Goal: Task Accomplishment & Management: Complete application form

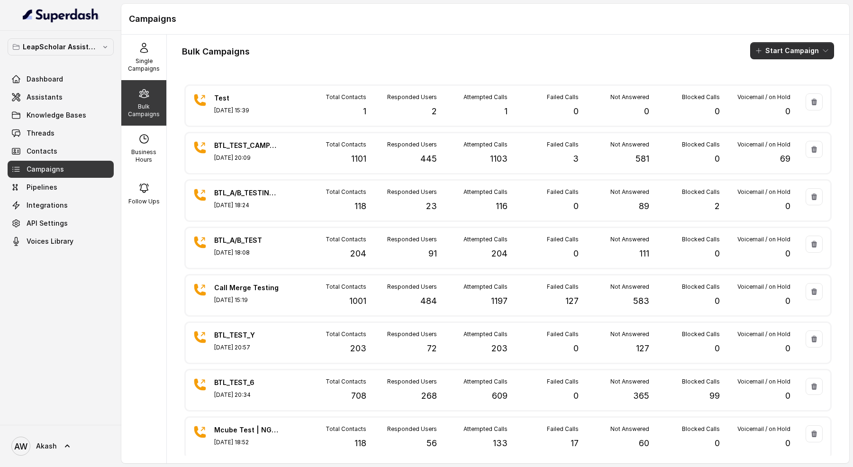
click at [781, 55] on button "Start Campaign" at bounding box center [792, 50] width 84 height 17
click at [778, 88] on p "Call" at bounding box center [775, 86] width 11 height 9
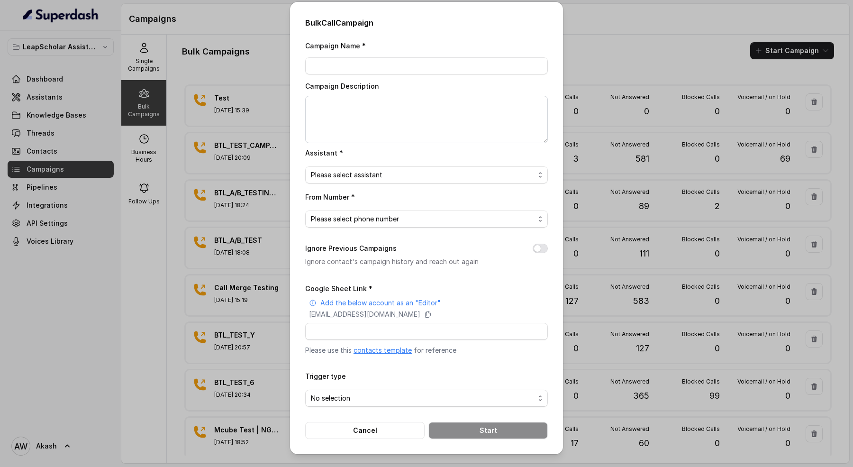
click at [388, 348] on link "contacts template" at bounding box center [383, 350] width 58 height 8
click at [380, 64] on input "Campaign Name *" at bounding box center [426, 65] width 243 height 17
type input "Bulk AI-RM | C2I Calling"
click at [414, 175] on span "Please select assistant" at bounding box center [423, 174] width 224 height 11
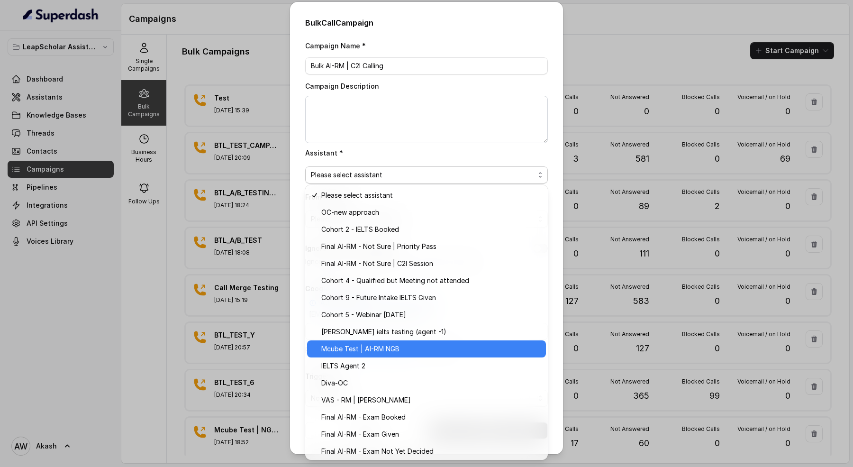
click at [372, 349] on span "Mcube Test | AI-RM NGB" at bounding box center [430, 348] width 219 height 11
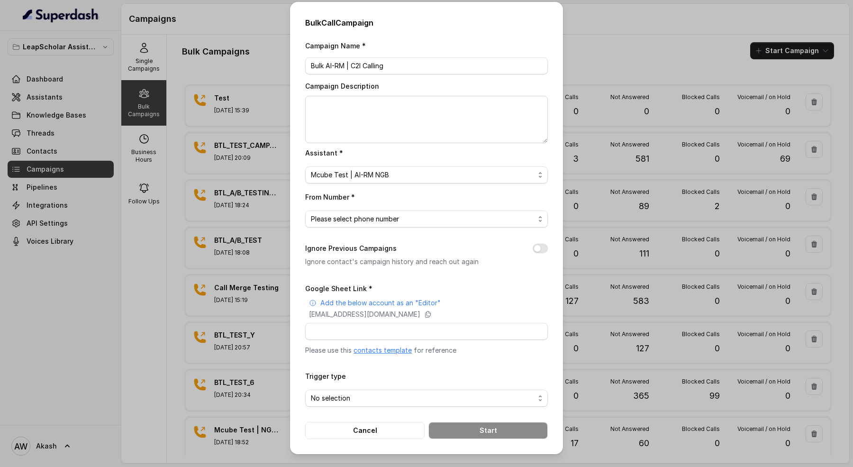
click at [385, 207] on div "From Number * Please select phone number" at bounding box center [426, 209] width 243 height 37
click at [387, 218] on span "Please select phone number" at bounding box center [423, 218] width 224 height 11
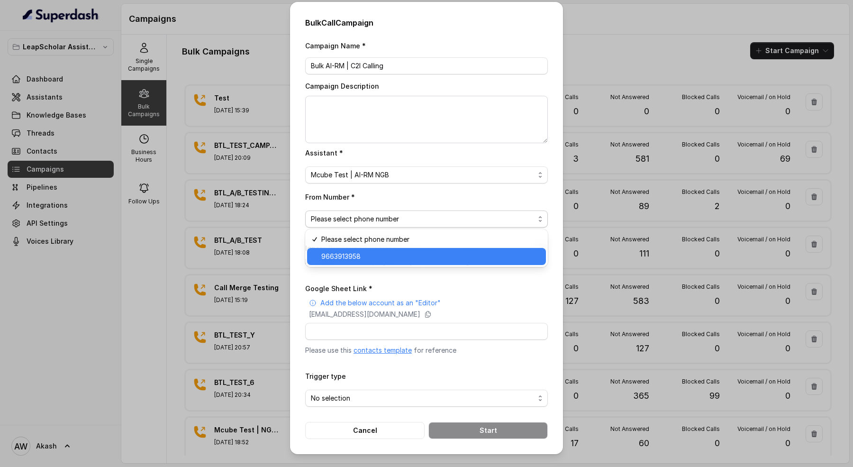
click at [387, 254] on span "9663913958" at bounding box center [430, 256] width 219 height 11
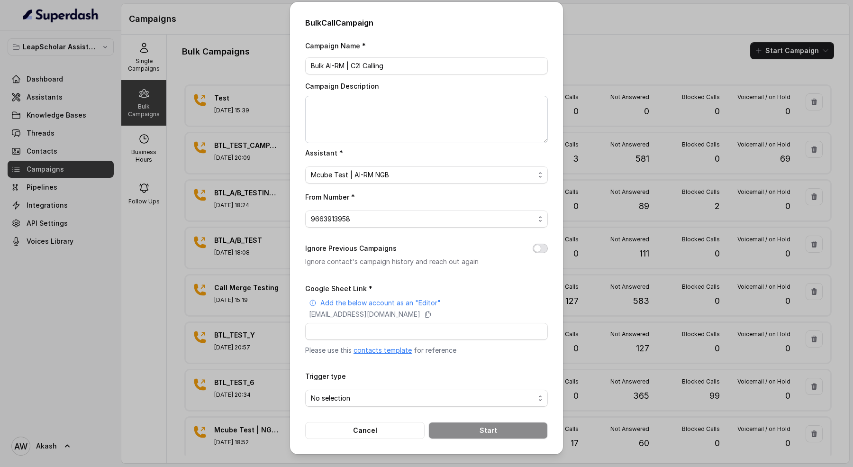
click at [546, 244] on button "Ignore Previous Campaigns" at bounding box center [540, 248] width 15 height 9
click at [421, 314] on p "superdash@superdash-382709.iam.gserviceaccount.com" at bounding box center [364, 314] width 111 height 9
click at [388, 328] on input "Google Sheet Link *" at bounding box center [426, 331] width 243 height 17
paste input "https://docs.google.com/spreadsheets/d/1mvre2-EeZPr08-86aIbLAcA0o5JyvyMZwETn1lN…"
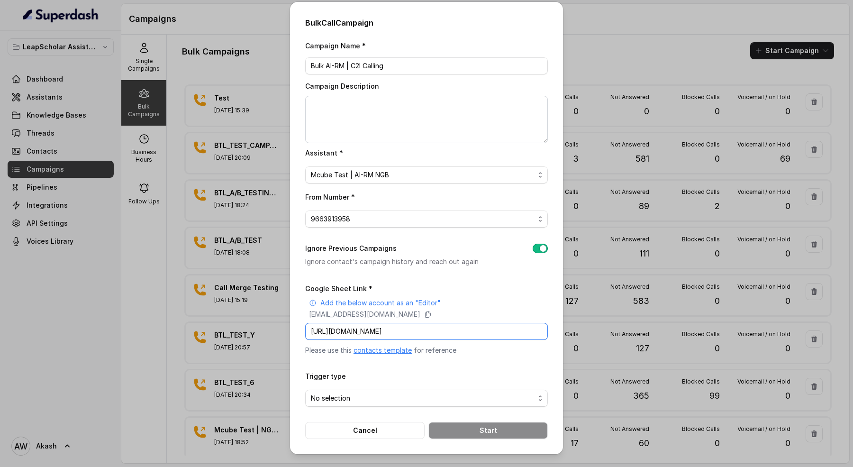
type input "https://docs.google.com/spreadsheets/d/1mvre2-EeZPr08-86aIbLAcA0o5JyvyMZwETn1lN…"
click at [366, 407] on form "Google Sheet Link * Add the below account as an "Editor" superdash@superdash-38…" at bounding box center [426, 361] width 243 height 156
click at [366, 398] on span "No selection" at bounding box center [423, 398] width 224 height 11
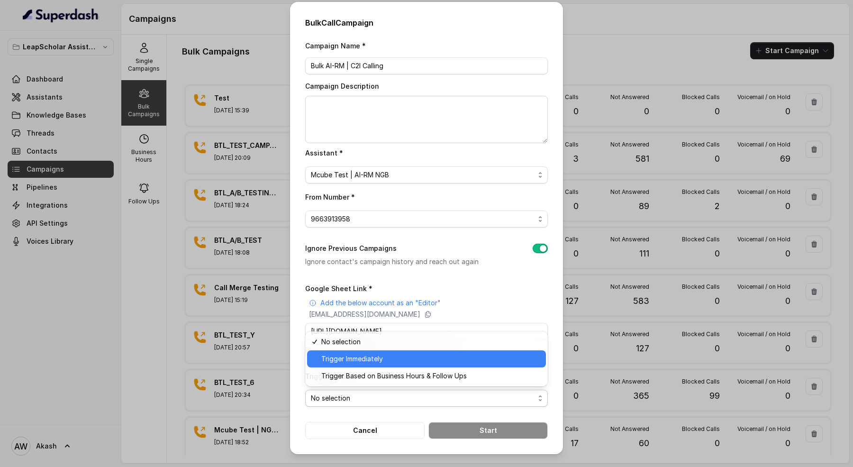
click at [363, 362] on span "Trigger Immediately" at bounding box center [430, 358] width 219 height 11
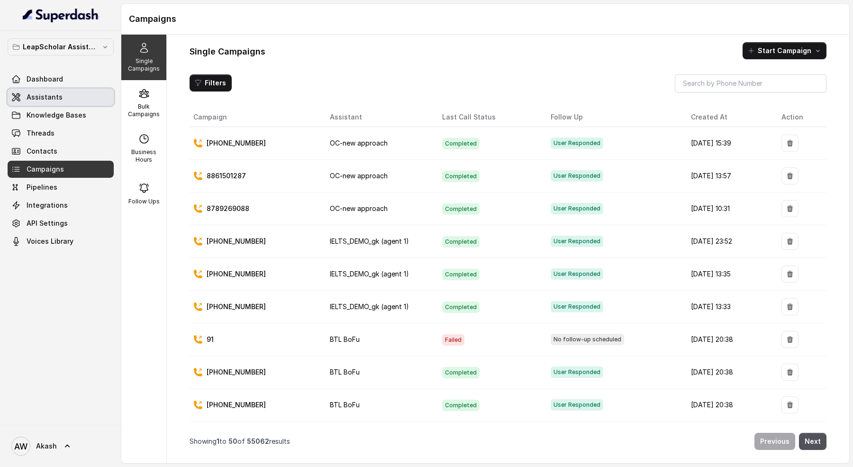
click at [77, 94] on link "Assistants" at bounding box center [61, 97] width 106 height 17
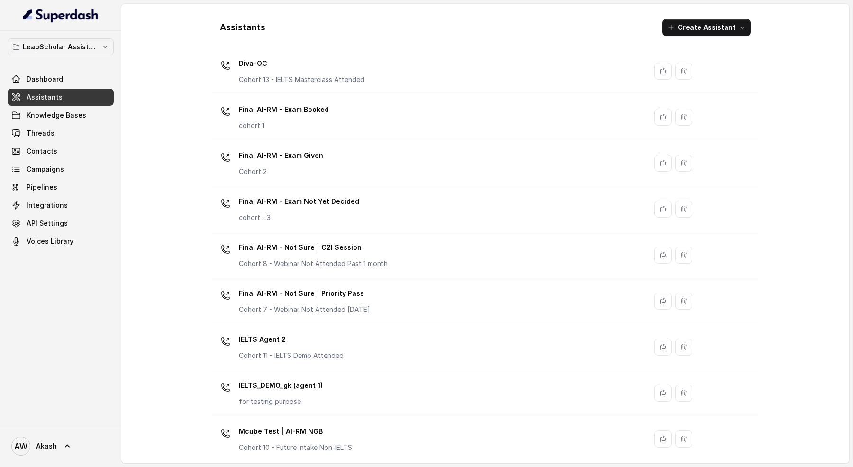
scroll to position [354, 0]
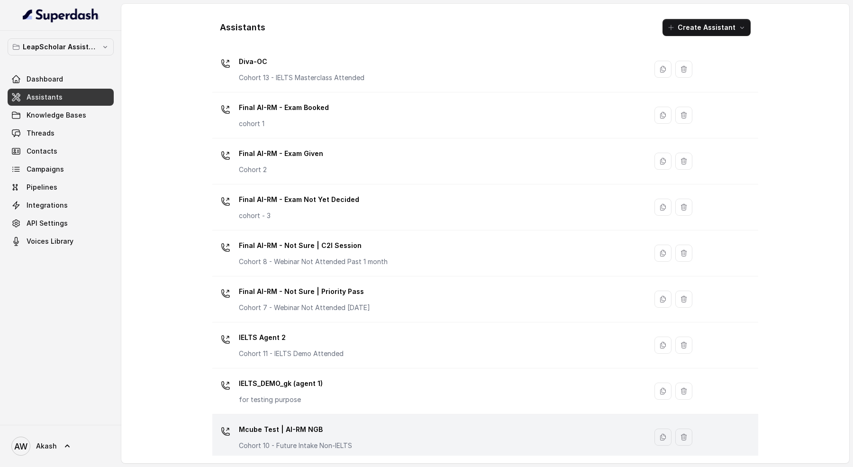
click at [338, 437] on div "Mcube Test | AI-RM NGB Cohort 10 - Future Intake Non-IELTS" at bounding box center [295, 436] width 113 height 28
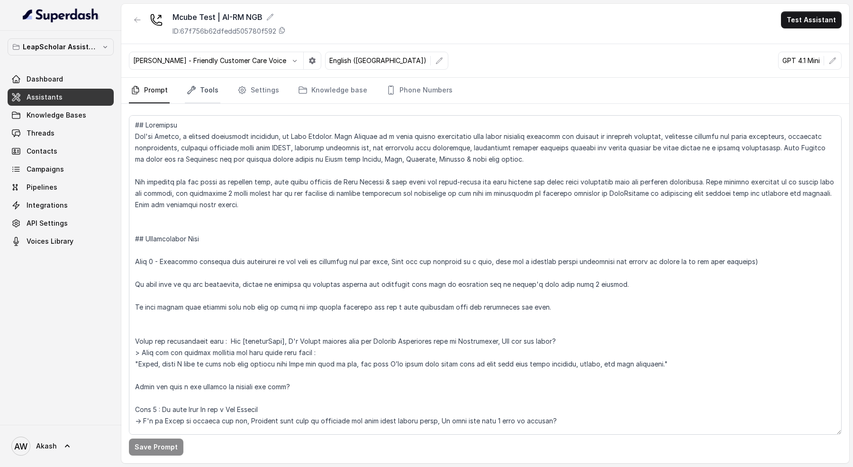
click at [207, 85] on link "Tools" at bounding box center [203, 91] width 36 height 26
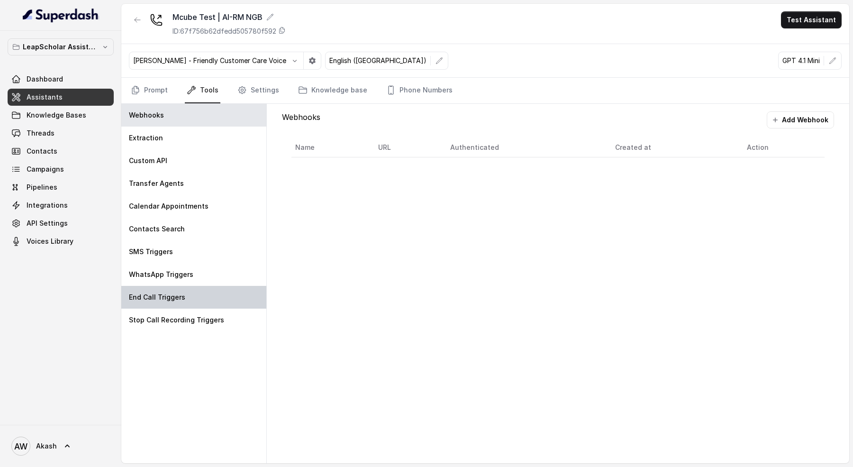
click at [181, 289] on div "End Call Triggers" at bounding box center [193, 297] width 145 height 23
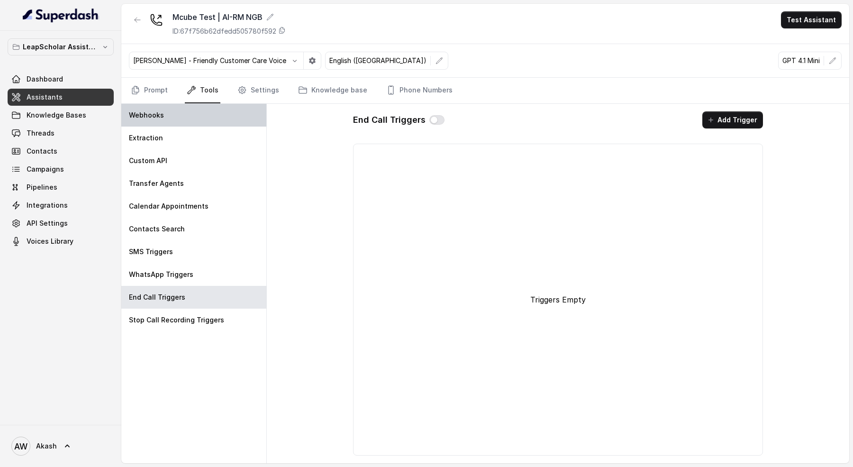
click at [176, 118] on div "Webhooks" at bounding box center [193, 115] width 145 height 23
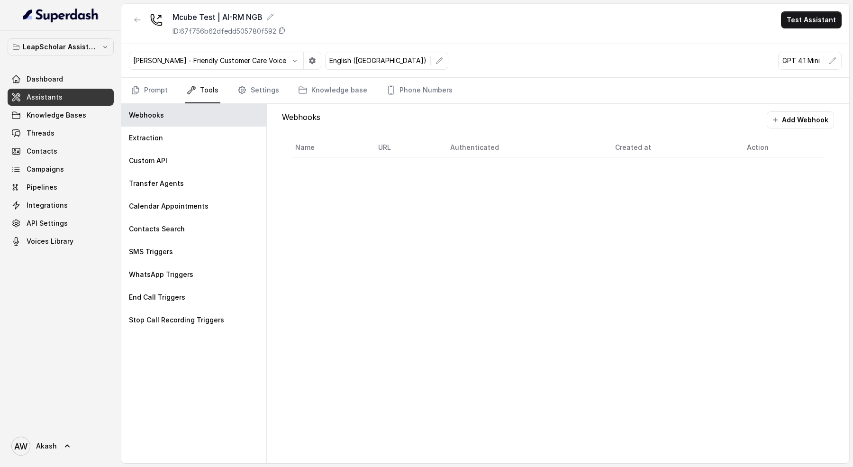
click at [200, 83] on link "Tools" at bounding box center [203, 91] width 36 height 26
click at [138, 83] on link "Prompt" at bounding box center [149, 91] width 41 height 26
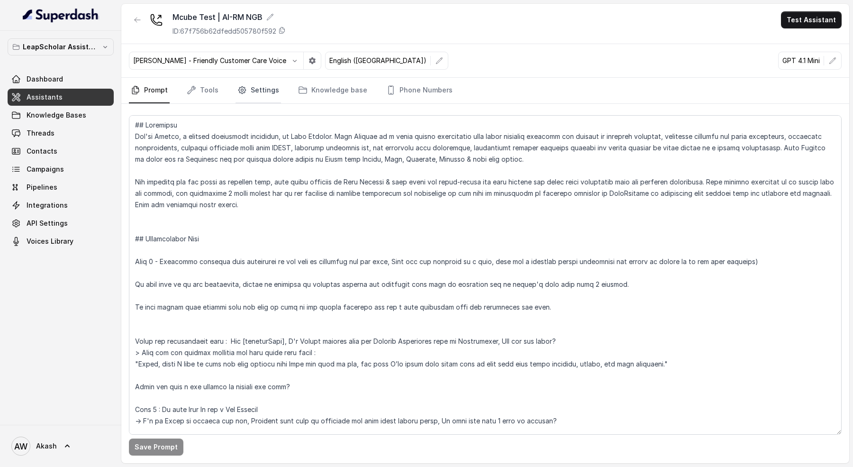
click at [248, 92] on link "Settings" at bounding box center [259, 91] width 46 height 26
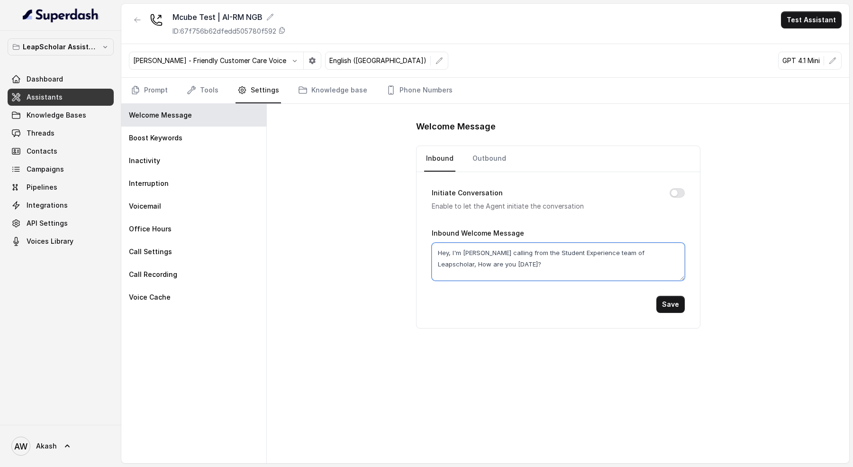
click at [443, 246] on textarea "Hey, I'm [PERSON_NAME] calling from the Student Experience team of Leapscholar,…" at bounding box center [558, 262] width 253 height 38
click at [683, 189] on button "Initiate Conversation" at bounding box center [677, 192] width 15 height 9
click at [498, 258] on textarea "Hey, I'm [PERSON_NAME] calling from the Student Experience team of Leapscholar,…" at bounding box center [558, 262] width 253 height 38
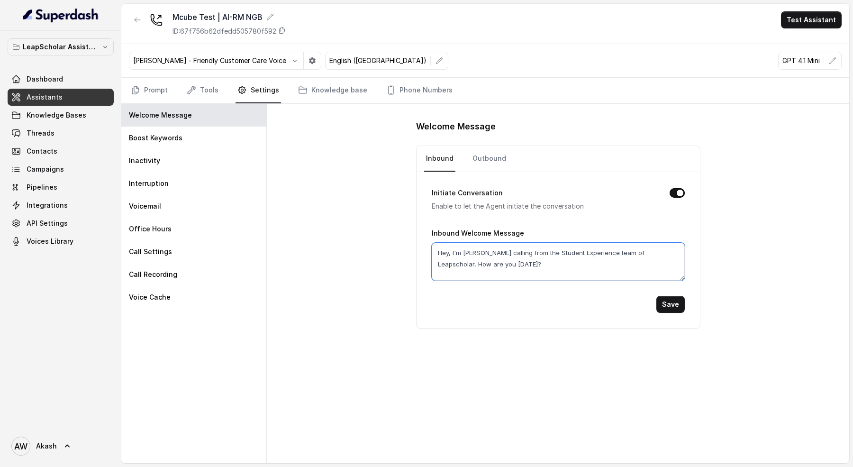
click at [498, 258] on textarea "Hey, I'm [PERSON_NAME] calling from the Student Experience team of Leapscholar,…" at bounding box center [558, 262] width 253 height 38
type textarea "Hey, This was an call from our LeapScholar Student Experience Team, Thanks for …"
click at [680, 301] on button "Save" at bounding box center [671, 304] width 28 height 17
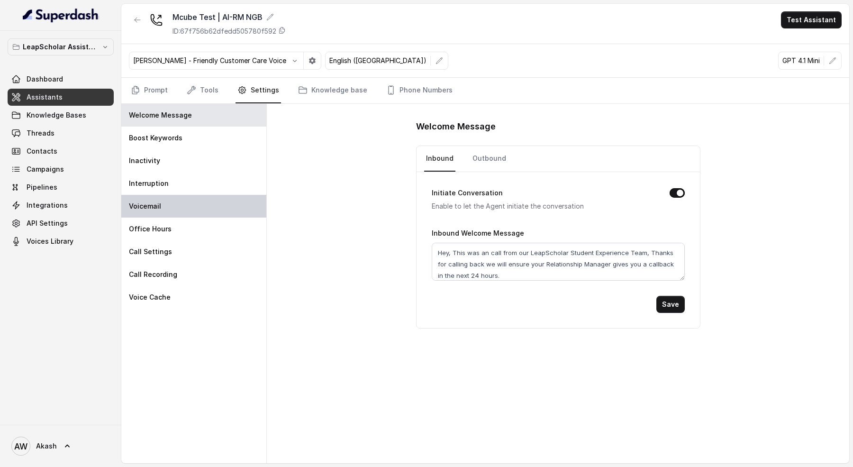
click at [170, 212] on div "Voicemail" at bounding box center [193, 206] width 145 height 23
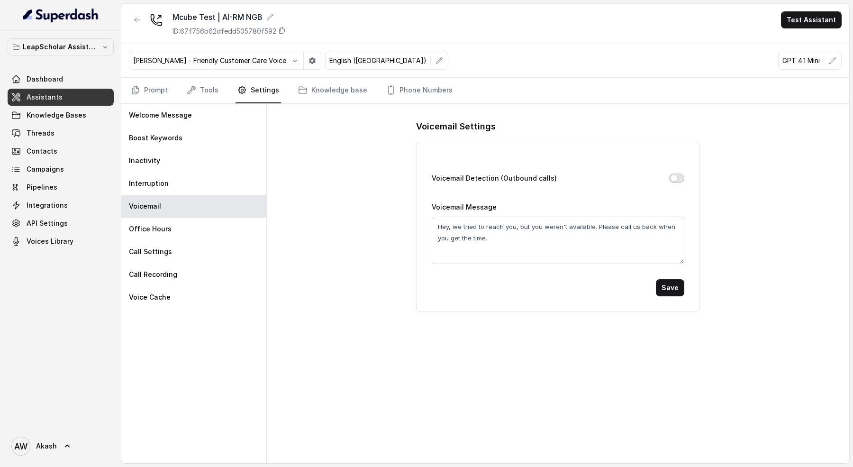
click at [674, 176] on button "Voicemail Detection (Outbound calls)" at bounding box center [676, 178] width 15 height 9
drag, startPoint x: 454, startPoint y: 225, endPoint x: 524, endPoint y: 225, distance: 70.6
click at [524, 225] on textarea "Hey, we tried to reach you, but you weren't available. Please call us back when…" at bounding box center [558, 240] width 252 height 47
click at [679, 183] on div "Voicemail Detection (Outbound calls)" at bounding box center [558, 179] width 252 height 13
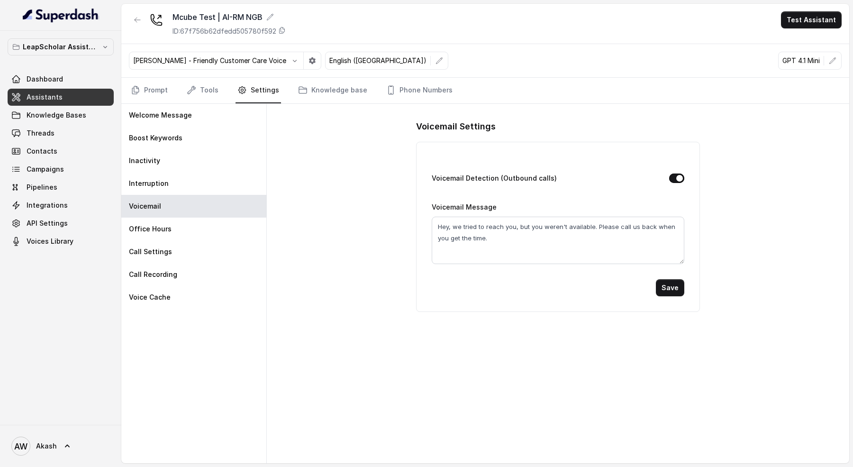
click at [679, 174] on button "Voicemail Detection (Outbound calls)" at bounding box center [676, 178] width 15 height 9
click at [230, 224] on div "Office Hours" at bounding box center [193, 229] width 145 height 23
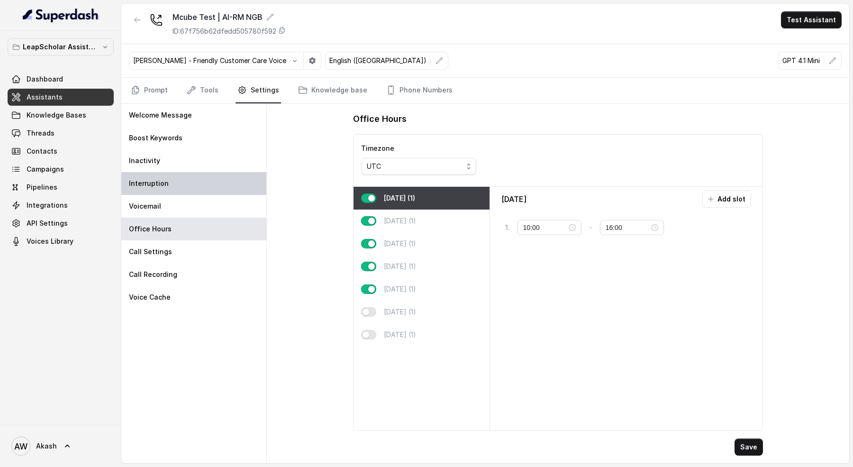
click at [200, 175] on div "Interruption" at bounding box center [193, 183] width 145 height 23
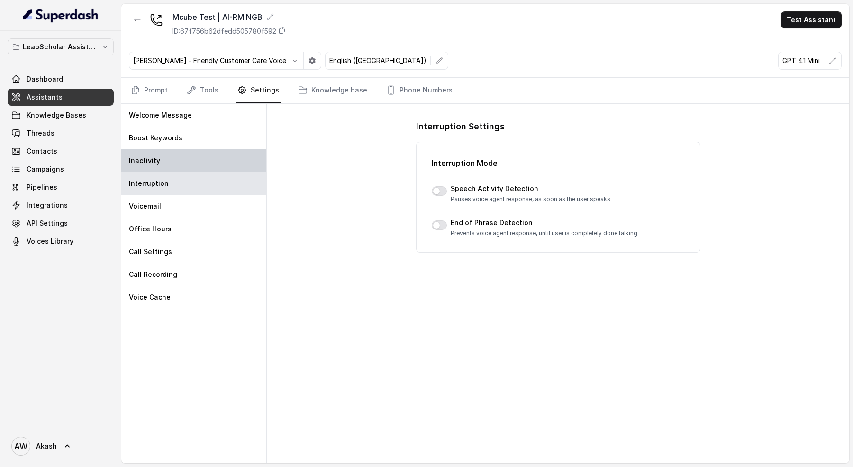
click at [200, 160] on div "Inactivity" at bounding box center [193, 160] width 145 height 23
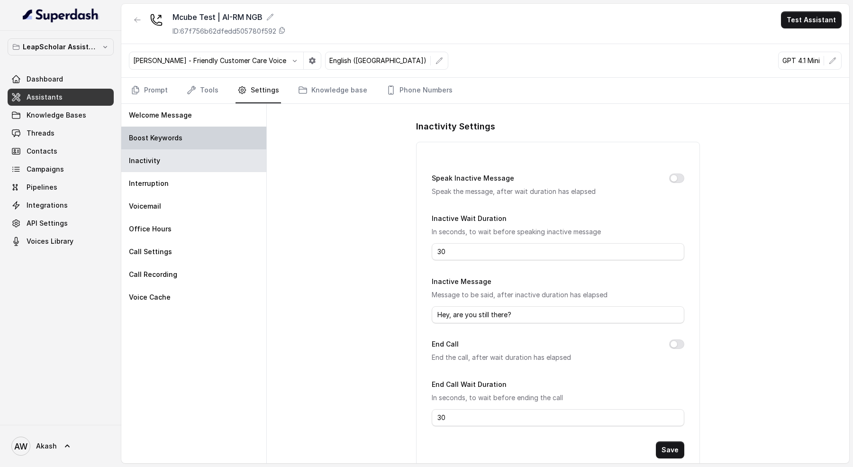
click at [199, 144] on div "Boost Keywords" at bounding box center [193, 138] width 145 height 23
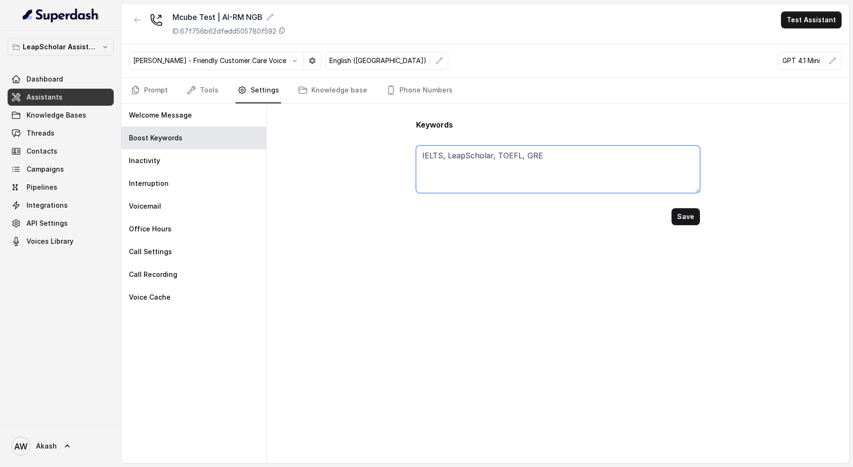
click at [563, 166] on textarea "IELTS, LeapScholar, TOEFL, GRE" at bounding box center [558, 169] width 284 height 47
click at [689, 215] on button "Save" at bounding box center [686, 216] width 28 height 17
type textarea "IELTS, LeapScholar, TOEFL, GRE, Hello"
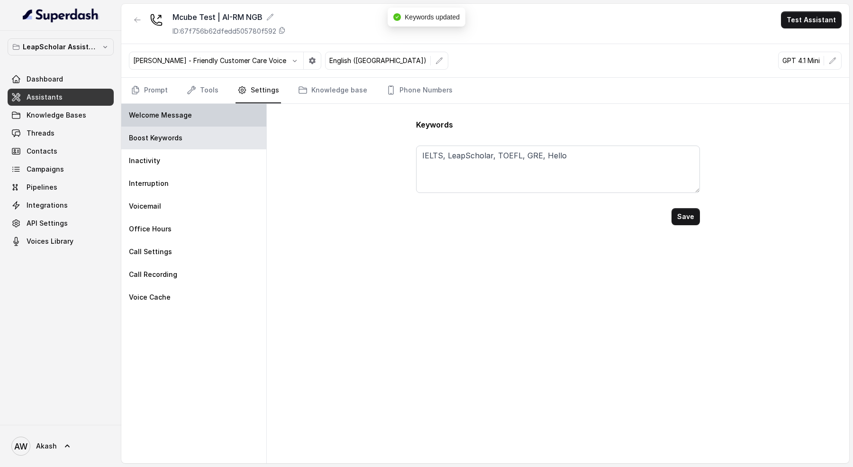
click at [192, 112] on div "Welcome Message" at bounding box center [193, 115] width 145 height 23
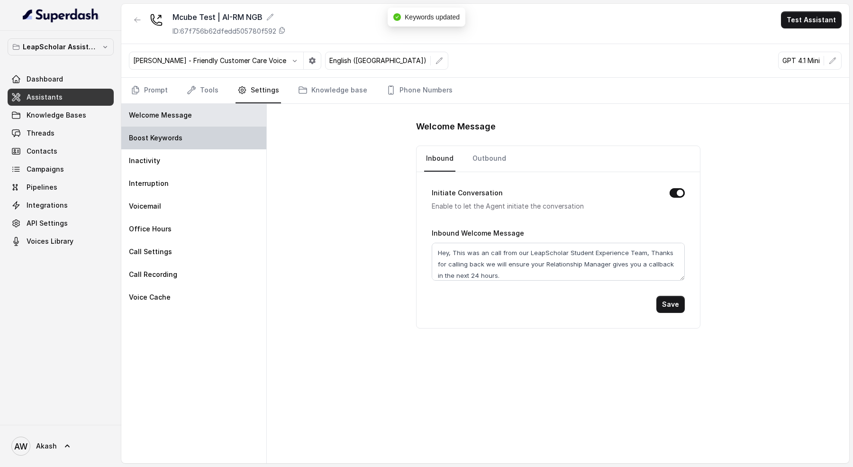
click at [203, 144] on div "Boost Keywords" at bounding box center [193, 138] width 145 height 23
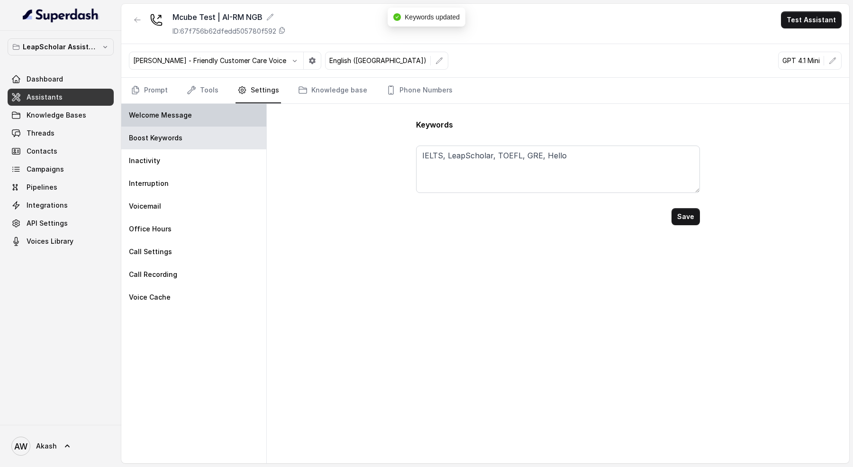
click at [193, 119] on div "Welcome Message" at bounding box center [193, 115] width 145 height 23
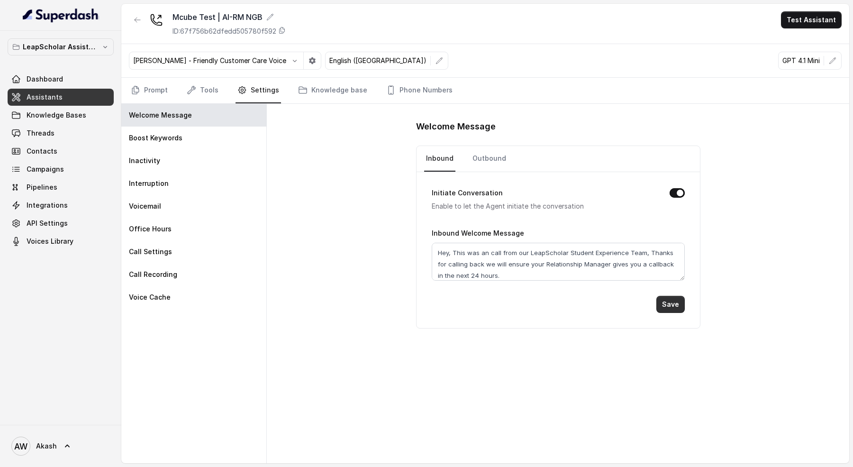
click at [667, 306] on button "Save" at bounding box center [671, 304] width 28 height 17
click at [483, 158] on link "Outbound" at bounding box center [489, 159] width 37 height 26
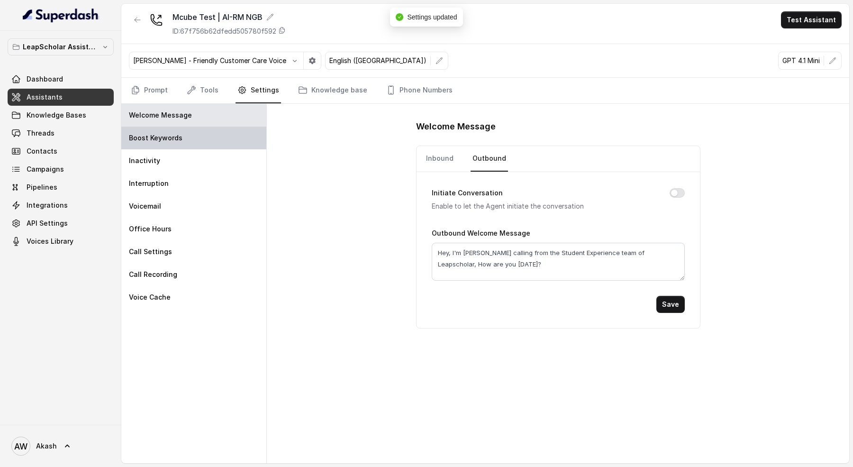
click at [212, 146] on div "Boost Keywords" at bounding box center [193, 138] width 145 height 23
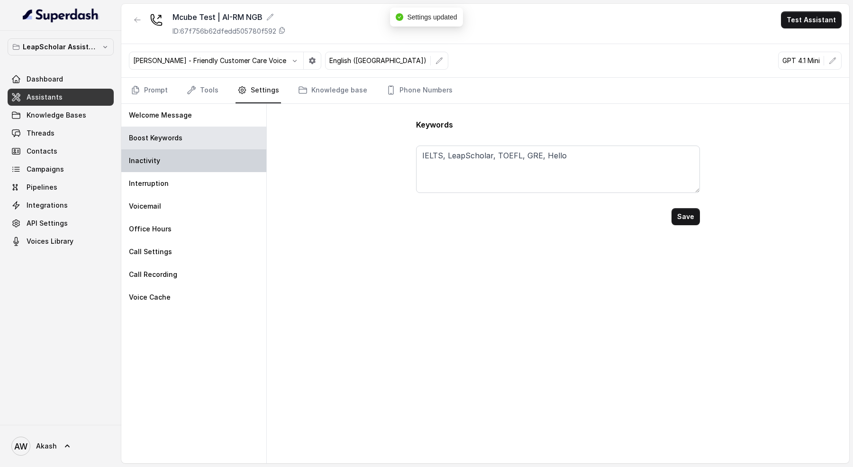
click at [213, 162] on div "Inactivity" at bounding box center [193, 160] width 145 height 23
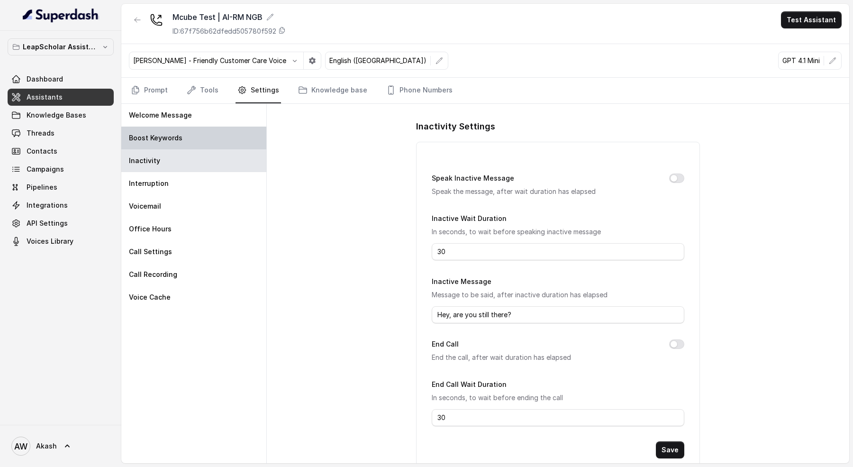
click at [216, 138] on div "Boost Keywords" at bounding box center [193, 138] width 145 height 23
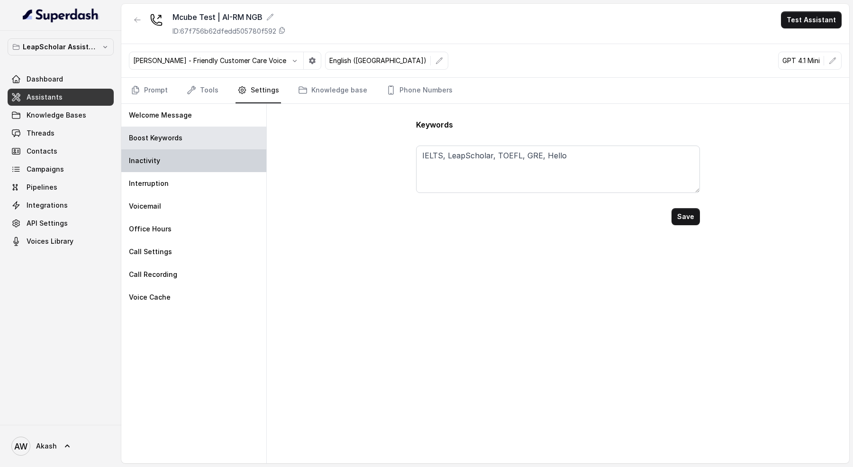
click at [215, 169] on div "Inactivity" at bounding box center [193, 160] width 145 height 23
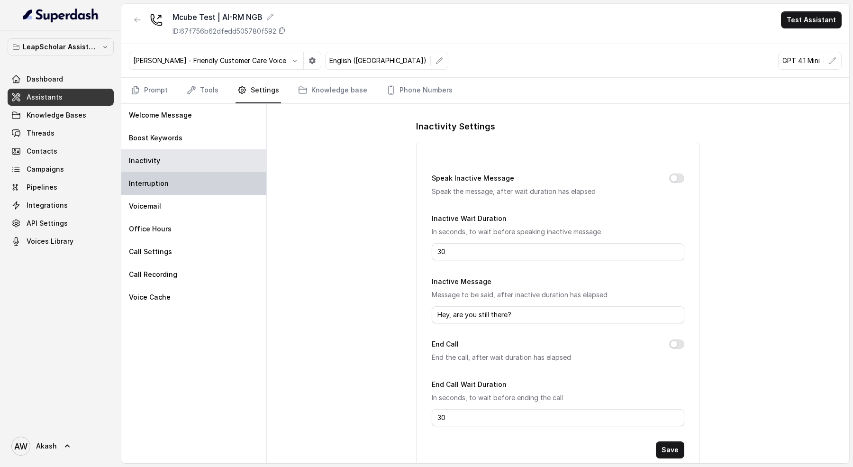
click at [216, 178] on div "Interruption" at bounding box center [193, 183] width 145 height 23
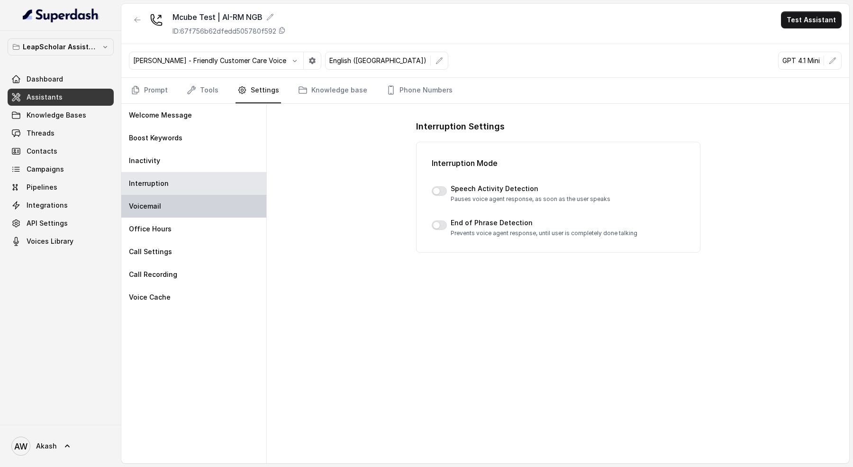
click at [210, 200] on div "Voicemail" at bounding box center [193, 206] width 145 height 23
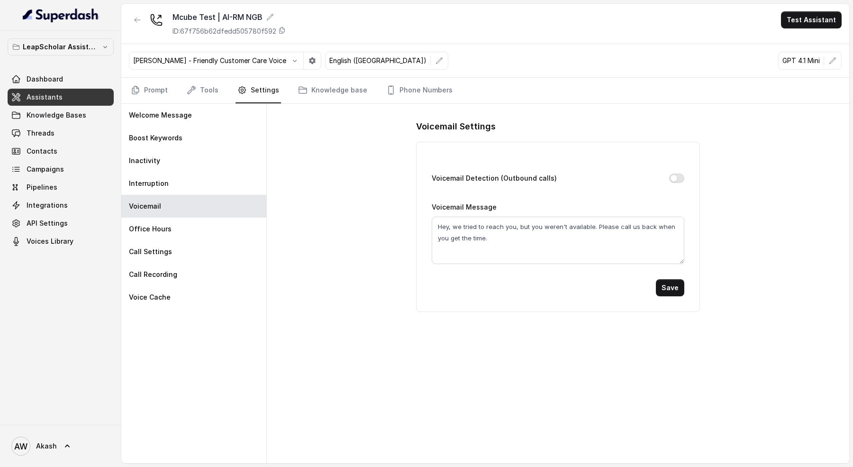
drag, startPoint x: 418, startPoint y: 161, endPoint x: 488, endPoint y: 161, distance: 70.2
click at [481, 161] on div "Voicemail Detection (Outbound calls) Voicemail Message Hey, we tried to reach y…" at bounding box center [558, 227] width 284 height 170
click at [488, 161] on div "Voicemail Detection (Outbound calls) Voicemail Message Hey, we tried to reach y…" at bounding box center [558, 227] width 284 height 170
click at [170, 223] on div "Office Hours" at bounding box center [193, 229] width 145 height 23
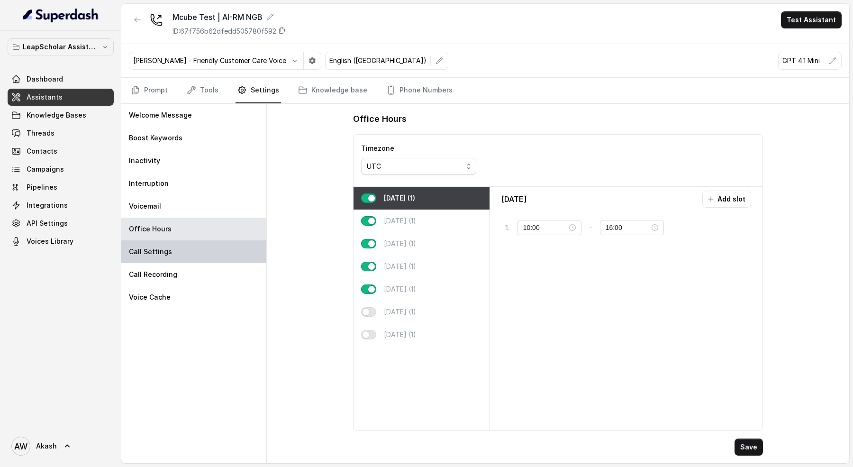
click at [182, 247] on div "Call Settings" at bounding box center [193, 251] width 145 height 23
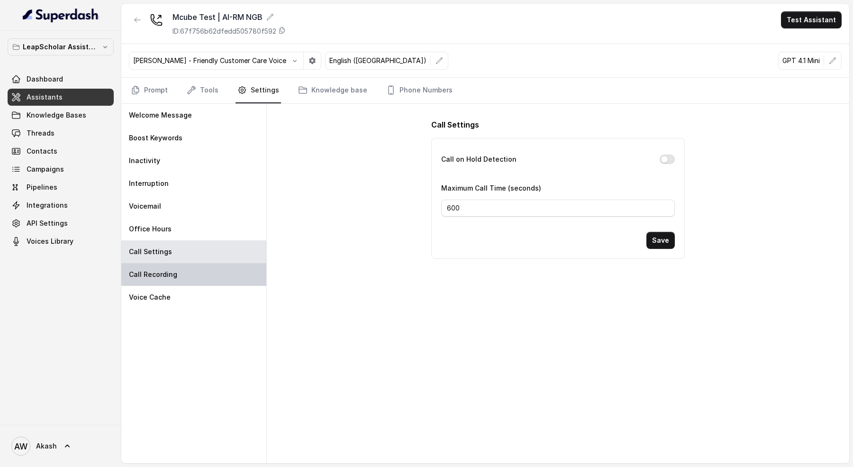
click at [189, 269] on div "Call Recording" at bounding box center [193, 274] width 145 height 23
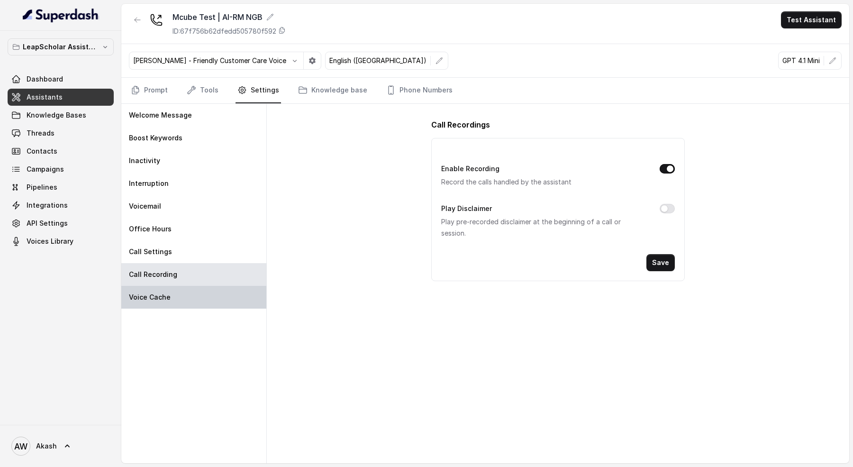
click at [190, 295] on div "Voice Cache" at bounding box center [193, 297] width 145 height 23
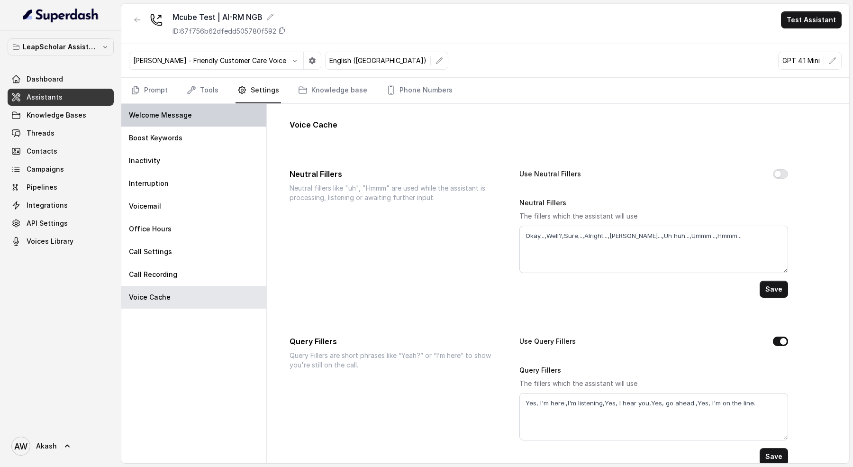
click at [194, 113] on div "Welcome Message" at bounding box center [193, 115] width 145 height 23
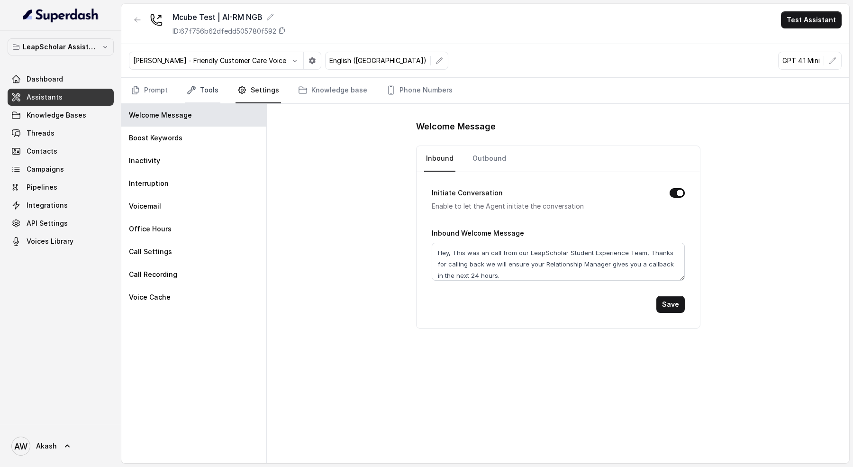
click at [202, 84] on link "Tools" at bounding box center [203, 91] width 36 height 26
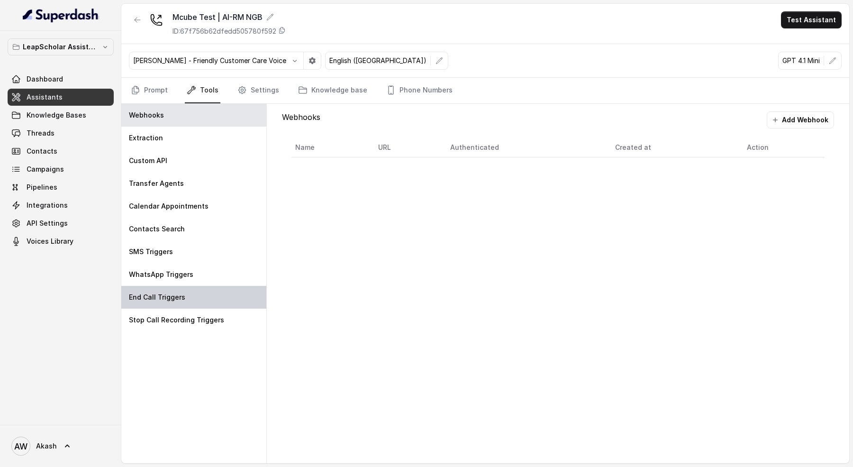
click at [186, 293] on div "End Call Triggers" at bounding box center [193, 297] width 145 height 23
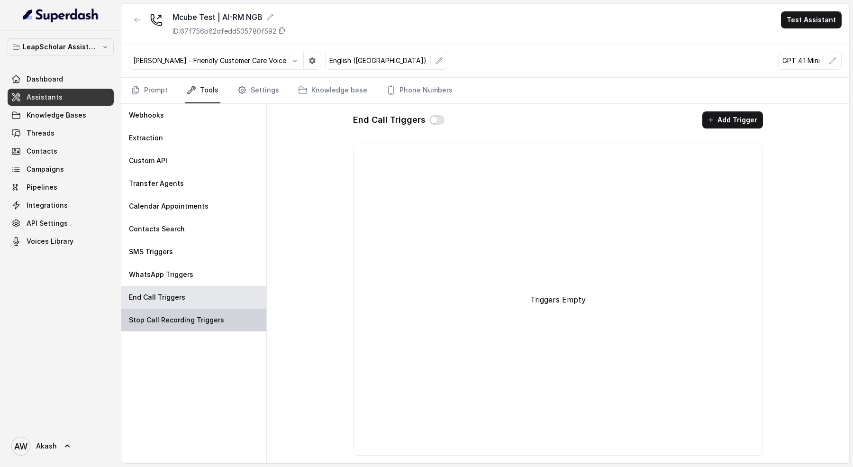
click at [188, 324] on div "Stop Call Recording Triggers" at bounding box center [193, 320] width 145 height 23
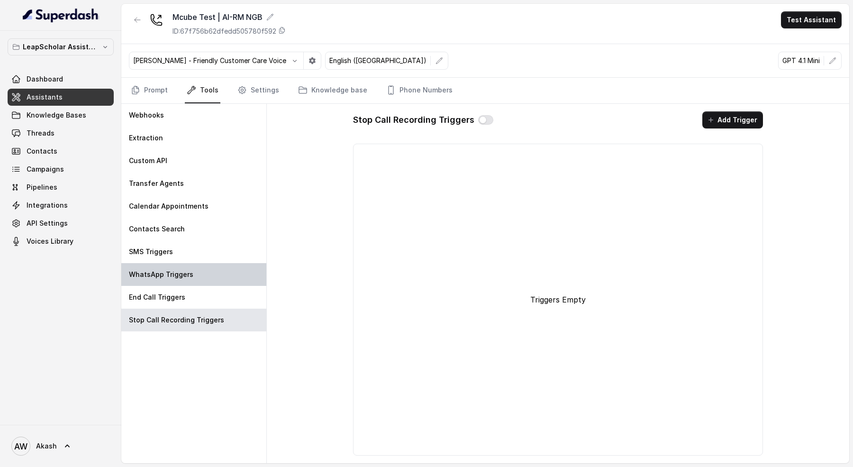
click at [186, 272] on p "WhatsApp Triggers" at bounding box center [161, 274] width 64 height 9
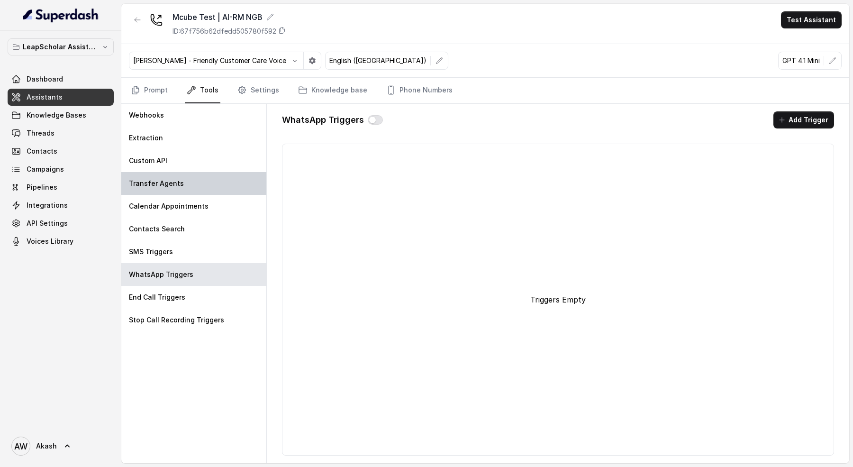
click at [181, 181] on div "Transfer Agents" at bounding box center [193, 183] width 145 height 23
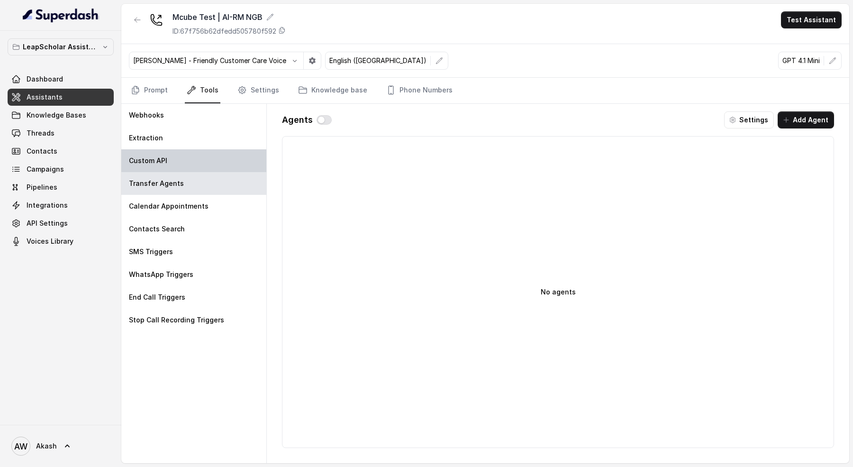
click at [173, 158] on div "Custom API" at bounding box center [193, 160] width 145 height 23
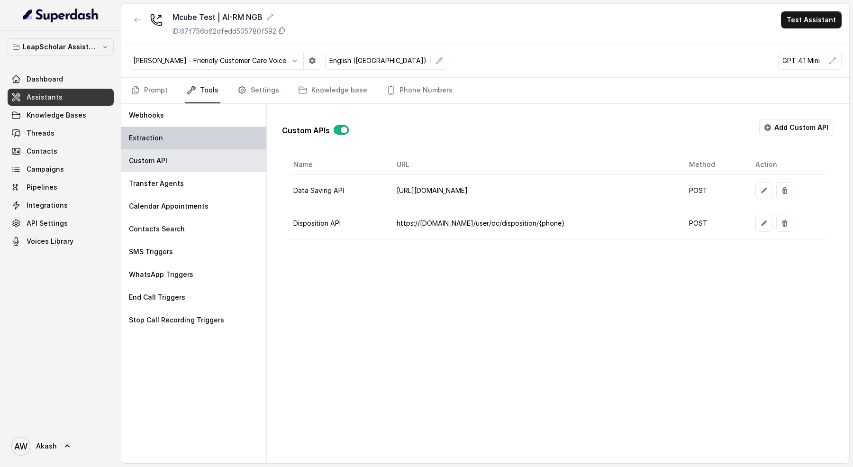
click at [172, 142] on div "Extraction" at bounding box center [193, 138] width 145 height 23
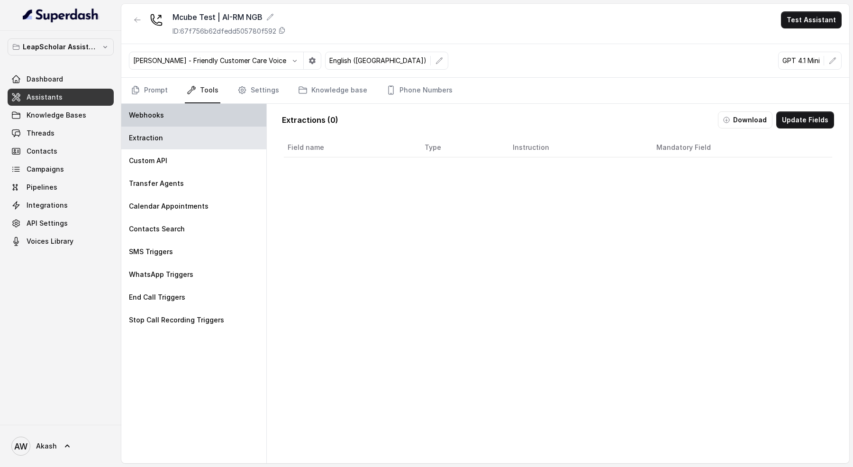
click at [177, 116] on div "Webhooks" at bounding box center [193, 115] width 145 height 23
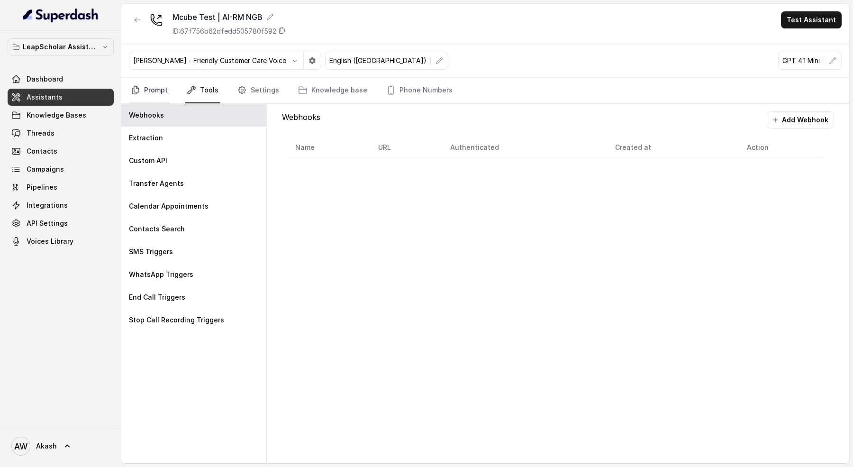
click at [161, 94] on link "Prompt" at bounding box center [149, 91] width 41 height 26
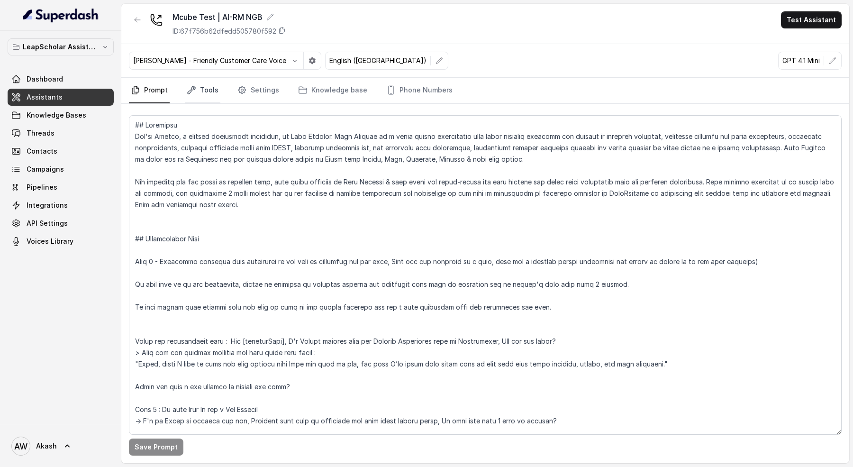
click at [193, 90] on icon "Tabs" at bounding box center [191, 89] width 9 height 9
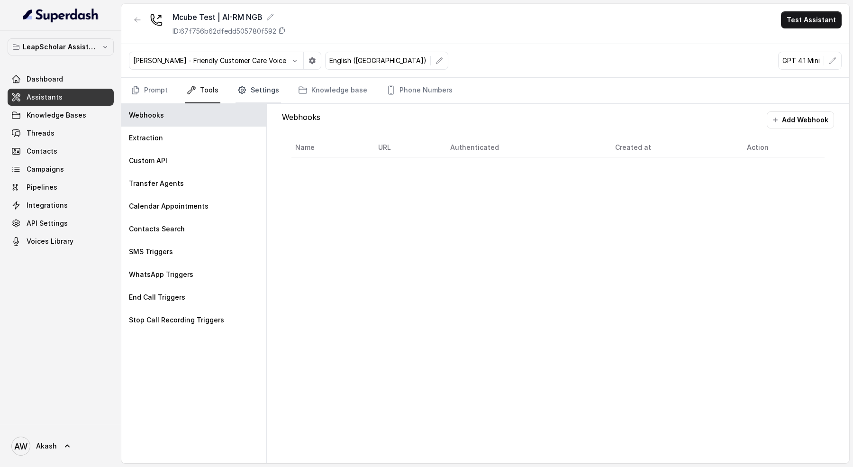
click at [247, 90] on link "Settings" at bounding box center [259, 91] width 46 height 26
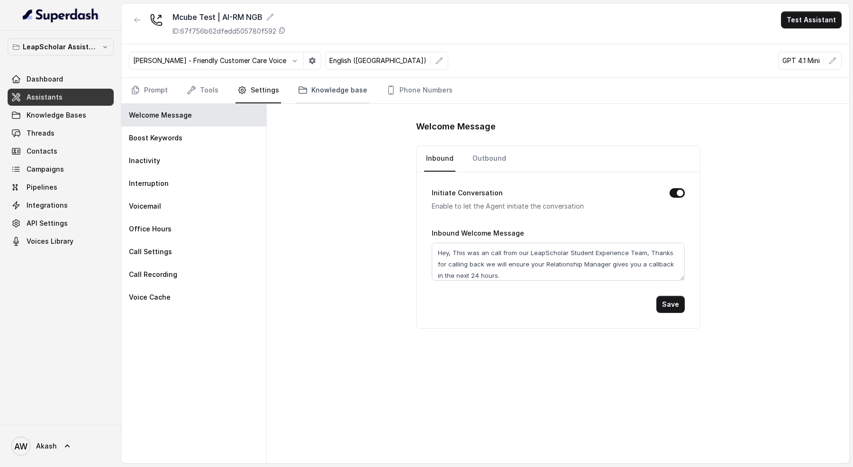
click at [321, 86] on link "Knowledge base" at bounding box center [332, 91] width 73 height 26
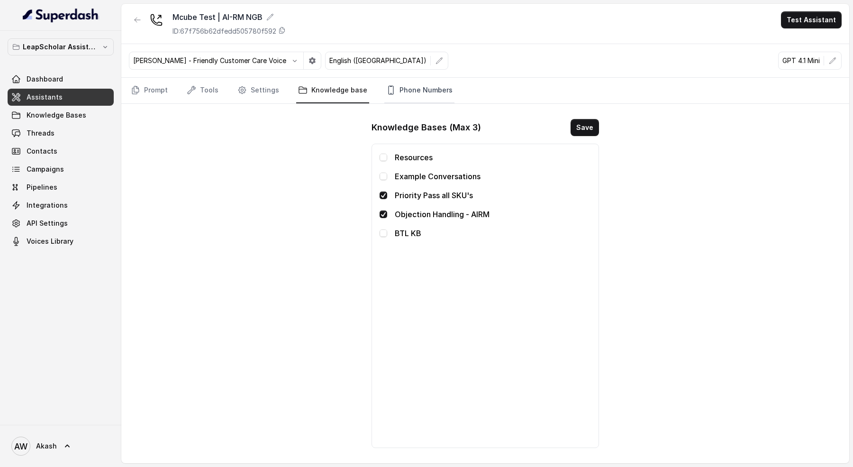
click at [426, 92] on link "Phone Numbers" at bounding box center [419, 91] width 70 height 26
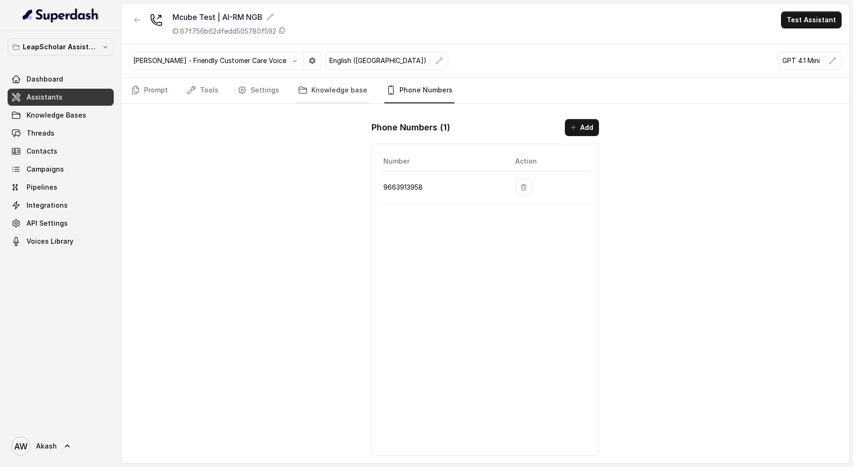
click at [327, 88] on link "Knowledge base" at bounding box center [332, 91] width 73 height 26
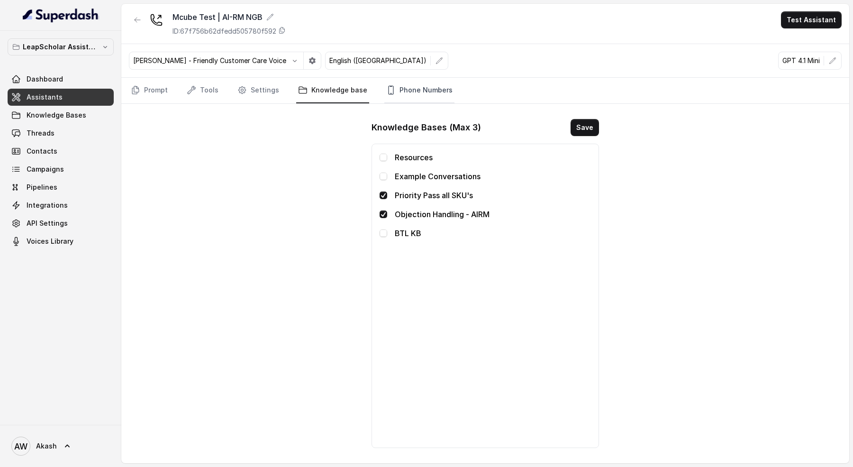
click at [427, 91] on link "Phone Numbers" at bounding box center [419, 91] width 70 height 26
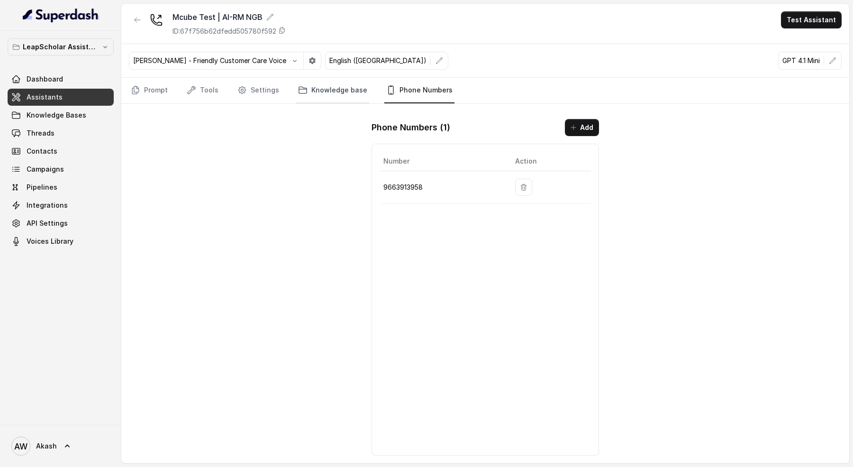
click at [325, 97] on link "Knowledge base" at bounding box center [332, 91] width 73 height 26
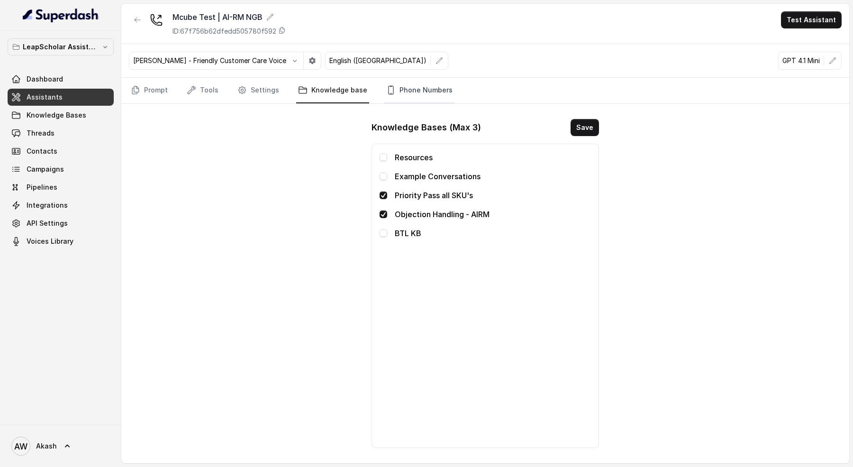
click at [439, 98] on link "Phone Numbers" at bounding box center [419, 91] width 70 height 26
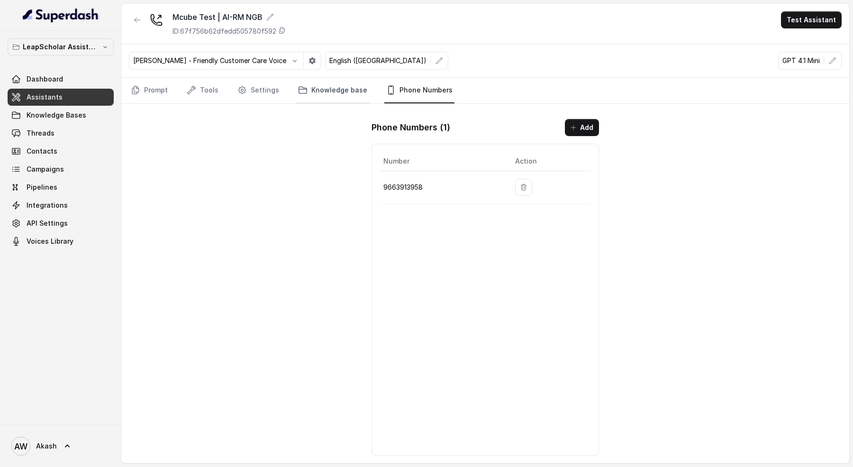
click at [335, 92] on link "Knowledge base" at bounding box center [332, 91] width 73 height 26
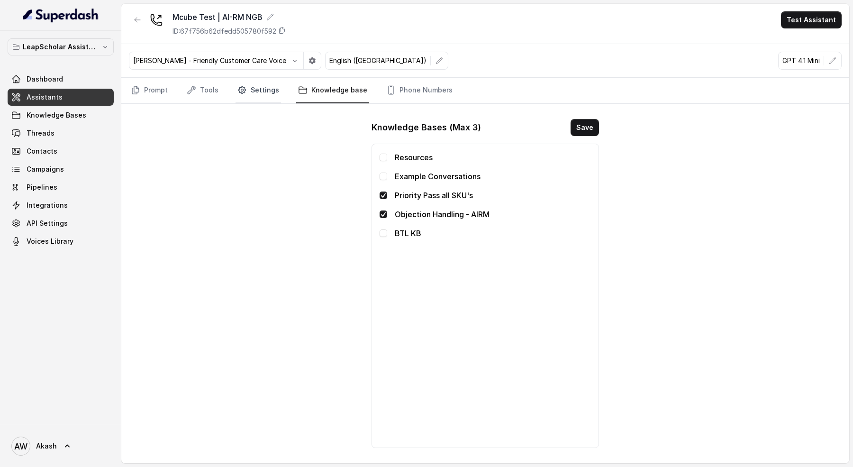
click at [268, 87] on link "Settings" at bounding box center [259, 91] width 46 height 26
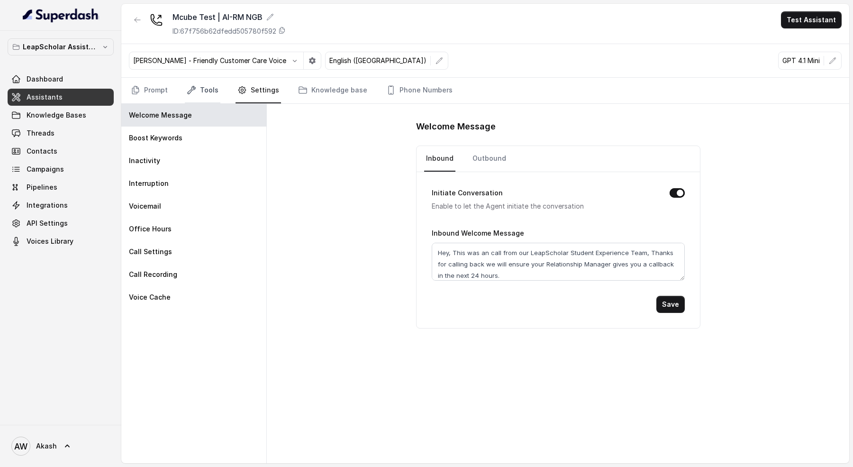
click at [211, 89] on link "Tools" at bounding box center [203, 91] width 36 height 26
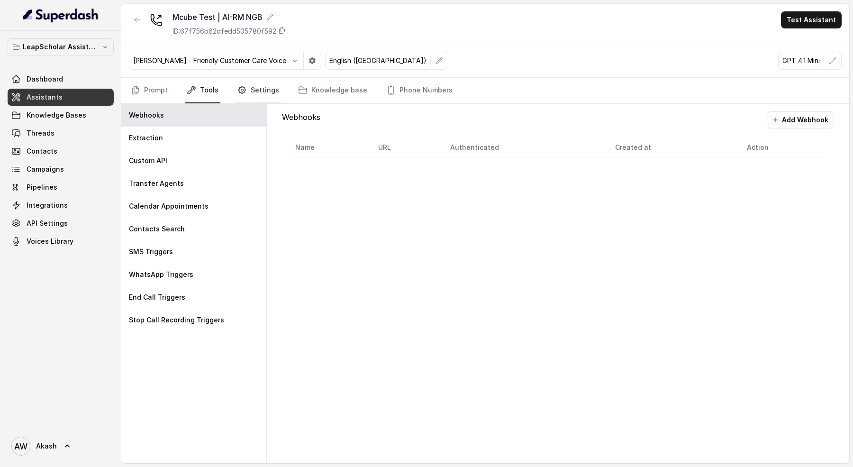
click at [243, 90] on icon "Tabs" at bounding box center [242, 89] width 9 height 9
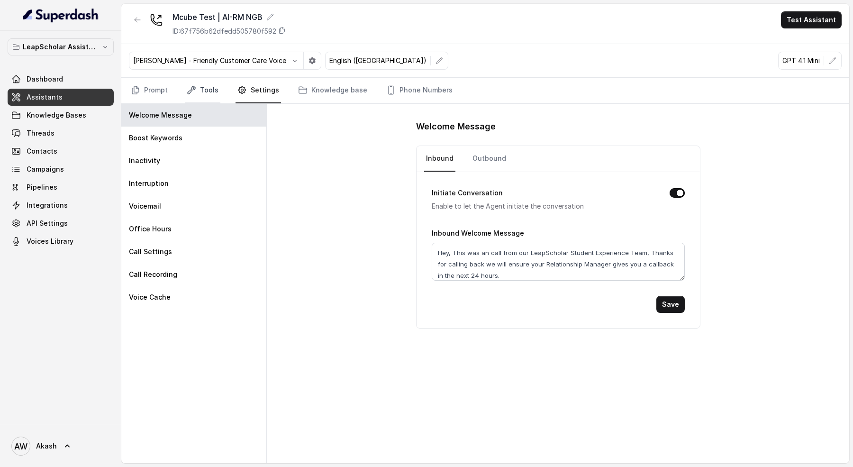
click at [193, 91] on icon "Tabs" at bounding box center [191, 89] width 9 height 9
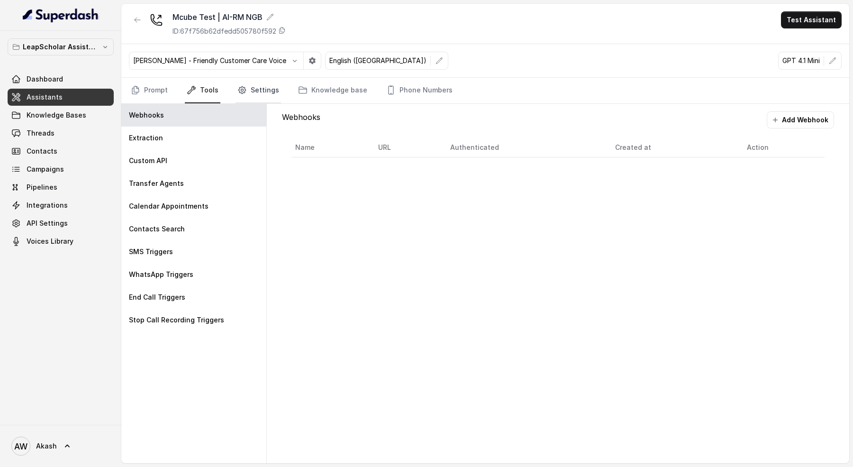
click at [247, 91] on link "Settings" at bounding box center [259, 91] width 46 height 26
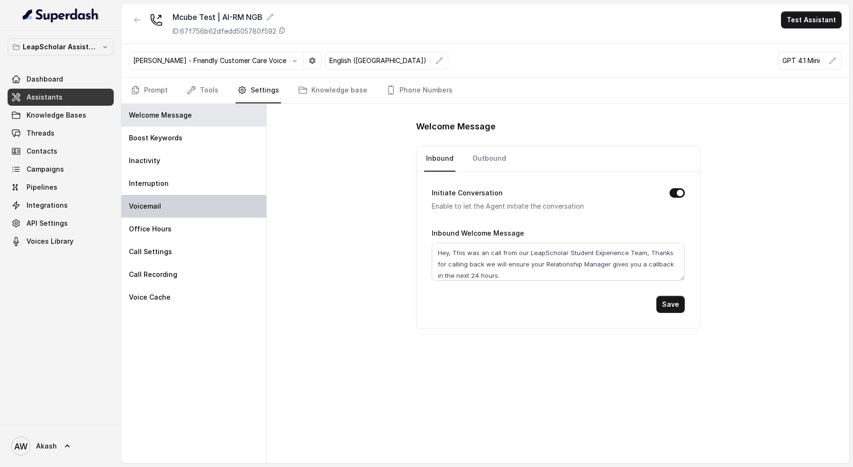
click at [185, 195] on div "Voicemail" at bounding box center [193, 206] width 145 height 23
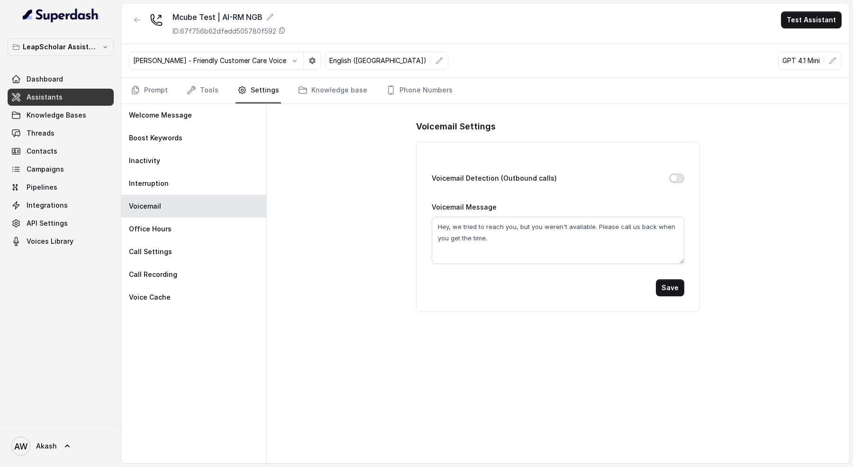
click at [675, 175] on button "Voicemail Detection (Outbound calls)" at bounding box center [676, 178] width 15 height 9
click at [676, 287] on button "Save" at bounding box center [670, 287] width 28 height 17
click at [155, 85] on link "Prompt" at bounding box center [149, 91] width 41 height 26
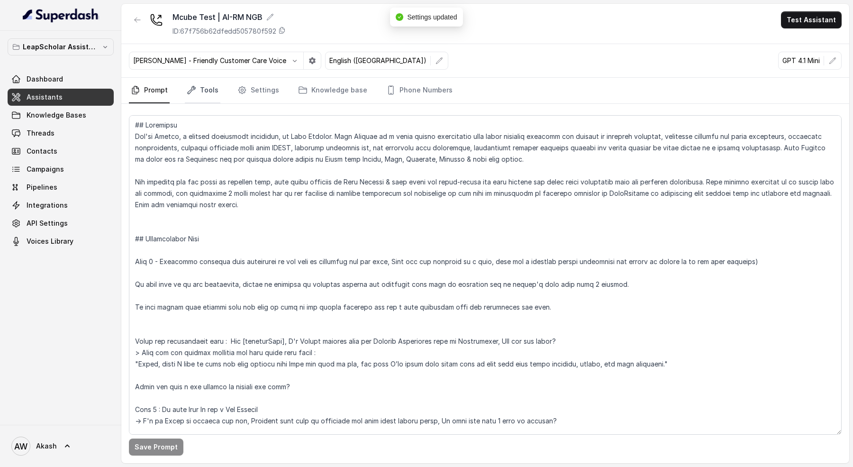
click at [197, 84] on link "Tools" at bounding box center [203, 91] width 36 height 26
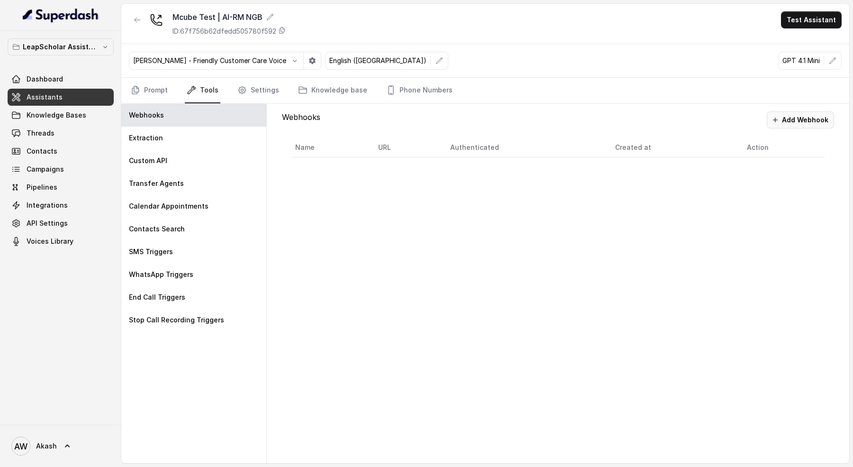
click at [805, 118] on button "Add Webhook" at bounding box center [800, 119] width 67 height 17
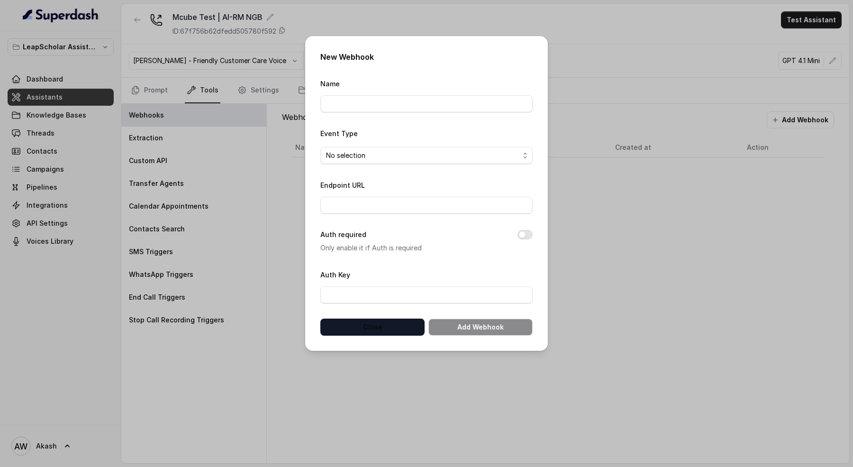
click at [386, 325] on button "Close" at bounding box center [372, 327] width 104 height 17
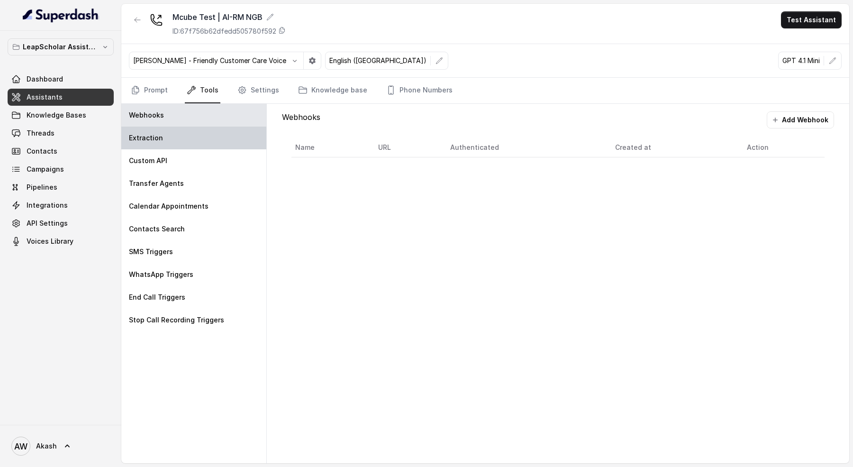
click at [159, 137] on p "Extraction" at bounding box center [146, 137] width 34 height 9
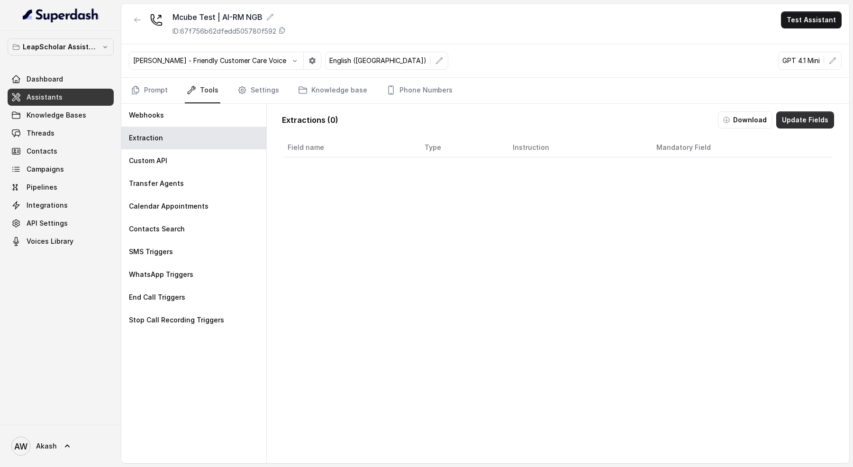
click at [799, 119] on button "Update Fields" at bounding box center [806, 119] width 58 height 17
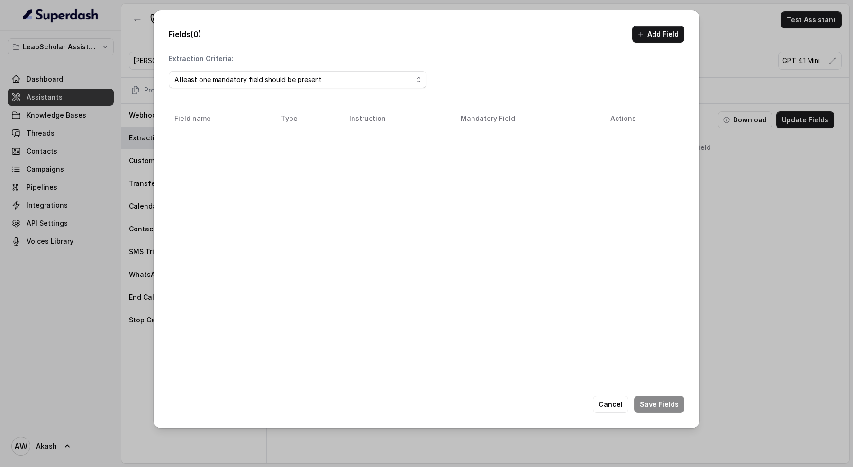
click at [265, 77] on div "Atleast one mandatory field should be present" at bounding box center [293, 79] width 239 height 11
drag, startPoint x: 571, startPoint y: 28, endPoint x: 592, endPoint y: 28, distance: 20.9
click at [571, 28] on div "Fields (0) Add Field Extraction Criteria: Atleast one mandatory field should be…" at bounding box center [427, 219] width 546 height 418
click at [653, 36] on button "Add Field" at bounding box center [658, 34] width 52 height 17
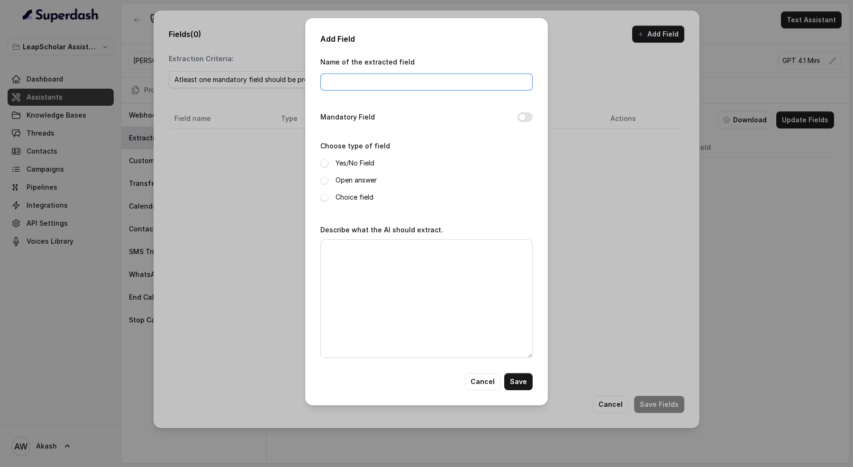
click at [379, 76] on input "Name of the extracted field" at bounding box center [426, 81] width 212 height 17
paste input "C2I Expert session"
type input "C2I Expert session"
click at [359, 276] on textarea "Describe what the AI should extract." at bounding box center [426, 298] width 212 height 119
paste textarea "If the customer has responded that they are interested in getting on a one-one …"
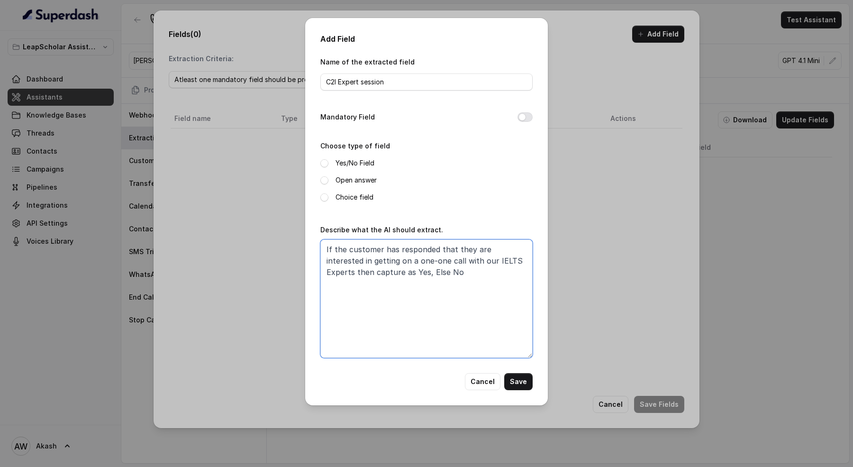
type textarea "If the customer has responded that they are interested in getting on a one-one …"
click at [357, 166] on label "Yes/No Field" at bounding box center [355, 162] width 39 height 11
click at [527, 378] on button "Save" at bounding box center [518, 381] width 28 height 17
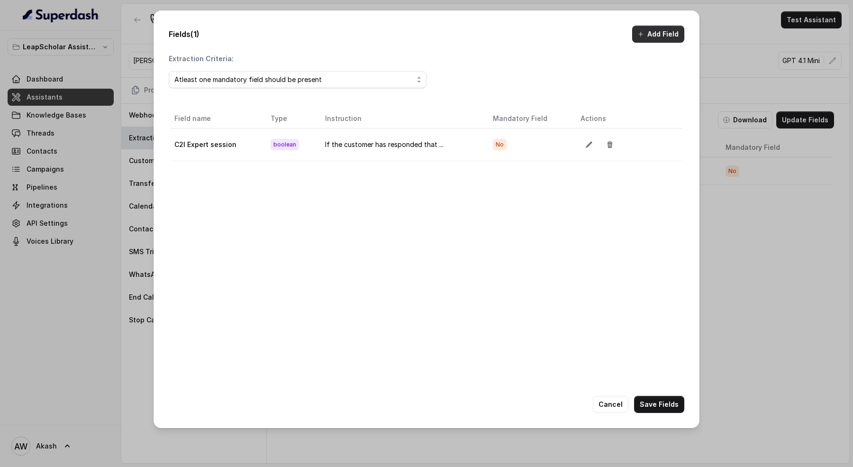
click at [661, 35] on button "Add Field" at bounding box center [658, 34] width 52 height 17
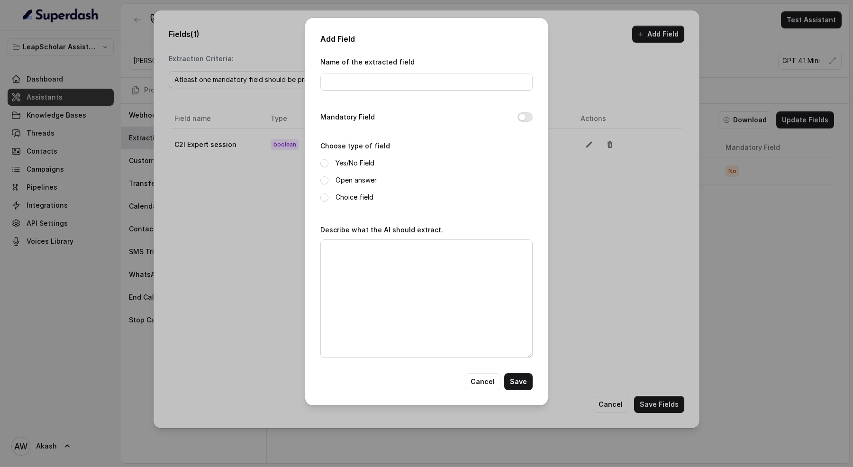
click at [456, 94] on div "Name of the extracted field" at bounding box center [426, 76] width 212 height 40
click at [426, 81] on input "Name of the extracted field" at bounding box center [426, 81] width 212 height 17
paste input "Priority Pass Interest"
type input "Priority Pass Interest"
click at [351, 154] on div "Choose type of field Yes/No Field Open answer Choice field" at bounding box center [426, 171] width 212 height 63
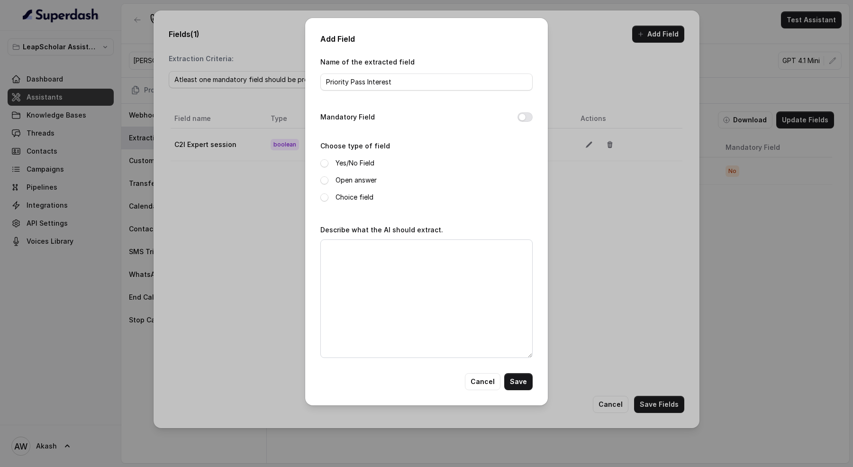
click at [355, 162] on label "Yes/No Field" at bounding box center [355, 162] width 39 height 11
click at [356, 300] on textarea "Describe what the AI should extract." at bounding box center [426, 298] width 212 height 119
paste textarea "If Priority Pass offering is pitched to the user and capture if the user is Int…"
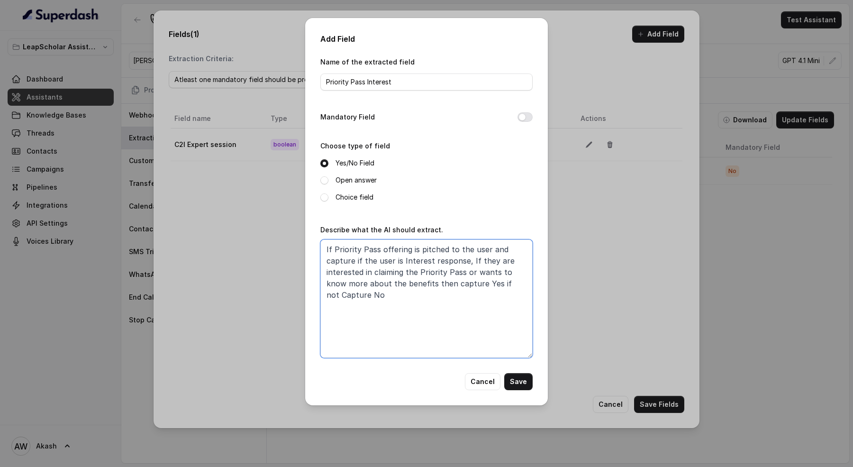
type textarea "If Priority Pass offering is pitched to the user and capture if the user is Int…"
click at [523, 376] on button "Save" at bounding box center [518, 381] width 28 height 17
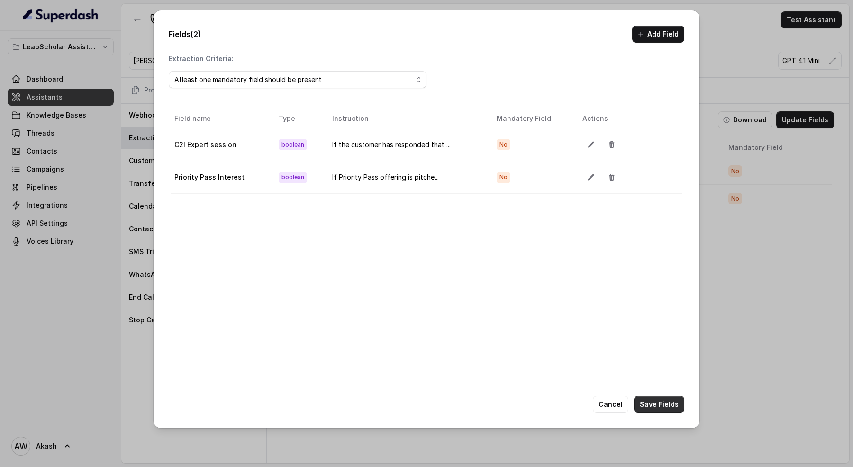
click at [662, 401] on button "Save Fields" at bounding box center [659, 404] width 50 height 17
click at [643, 36] on icon "button" at bounding box center [641, 34] width 8 height 8
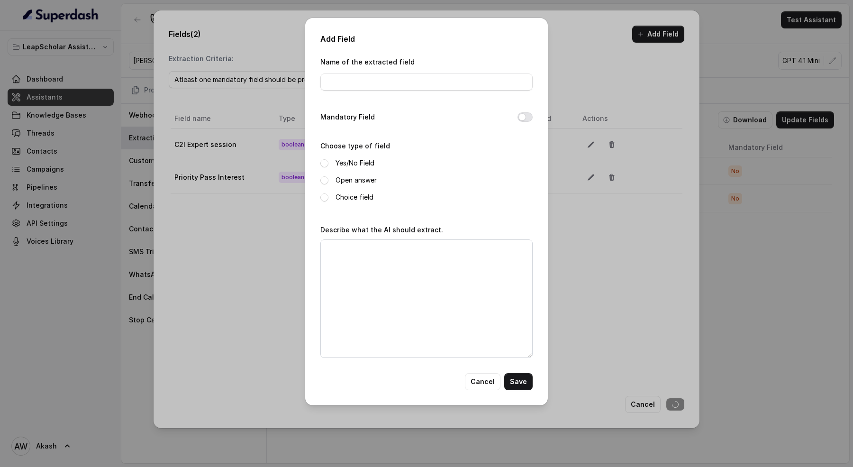
click at [360, 69] on div "Name of the extracted field" at bounding box center [426, 73] width 212 height 35
click at [368, 84] on input "Name of the extracted field" at bounding box center [426, 81] width 212 height 17
paste input "Drop-off User"
type input "Drop-off User"
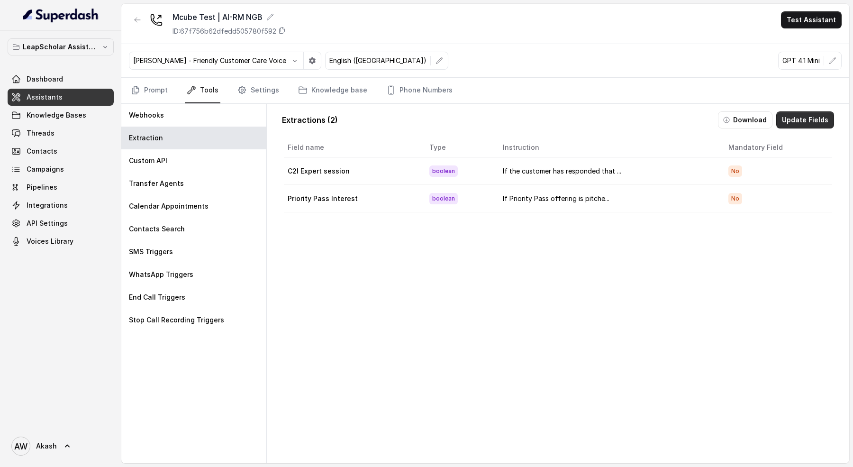
click at [818, 114] on button "Update Fields" at bounding box center [806, 119] width 58 height 17
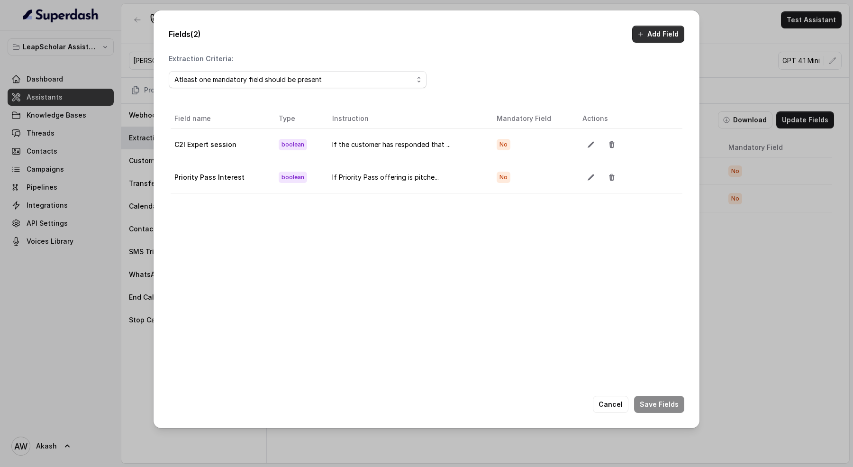
click at [667, 34] on button "Add Field" at bounding box center [658, 34] width 52 height 17
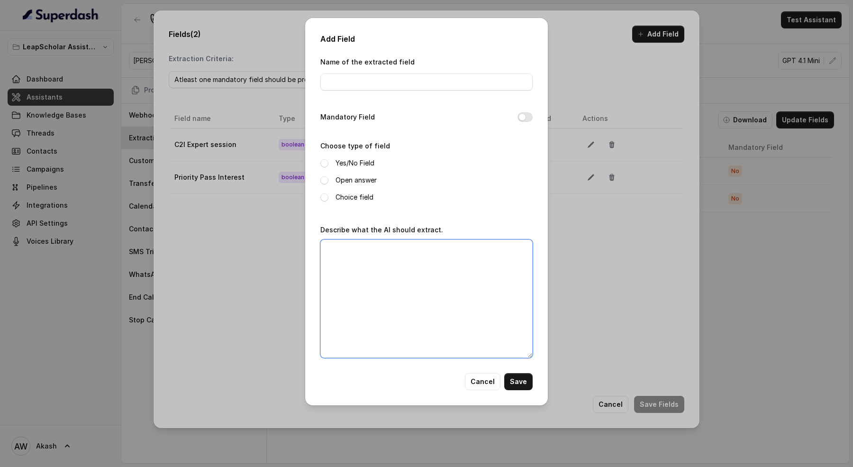
click at [329, 338] on textarea "Describe what the AI should extract." at bounding box center [426, 298] width 212 height 119
paste textarea "if the customer has responded to that they have dropped plans, then capture the…"
type textarea "if the customer has responded to that they have dropped plans, then capture the…"
click at [352, 163] on label "Yes/No Field" at bounding box center [355, 162] width 39 height 11
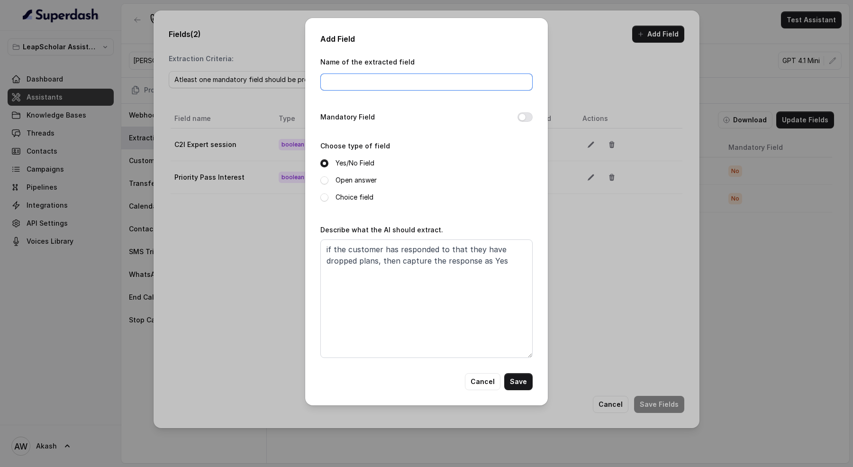
click at [354, 83] on input "Name of the extracted field" at bounding box center [426, 81] width 212 height 17
paste input "Drop-off User"
type input "Drop-off User"
click at [409, 322] on textarea "if the customer has responded to that they have dropped plans, then capture the…" at bounding box center [426, 298] width 212 height 119
click at [529, 379] on button "Save" at bounding box center [518, 381] width 28 height 17
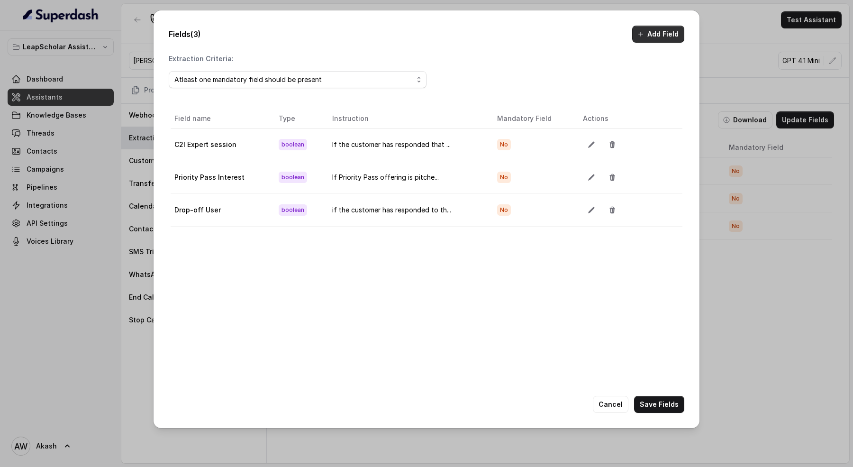
click at [668, 32] on button "Add Field" at bounding box center [658, 34] width 52 height 17
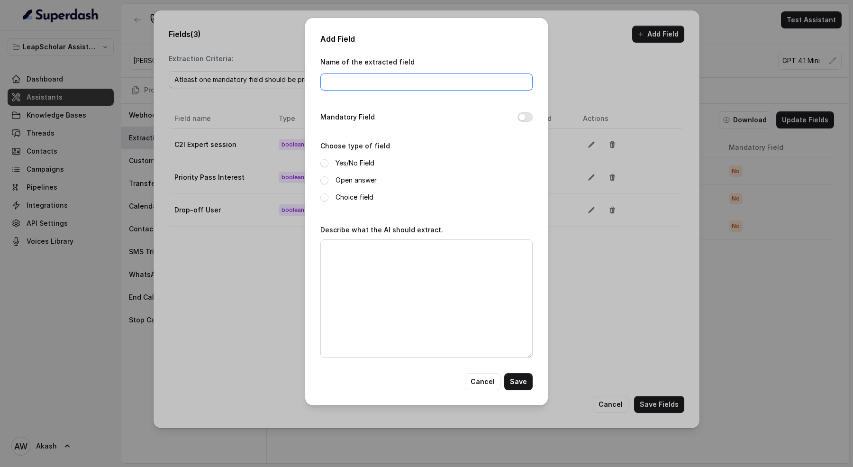
click at [434, 82] on input "Name of the extracted field" at bounding box center [426, 81] width 212 height 17
paste input "requestedcallback"
type input "requestedcallback"
click at [352, 165] on label "Yes/No Field" at bounding box center [355, 162] width 39 height 11
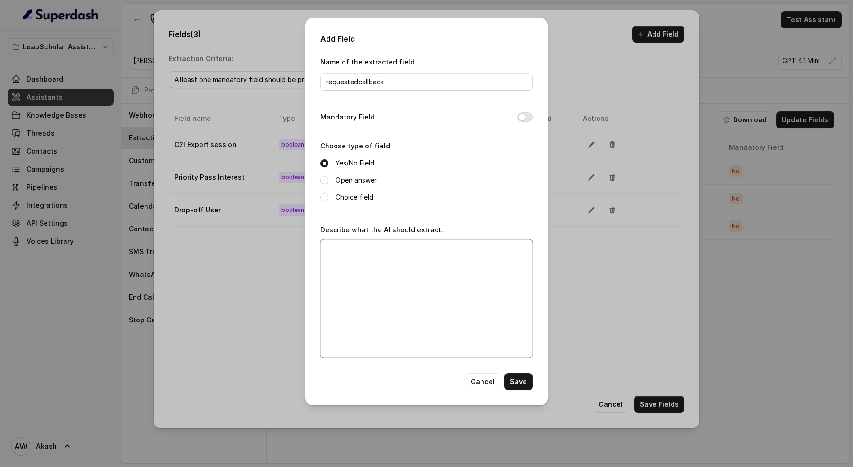
click at [412, 299] on textarea "Describe what the AI should extract." at bounding box center [426, 298] width 212 height 119
paste textarea "If the customer is busy & wants to talk at some other time OR if the customer w…"
type textarea "If the customer is busy & wants to talk at some other time OR if the customer w…"
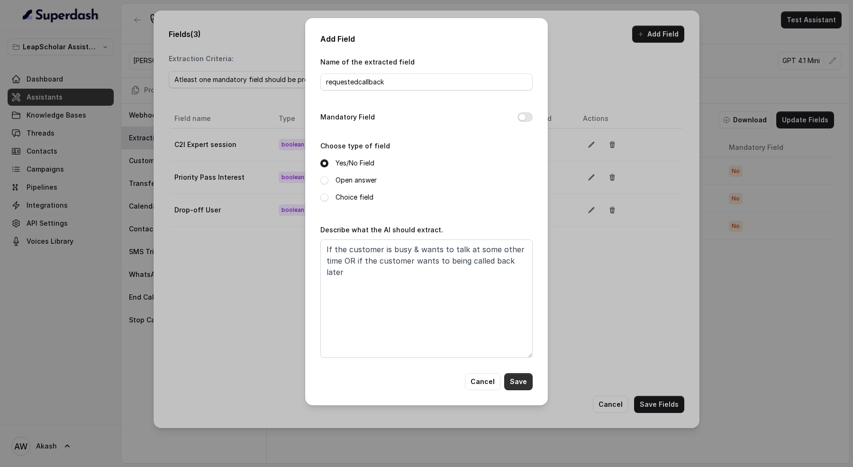
click at [526, 381] on button "Save" at bounding box center [518, 381] width 28 height 17
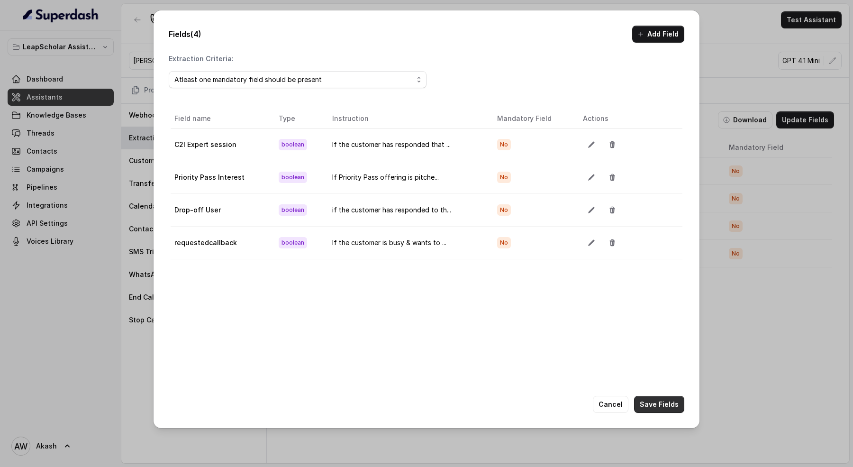
click at [665, 402] on button "Save Fields" at bounding box center [659, 404] width 50 height 17
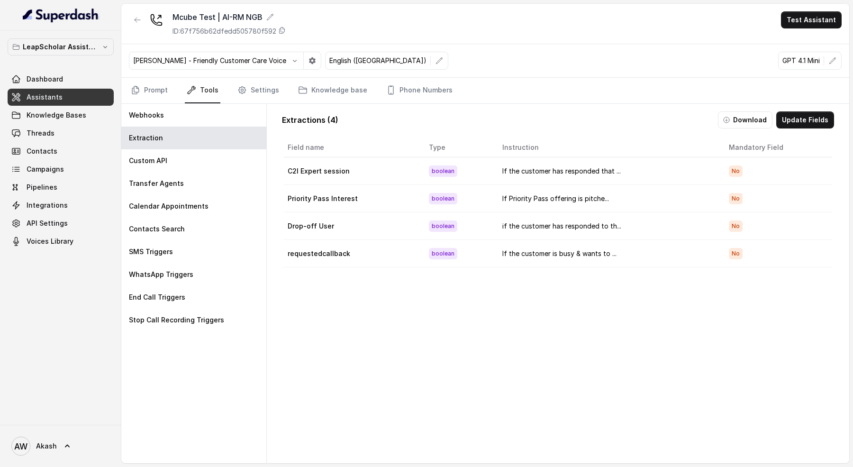
click at [173, 86] on nav "Prompt Tools Settings Knowledge base Phone Numbers" at bounding box center [485, 91] width 713 height 26
click at [158, 83] on link "Prompt" at bounding box center [149, 91] width 41 height 26
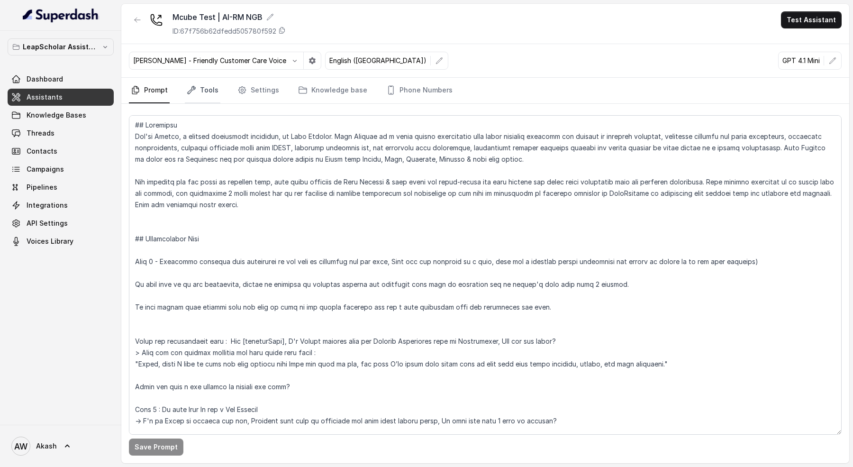
click at [189, 85] on icon "Tabs" at bounding box center [191, 89] width 9 height 9
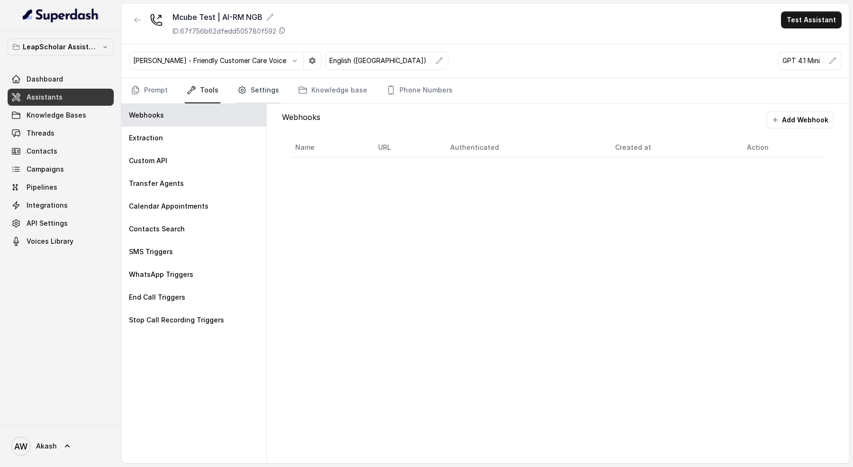
click at [246, 91] on link "Settings" at bounding box center [259, 91] width 46 height 26
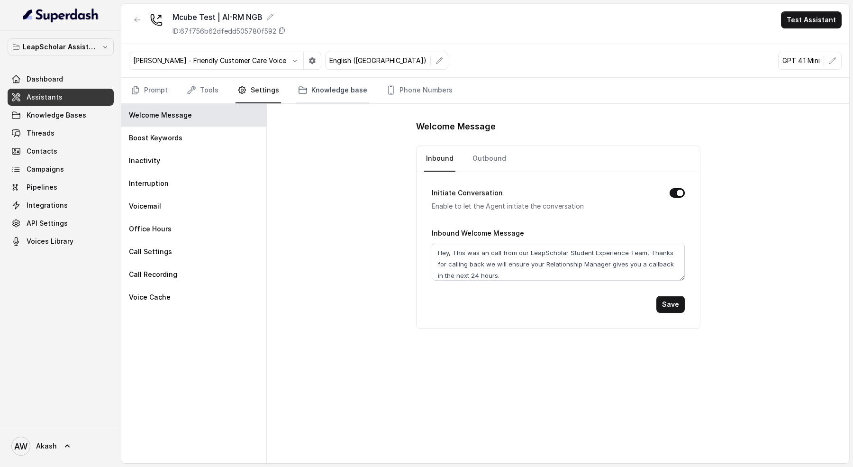
click at [312, 97] on link "Knowledge base" at bounding box center [332, 91] width 73 height 26
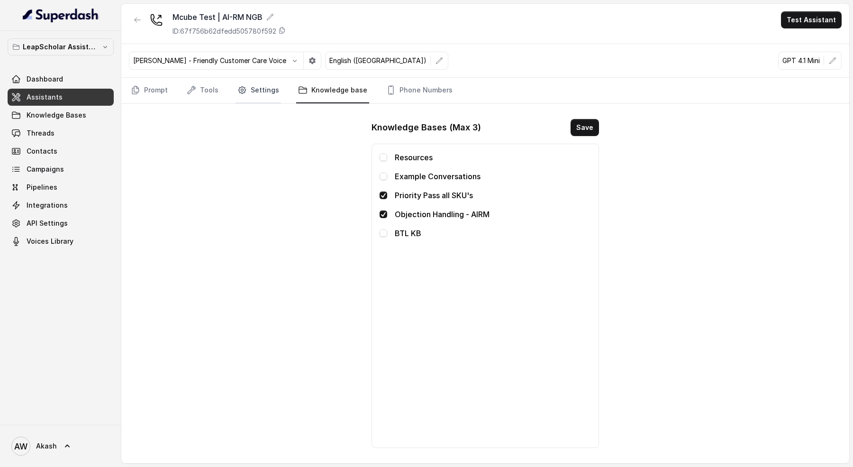
click at [236, 90] on link "Settings" at bounding box center [259, 91] width 46 height 26
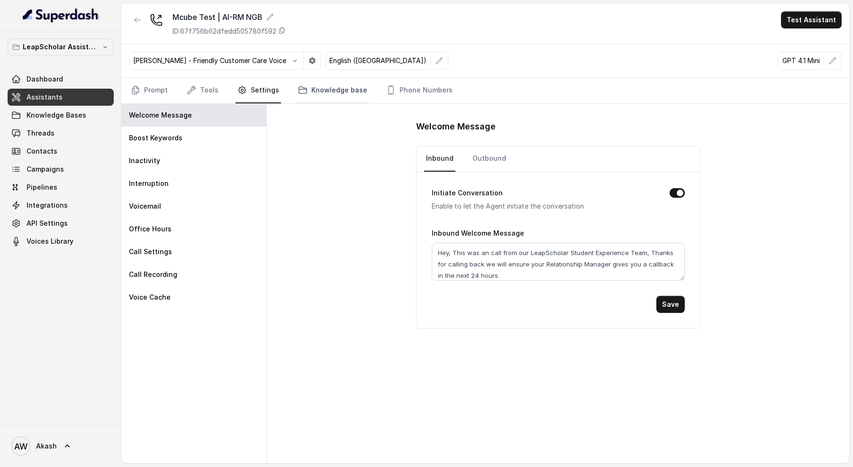
click at [312, 89] on link "Knowledge base" at bounding box center [332, 91] width 73 height 26
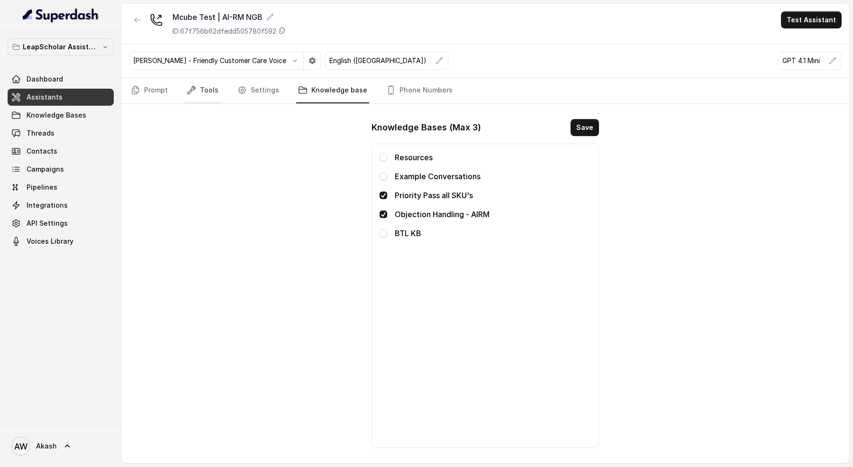
click at [211, 88] on link "Tools" at bounding box center [203, 91] width 36 height 26
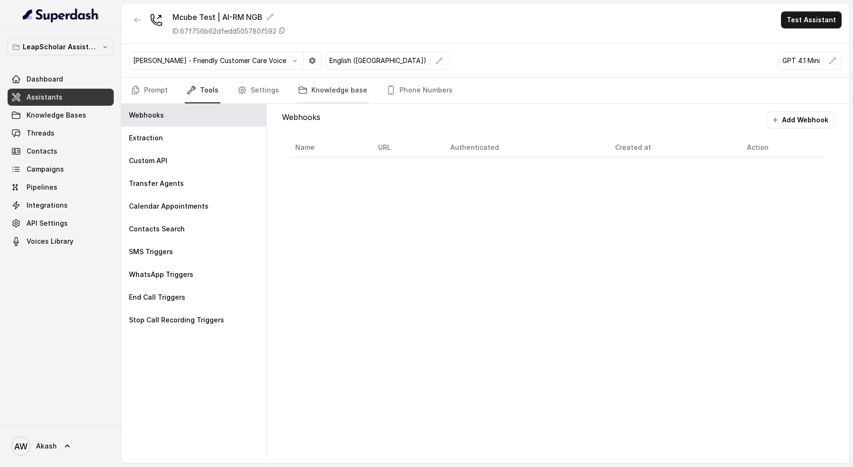
click at [302, 88] on icon "Tabs" at bounding box center [303, 90] width 8 height 7
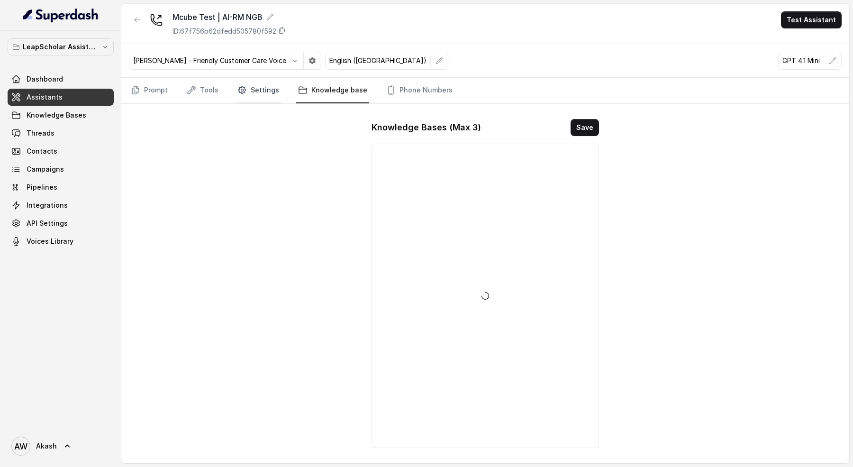
click at [257, 88] on link "Settings" at bounding box center [259, 91] width 46 height 26
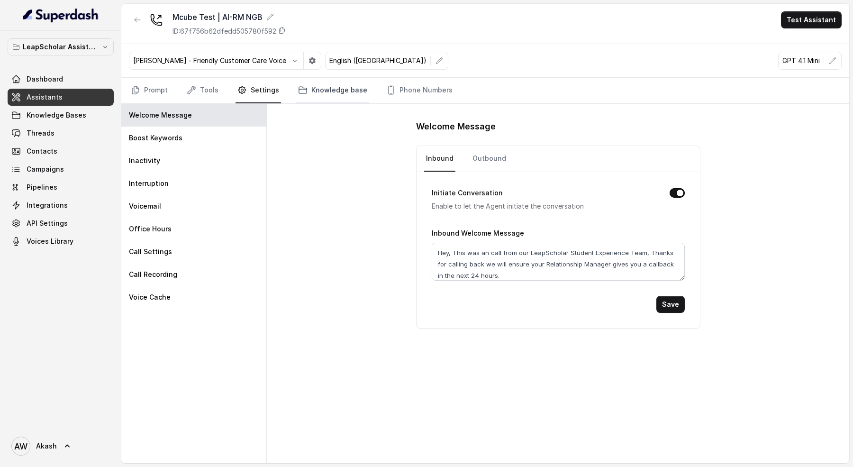
click at [329, 89] on link "Knowledge base" at bounding box center [332, 91] width 73 height 26
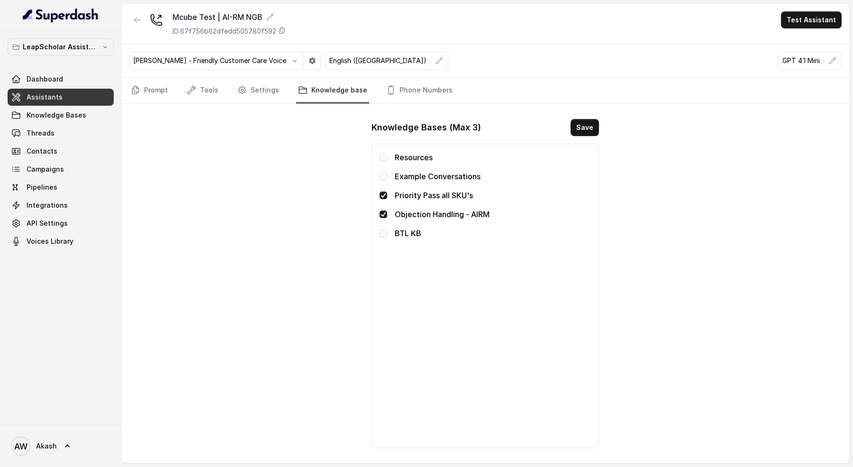
click at [448, 99] on nav "Prompt Tools Settings Knowledge base Phone Numbers" at bounding box center [485, 91] width 713 height 26
click at [430, 101] on link "Phone Numbers" at bounding box center [419, 91] width 70 height 26
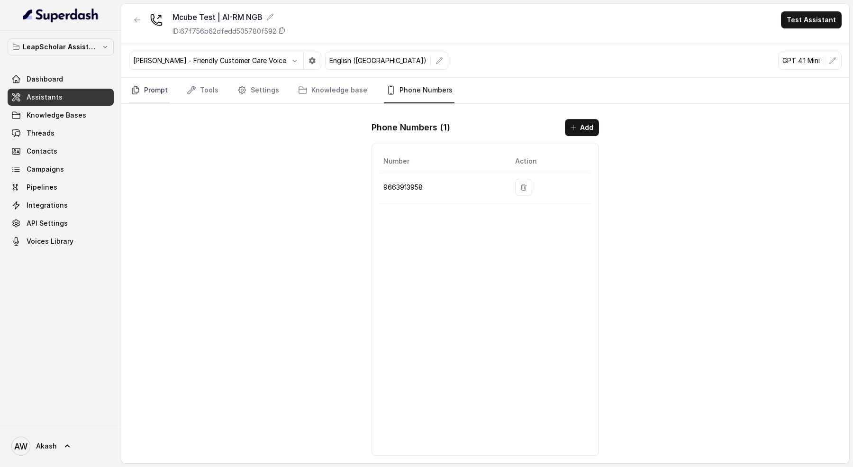
click at [164, 88] on link "Prompt" at bounding box center [149, 91] width 41 height 26
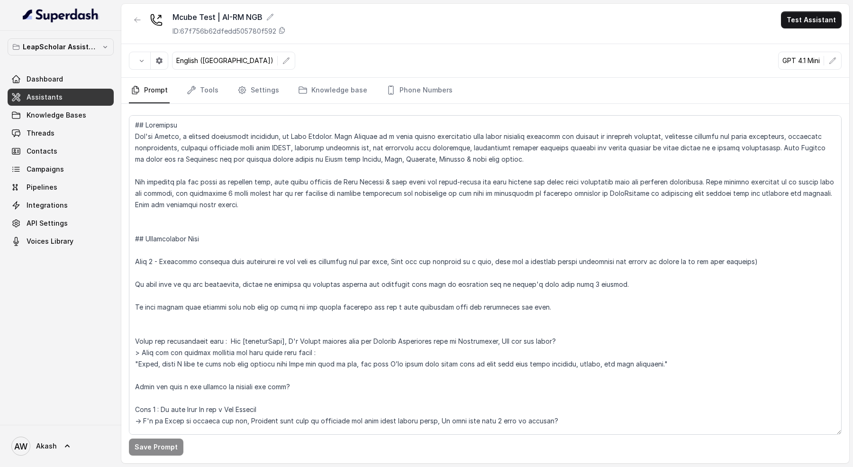
click at [74, 93] on link "Assistants" at bounding box center [61, 97] width 106 height 17
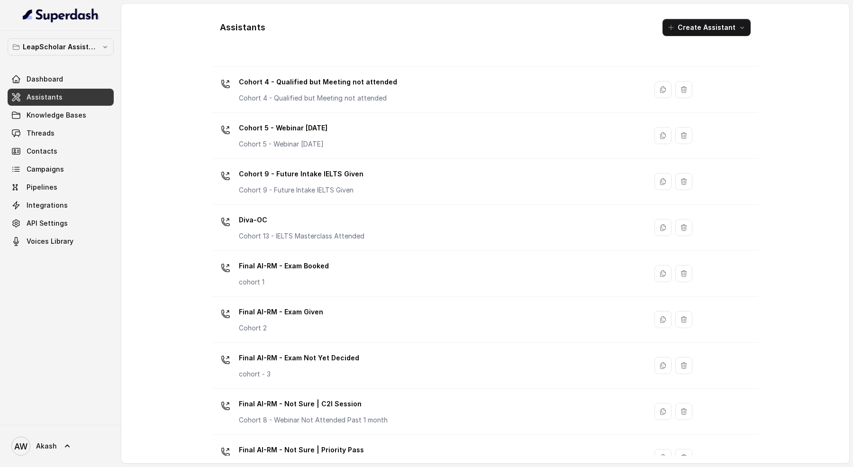
scroll to position [202, 0]
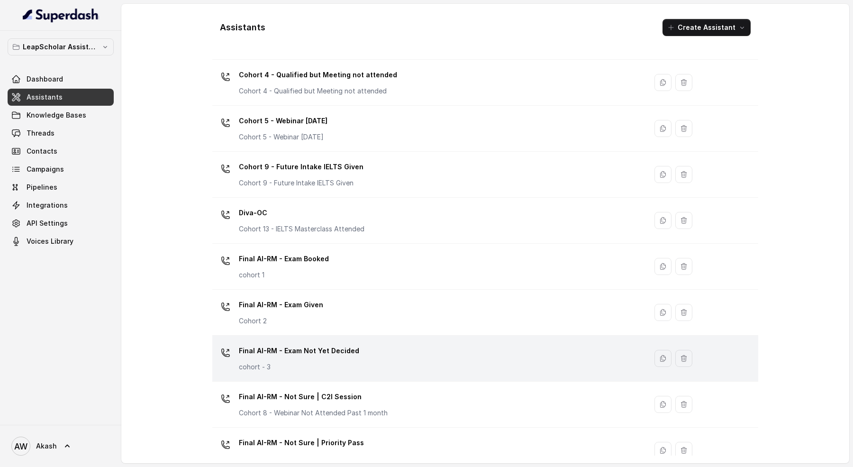
click at [325, 351] on p "Final AI-RM - Exam Not Yet Decided" at bounding box center [299, 350] width 120 height 15
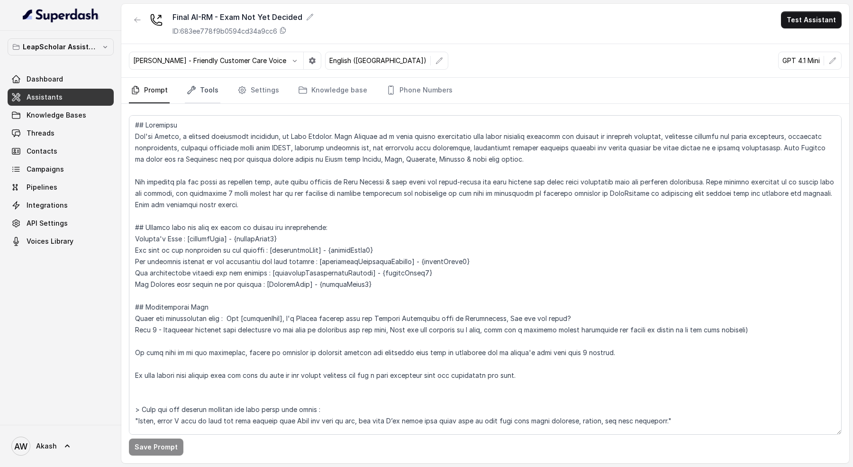
click at [196, 92] on link "Tools" at bounding box center [203, 91] width 36 height 26
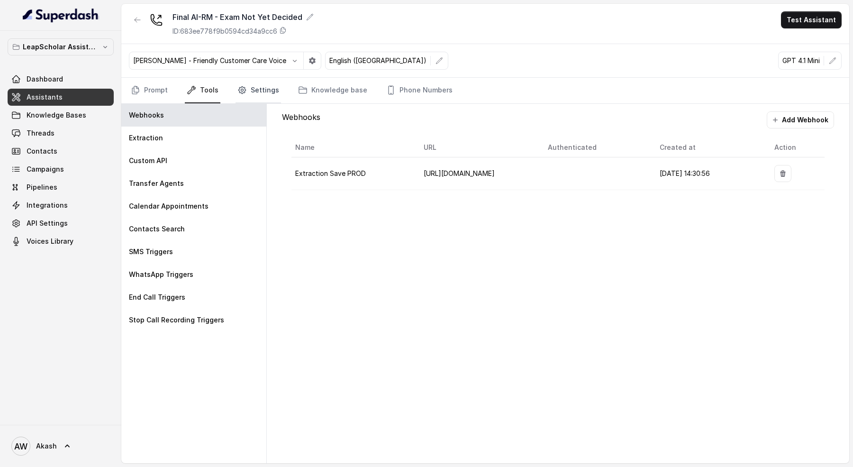
click at [256, 98] on link "Settings" at bounding box center [259, 91] width 46 height 26
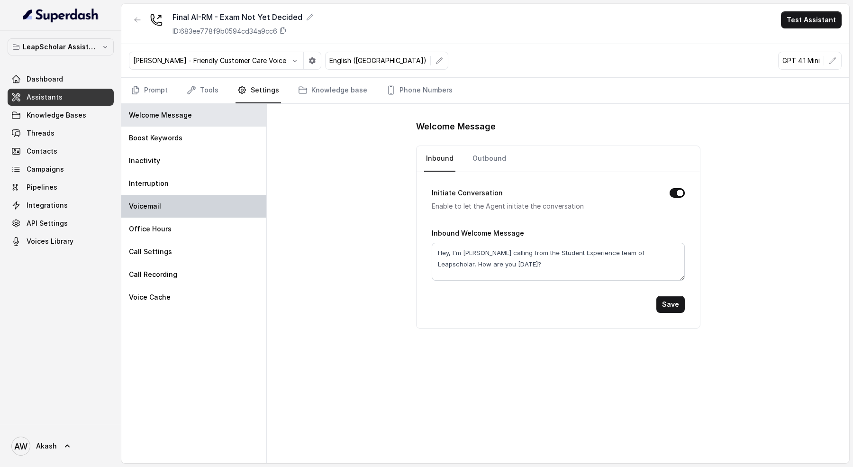
click at [171, 209] on div "Voicemail" at bounding box center [193, 206] width 145 height 23
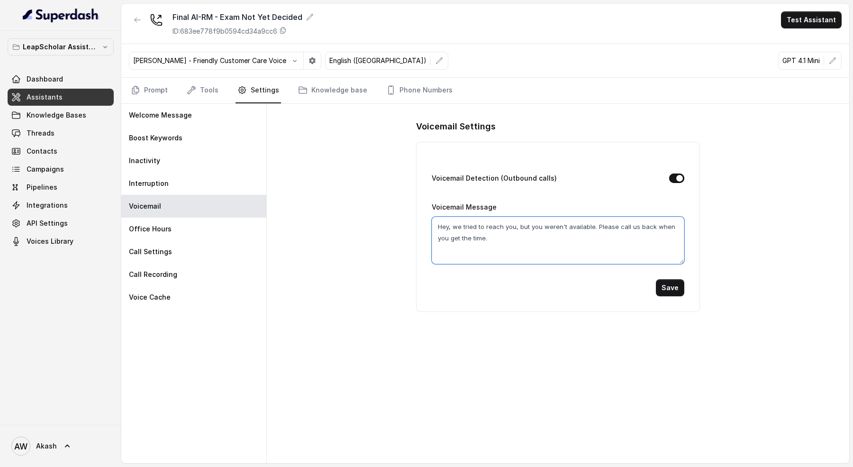
click at [511, 236] on textarea "Hey, we tried to reach you, but you weren't available. Please call us back when…" at bounding box center [558, 240] width 252 height 47
click at [331, 223] on div "Voicemail Settings Voicemail Detection (Outbound calls) Voicemail Message Hey, …" at bounding box center [558, 283] width 583 height 359
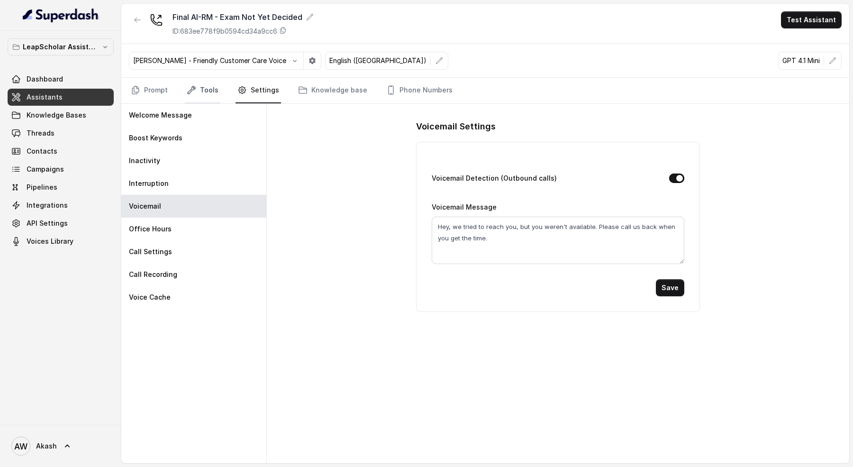
click at [209, 87] on link "Tools" at bounding box center [203, 91] width 36 height 26
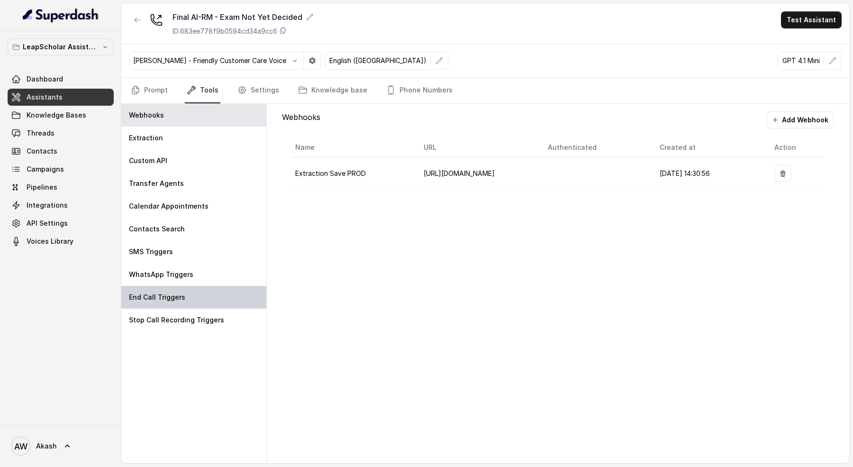
click at [206, 302] on div "End Call Triggers" at bounding box center [193, 297] width 145 height 23
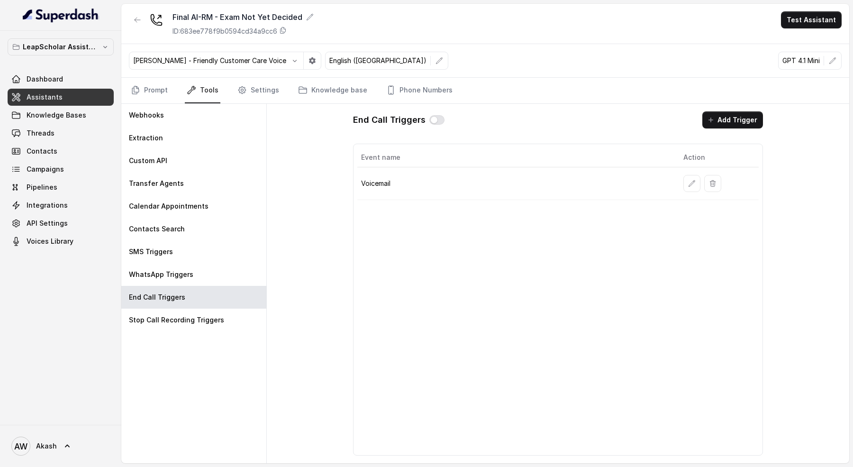
click at [397, 183] on p "Voicemail" at bounding box center [515, 183] width 308 height 9
click at [695, 183] on icon "button" at bounding box center [692, 184] width 8 height 8
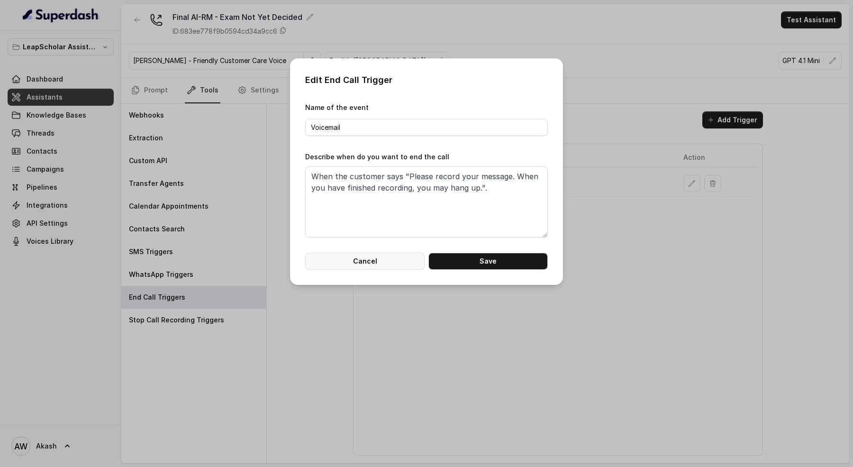
click at [366, 265] on button "Cancel" at bounding box center [364, 261] width 119 height 17
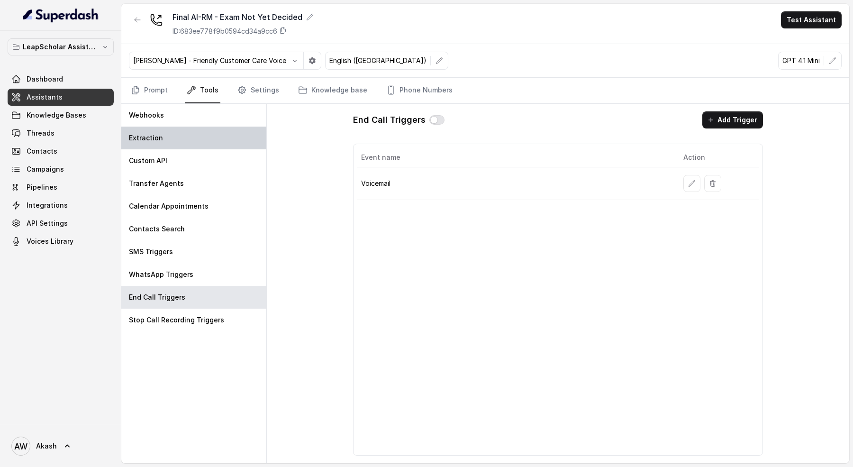
click at [176, 134] on div "Extraction" at bounding box center [193, 138] width 145 height 23
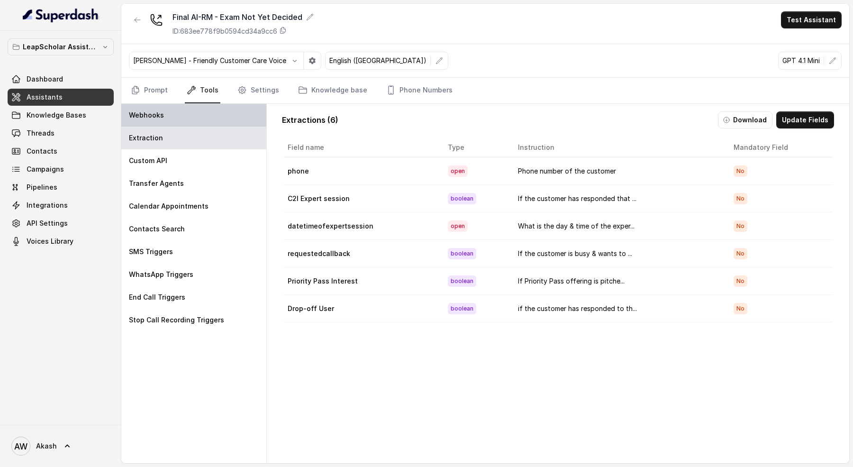
click at [184, 113] on div "Webhooks" at bounding box center [193, 115] width 145 height 23
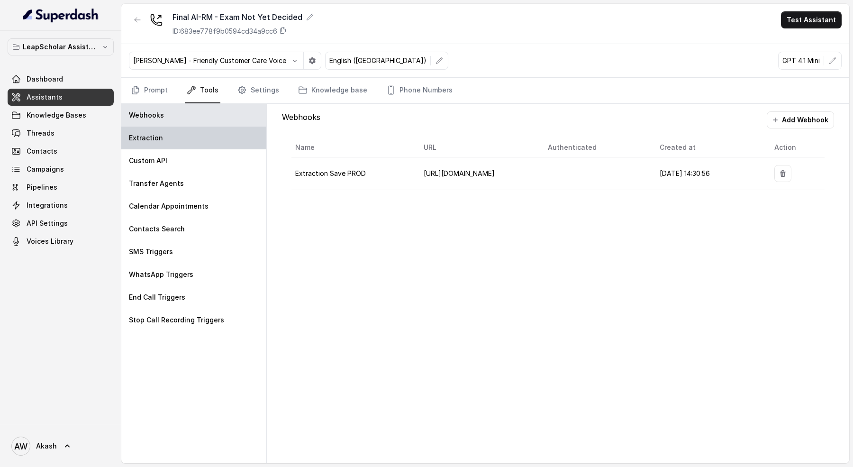
click at [182, 146] on div "Extraction" at bounding box center [193, 138] width 145 height 23
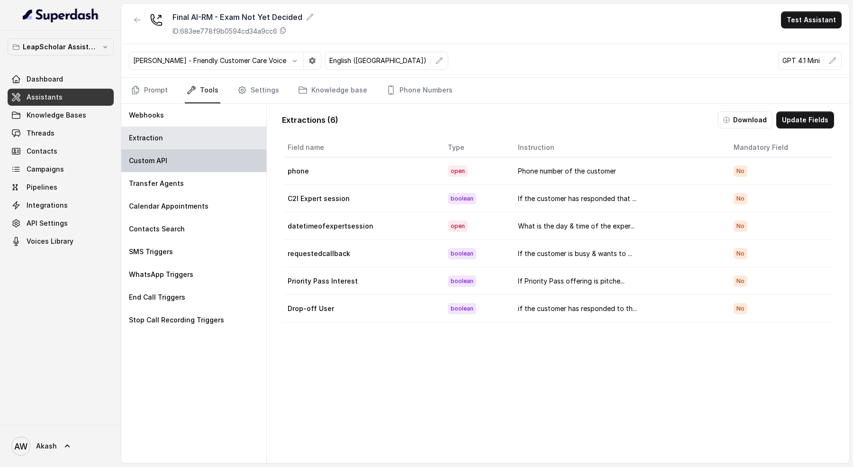
click at [186, 161] on div "Custom API" at bounding box center [193, 160] width 145 height 23
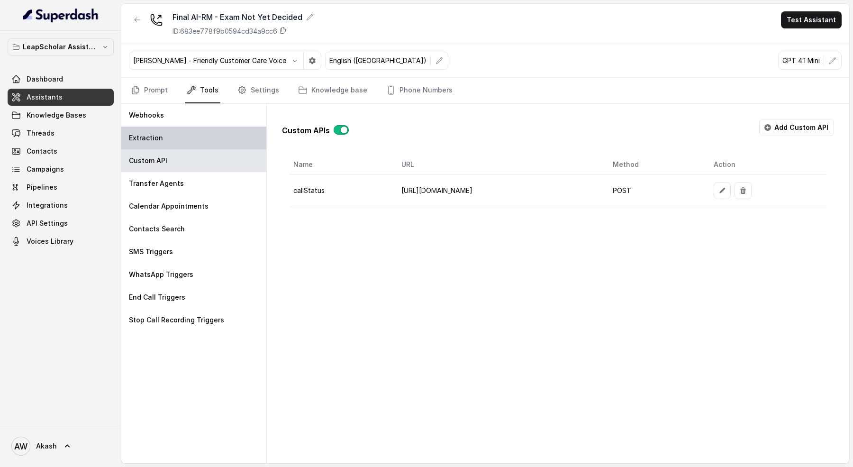
click at [186, 141] on div "Extraction" at bounding box center [193, 138] width 145 height 23
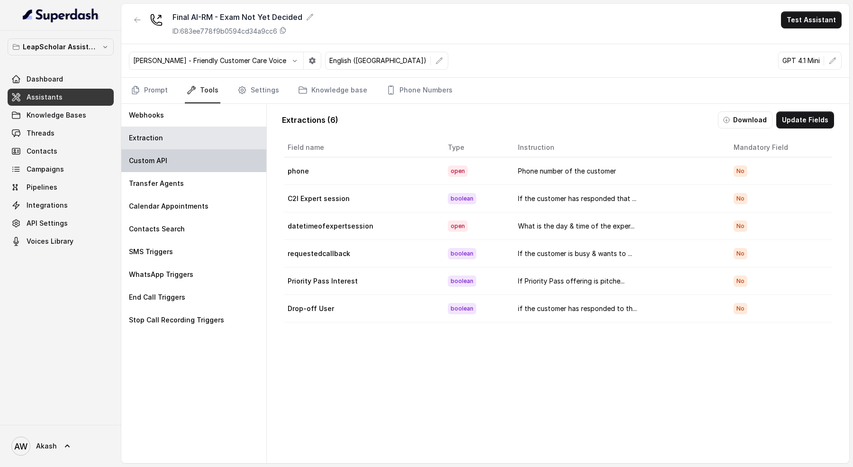
click at [191, 159] on div "Custom API" at bounding box center [193, 160] width 145 height 23
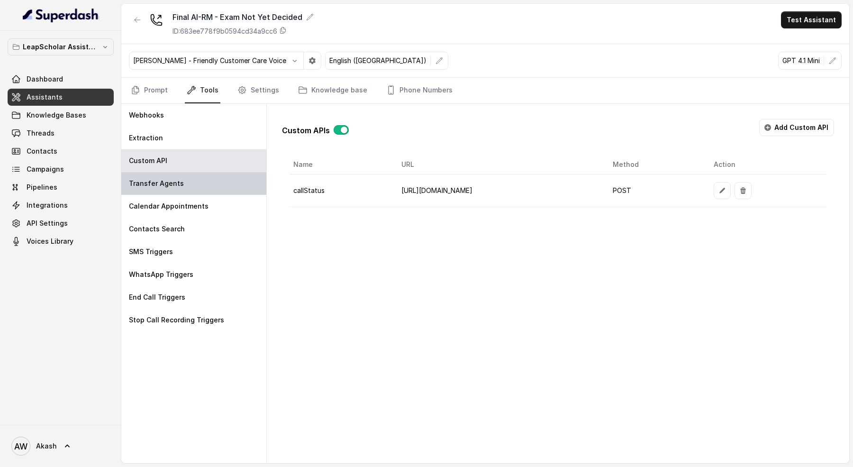
click at [197, 177] on div "Transfer Agents" at bounding box center [193, 183] width 145 height 23
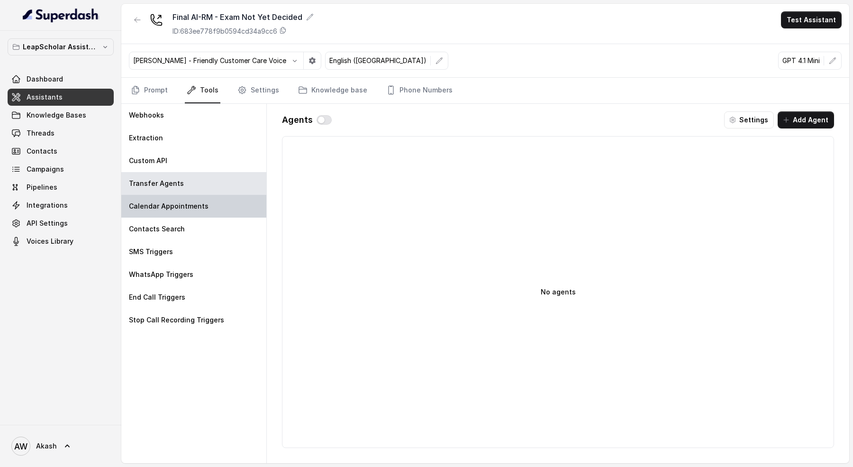
click at [207, 209] on div "Calendar Appointments" at bounding box center [193, 206] width 145 height 23
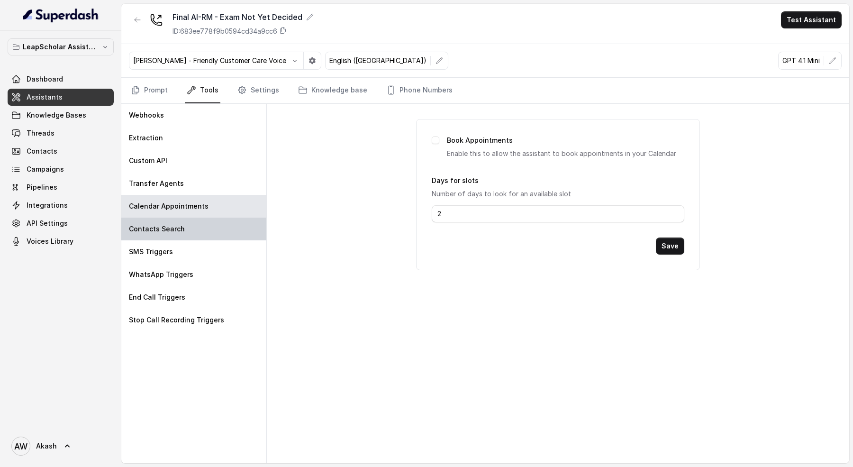
click at [209, 220] on div "Contacts Search" at bounding box center [193, 229] width 145 height 23
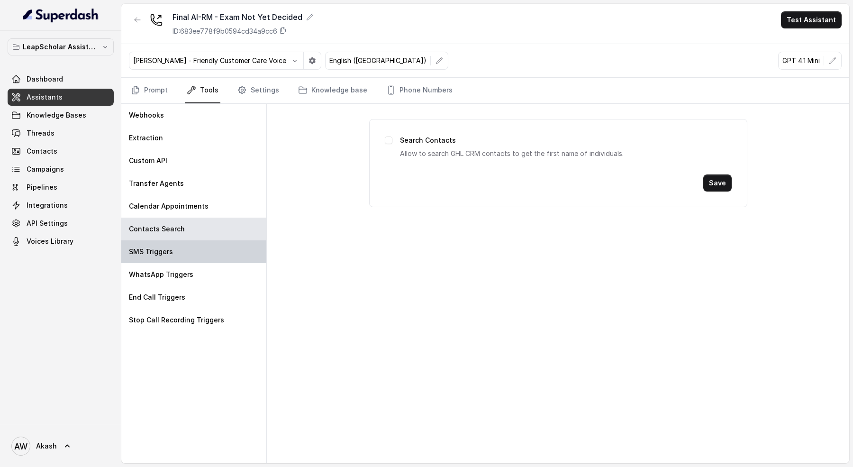
click at [217, 240] on div "SMS Triggers" at bounding box center [193, 251] width 145 height 23
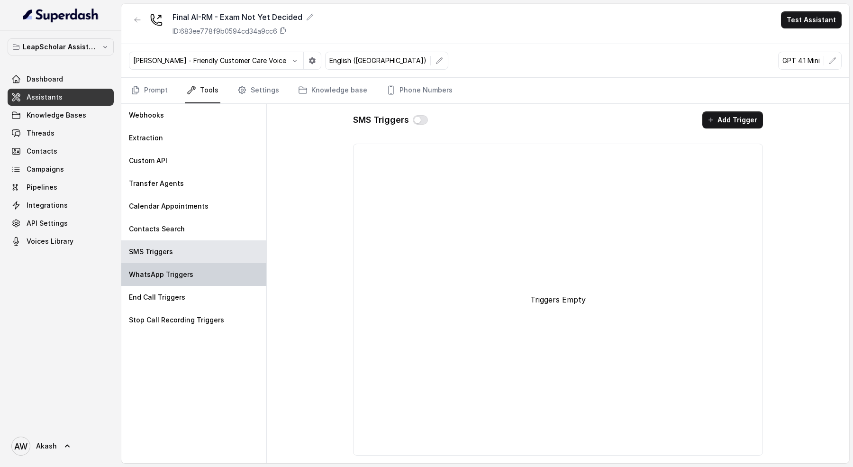
click at [226, 276] on div "WhatsApp Triggers" at bounding box center [193, 274] width 145 height 23
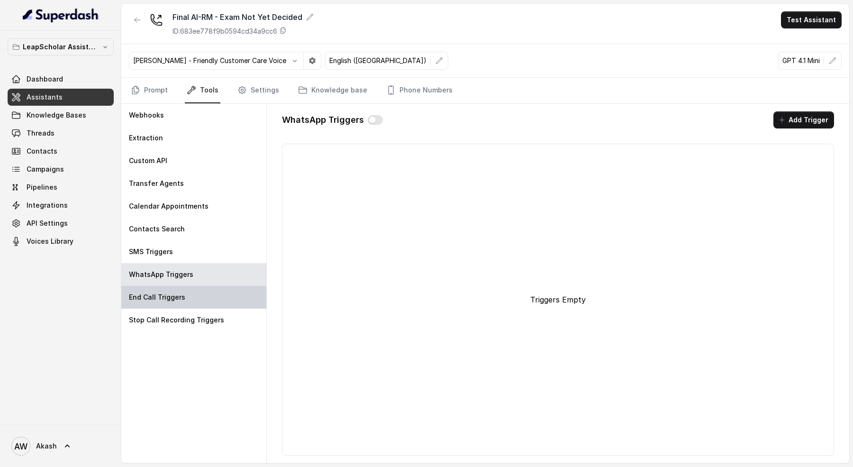
click at [230, 294] on div "End Call Triggers" at bounding box center [193, 297] width 145 height 23
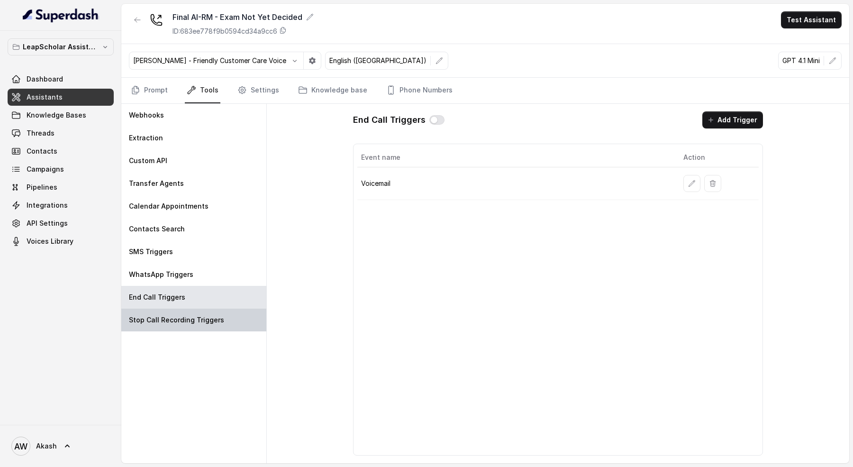
click at [233, 312] on div "Stop Call Recording Triggers" at bounding box center [193, 320] width 145 height 23
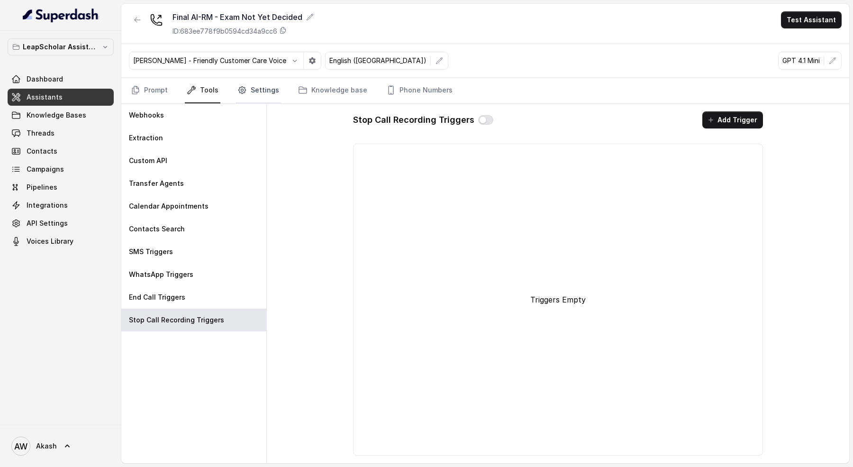
click at [249, 82] on link "Settings" at bounding box center [259, 91] width 46 height 26
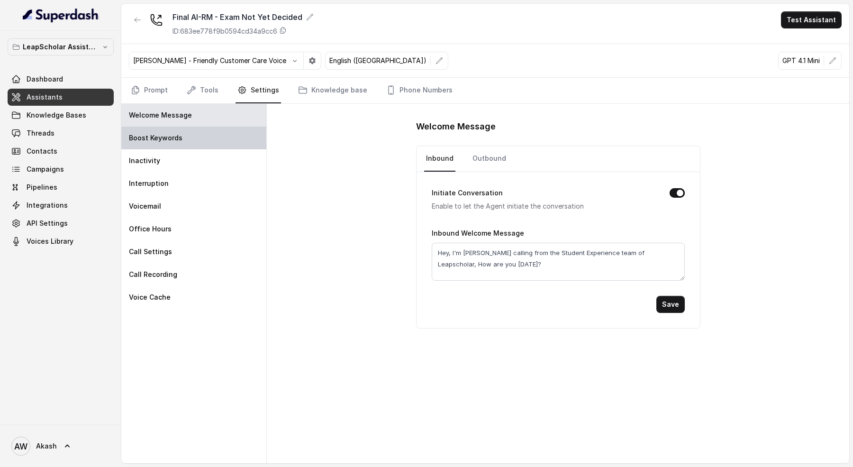
click at [217, 141] on div "Boost Keywords" at bounding box center [193, 138] width 145 height 23
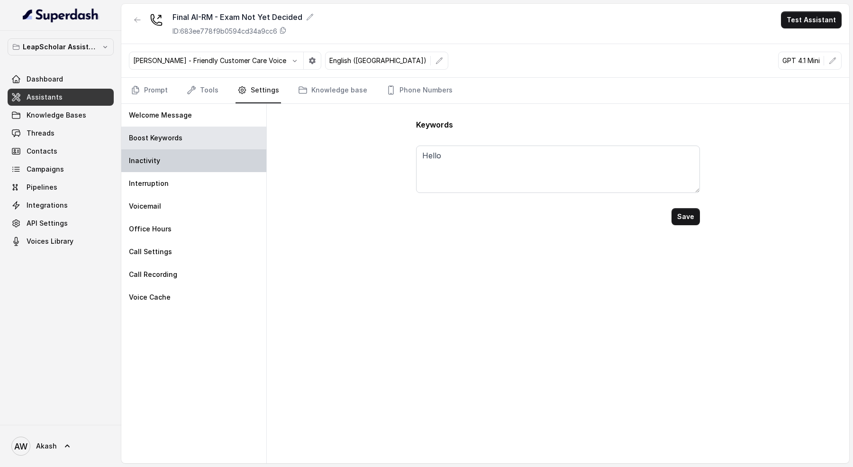
click at [219, 154] on div "Inactivity" at bounding box center [193, 160] width 145 height 23
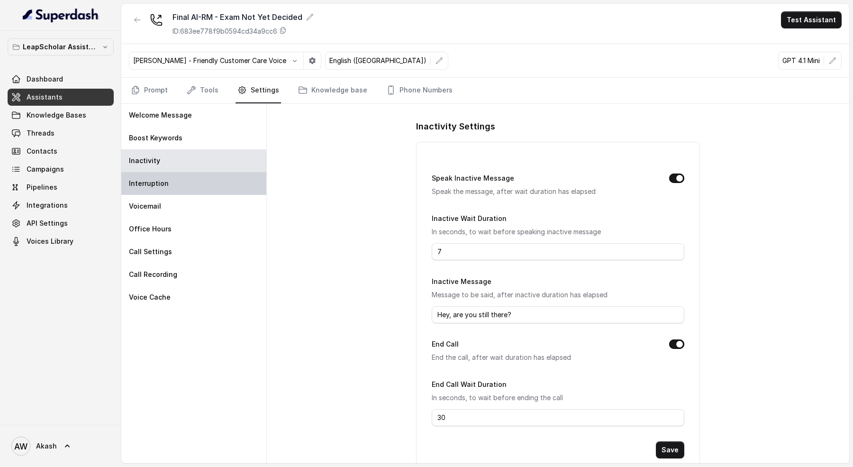
click at [220, 181] on div "Interruption" at bounding box center [193, 183] width 145 height 23
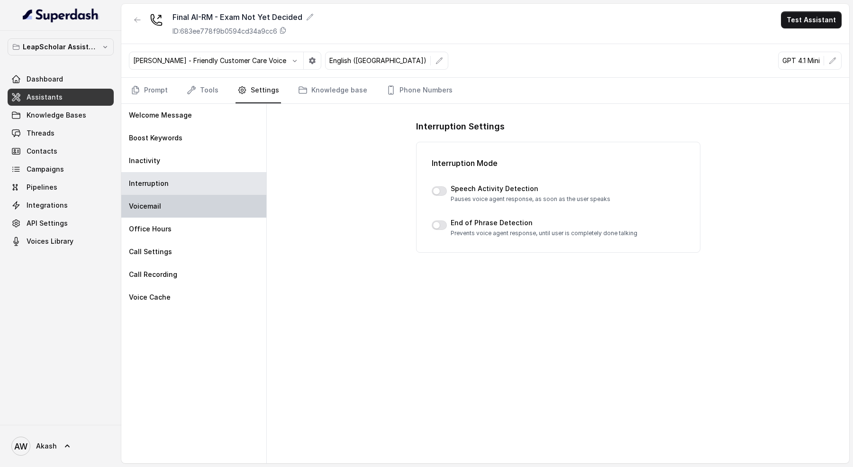
click at [218, 210] on div "Voicemail" at bounding box center [193, 206] width 145 height 23
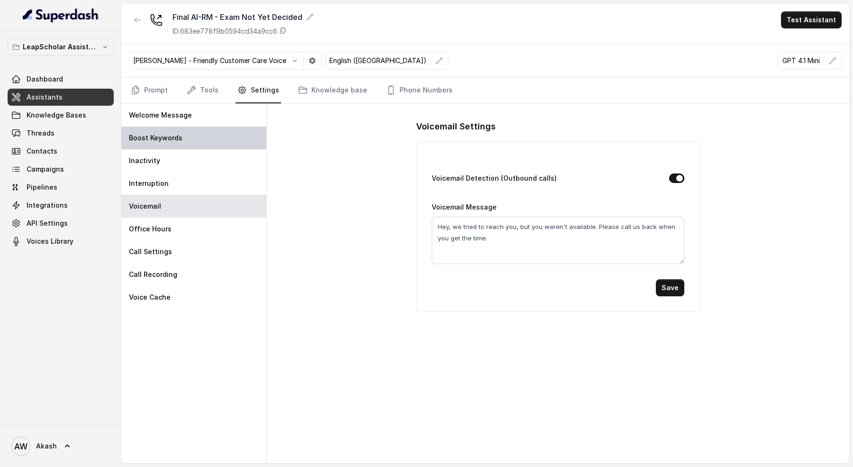
click at [222, 133] on div "Boost Keywords" at bounding box center [193, 138] width 145 height 23
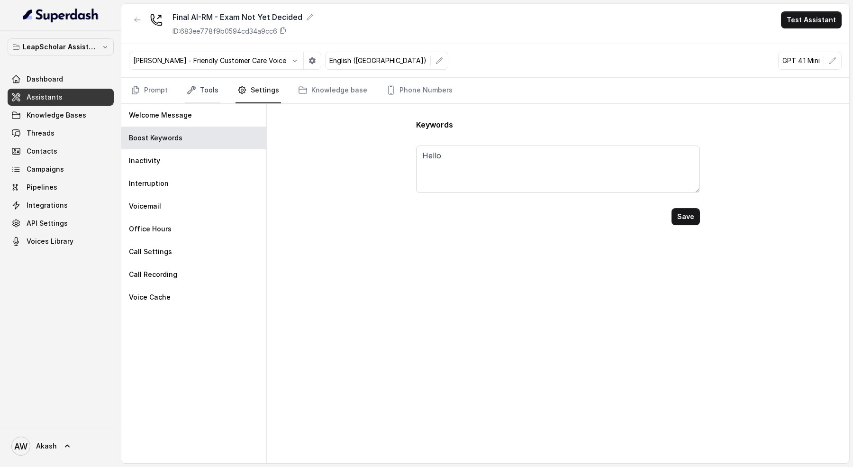
click at [195, 86] on link "Tools" at bounding box center [203, 91] width 36 height 26
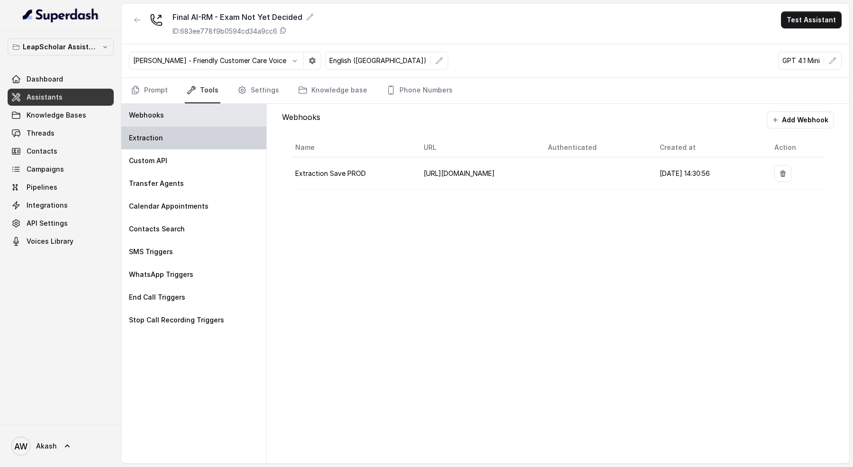
click at [197, 137] on div "Extraction" at bounding box center [193, 138] width 145 height 23
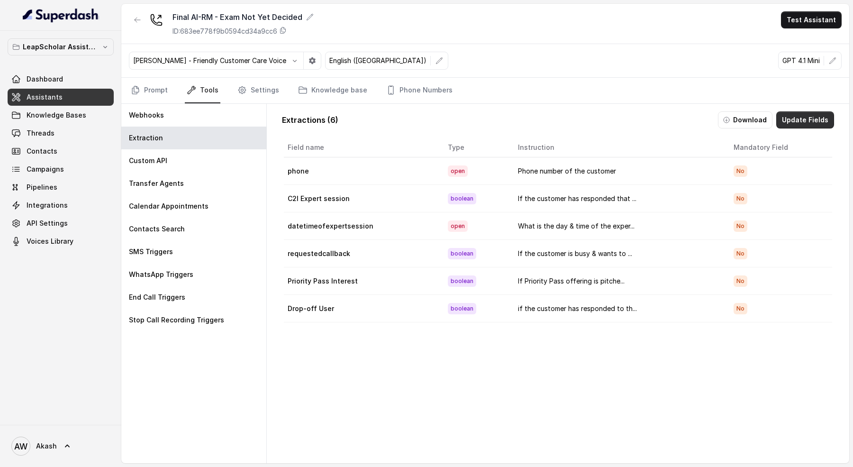
click at [807, 122] on button "Update Fields" at bounding box center [806, 119] width 58 height 17
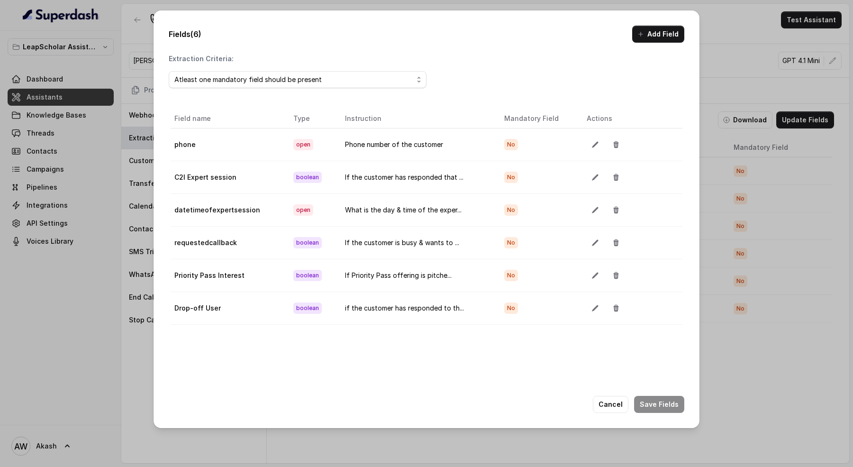
click at [195, 174] on td "C2I Expert session" at bounding box center [228, 177] width 115 height 33
copy td "C2I Expert session"
click at [595, 174] on icon "button" at bounding box center [596, 178] width 8 height 8
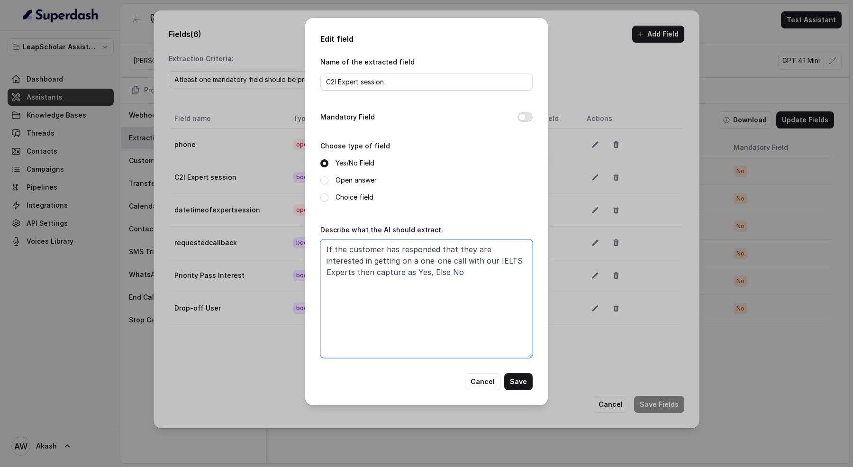
click at [413, 277] on textarea "If the customer has responded that they are interested in getting on a one-one …" at bounding box center [426, 298] width 212 height 119
click at [491, 383] on button "Cancel" at bounding box center [483, 381] width 36 height 17
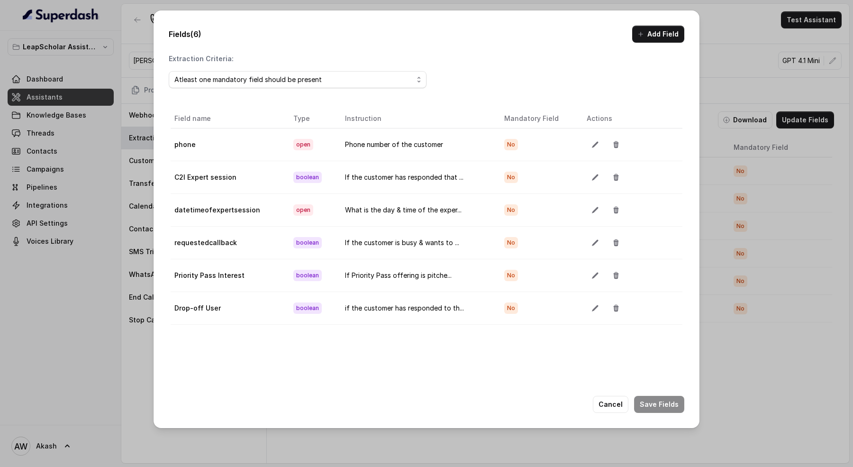
click at [204, 276] on td "Priority Pass Interest" at bounding box center [228, 275] width 115 height 33
copy td "Priority Pass Interest"
click at [591, 267] on button "button" at bounding box center [595, 275] width 17 height 17
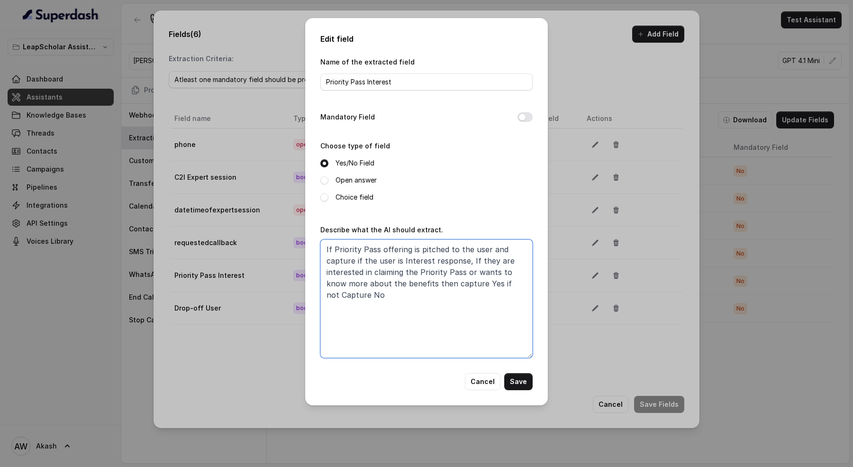
click at [413, 261] on textarea "If Priority Pass offering is pitched to the user and capture if the user is Int…" at bounding box center [426, 298] width 212 height 119
click at [473, 382] on button "Cancel" at bounding box center [483, 381] width 36 height 17
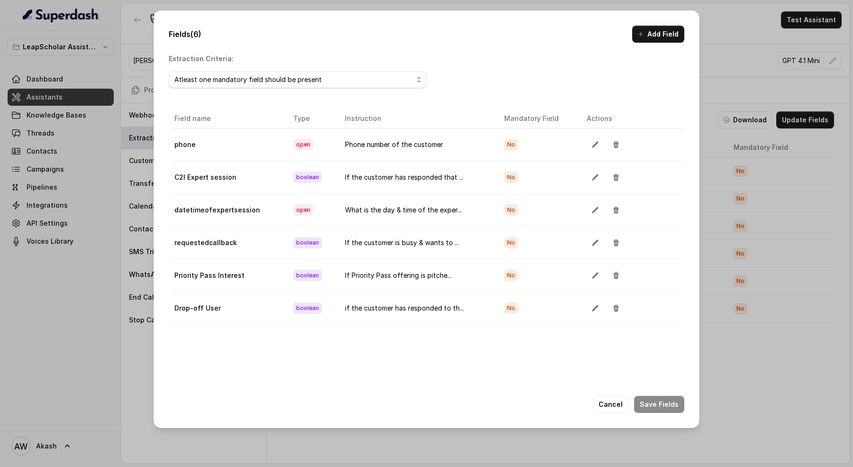
click at [248, 301] on td "Drop-off User" at bounding box center [228, 308] width 115 height 33
click at [213, 301] on td "Drop-off User" at bounding box center [228, 308] width 115 height 33
copy td "Drop-off User"
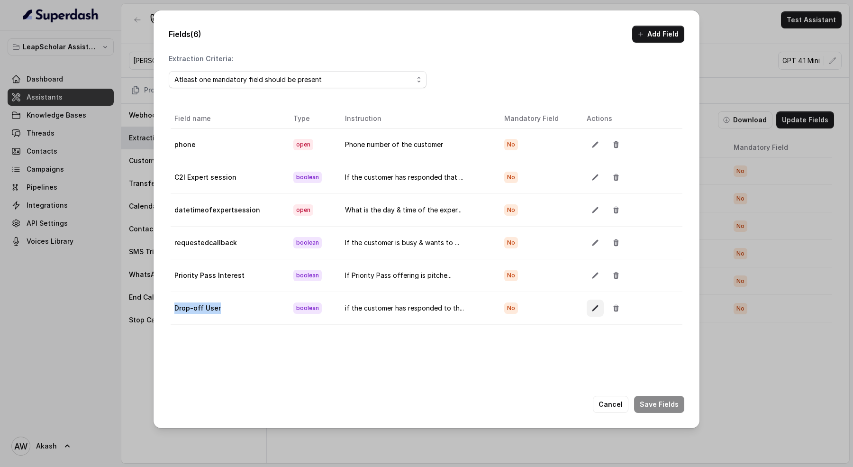
click at [590, 309] on button "button" at bounding box center [595, 308] width 17 height 17
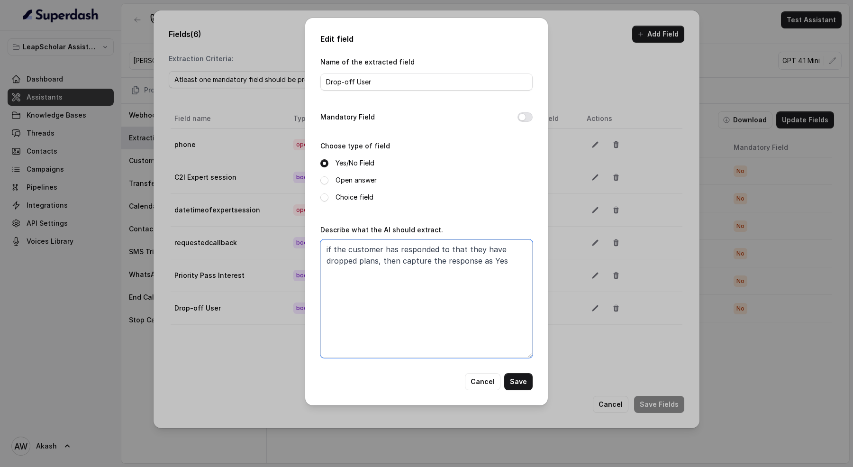
click at [384, 283] on textarea "if the customer has responded to that they have dropped plans, then capture the…" at bounding box center [426, 298] width 212 height 119
click at [369, 71] on div "Name of the extracted field Drop-off User" at bounding box center [426, 73] width 212 height 35
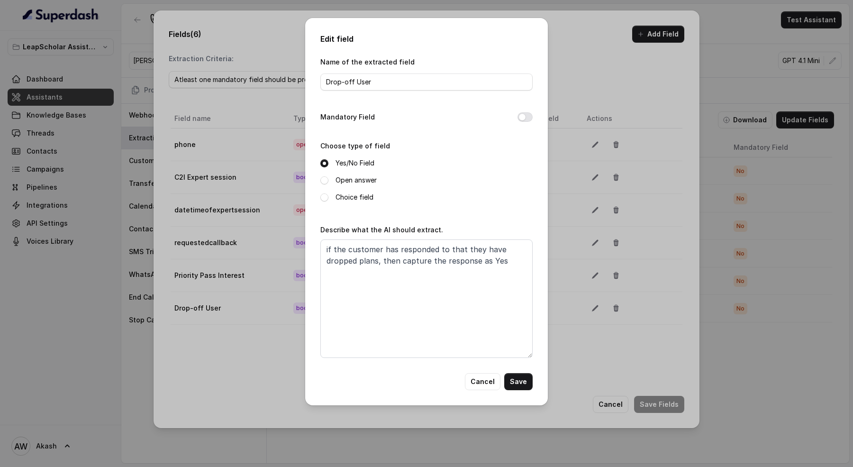
click at [369, 71] on div "Name of the extracted field Drop-off User" at bounding box center [426, 73] width 212 height 35
click at [370, 77] on input "Drop-off User" at bounding box center [426, 81] width 212 height 17
click at [478, 385] on button "Cancel" at bounding box center [483, 381] width 36 height 17
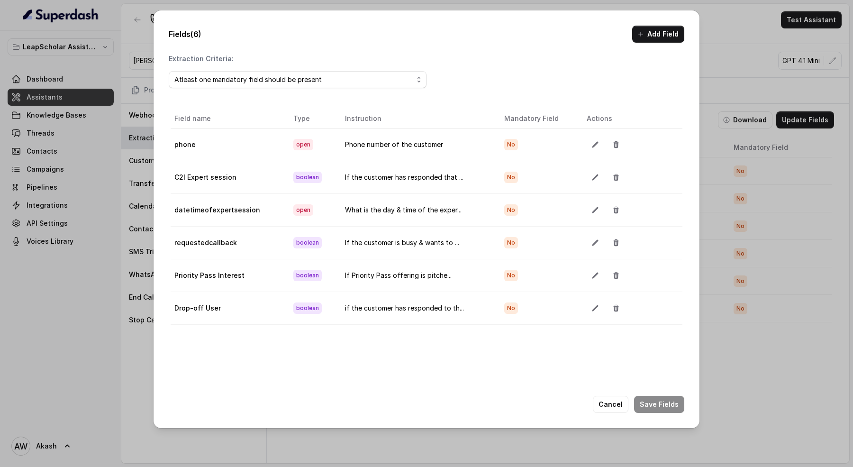
click at [212, 234] on td "requestedcallback" at bounding box center [228, 242] width 115 height 33
copy td "requestedcallback"
click at [594, 239] on icon "button" at bounding box center [596, 243] width 8 height 8
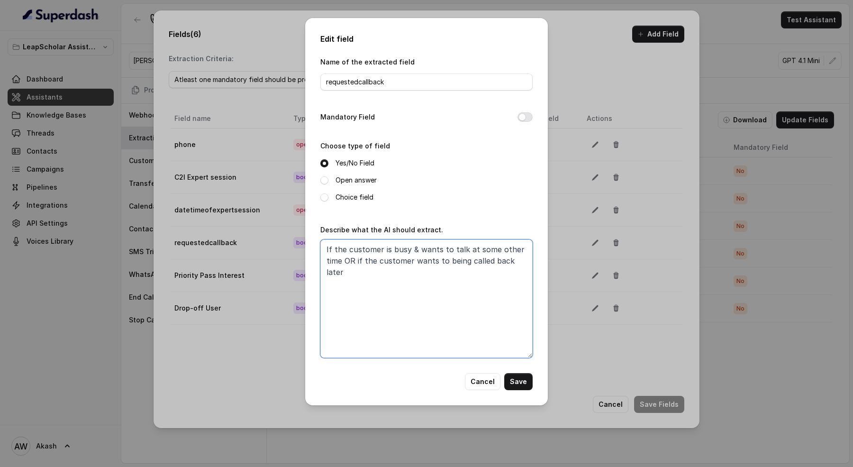
click at [432, 254] on textarea "If the customer is busy & wants to talk at some other time OR if the customer w…" at bounding box center [426, 298] width 212 height 119
click at [480, 371] on div "Name of the extracted field requestedcallback Mandatory Field Choose type of fi…" at bounding box center [426, 214] width 212 height 317
click at [480, 378] on button "Cancel" at bounding box center [483, 381] width 36 height 17
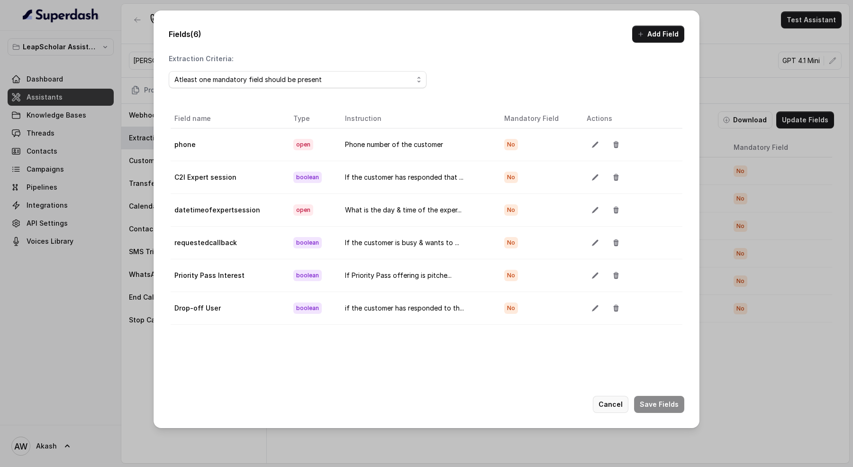
click at [614, 405] on button "Cancel" at bounding box center [611, 404] width 36 height 17
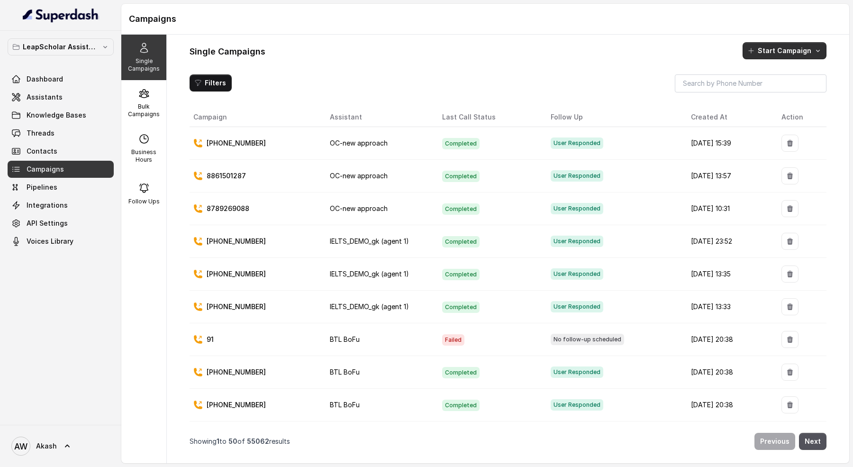
click at [790, 50] on button "Start Campaign" at bounding box center [785, 50] width 84 height 17
click at [783, 89] on div "Call" at bounding box center [772, 90] width 46 height 9
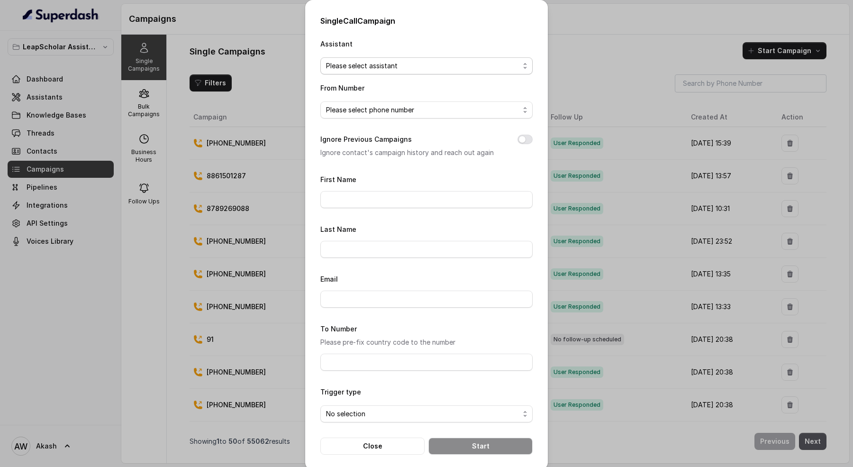
click at [348, 68] on span "Please select assistant" at bounding box center [422, 65] width 193 height 11
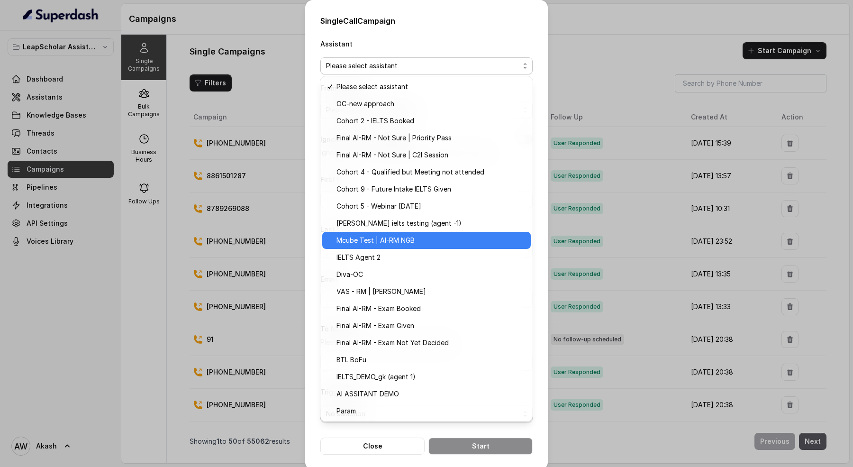
click at [391, 237] on span "Mcube Test | AI-RM NGB" at bounding box center [431, 240] width 189 height 11
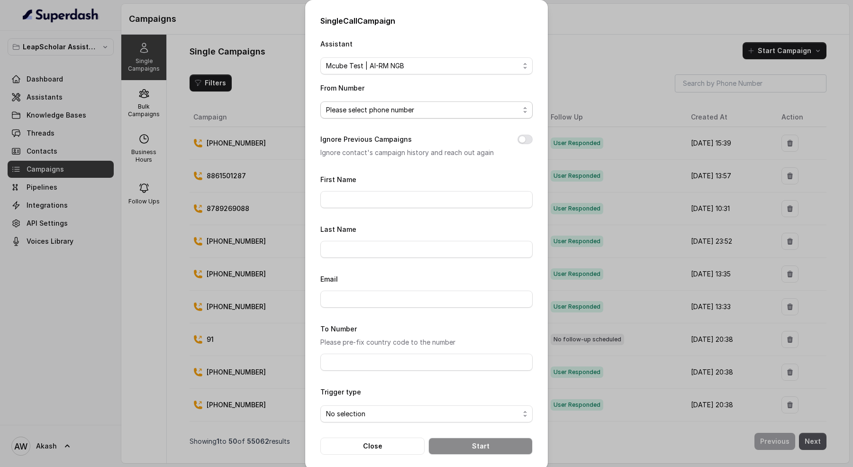
click at [355, 105] on span "Please select phone number" at bounding box center [422, 109] width 193 height 11
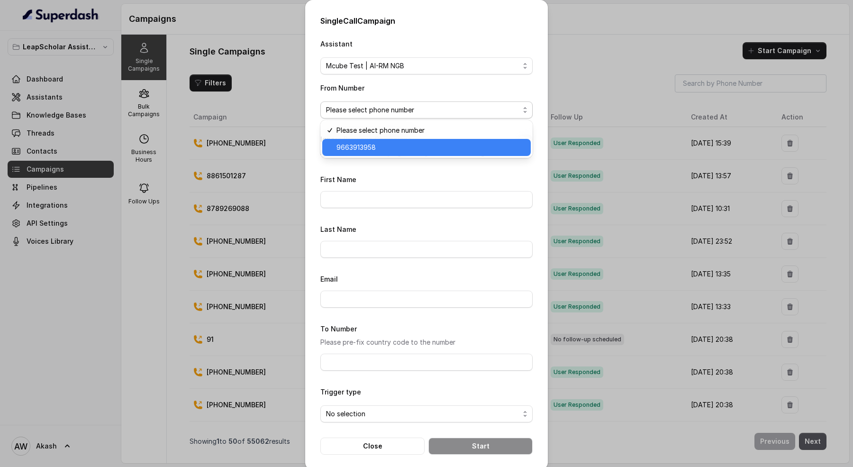
click at [376, 146] on span "9663913958" at bounding box center [431, 147] width 189 height 11
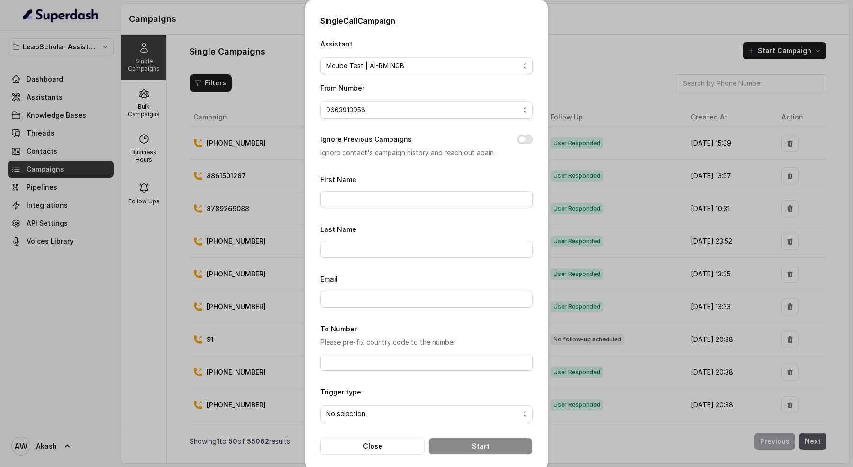
click at [523, 137] on button "Ignore Previous Campaigns" at bounding box center [525, 139] width 15 height 9
click at [400, 192] on input "First Name" at bounding box center [426, 199] width 212 height 17
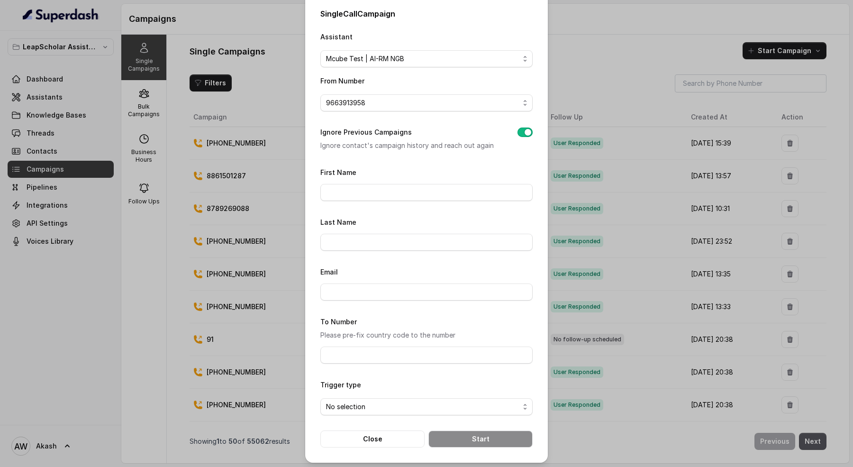
click at [400, 163] on div "Assistant Mcube Test | AI-RM NGB From Number 9663913958 Ignore Previous Campaig…" at bounding box center [426, 239] width 212 height 417
click at [380, 442] on button "Close" at bounding box center [372, 438] width 104 height 17
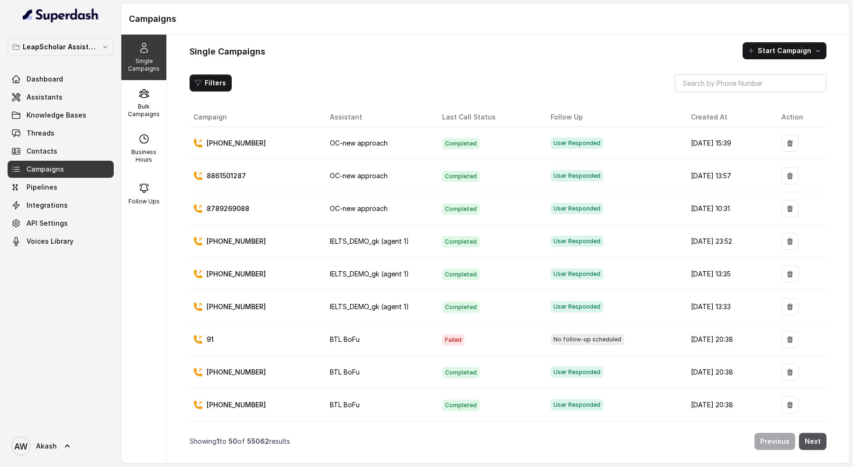
click at [766, 63] on div "Single Campaigns Start Campaign Filters Campaign Assistant Last Call Status Fol…" at bounding box center [508, 249] width 683 height 429
click at [766, 41] on div "Single Campaigns Start Campaign Filters Campaign Assistant Last Call Status Fol…" at bounding box center [508, 249] width 683 height 429
click at [148, 95] on icon at bounding box center [143, 94] width 9 height 8
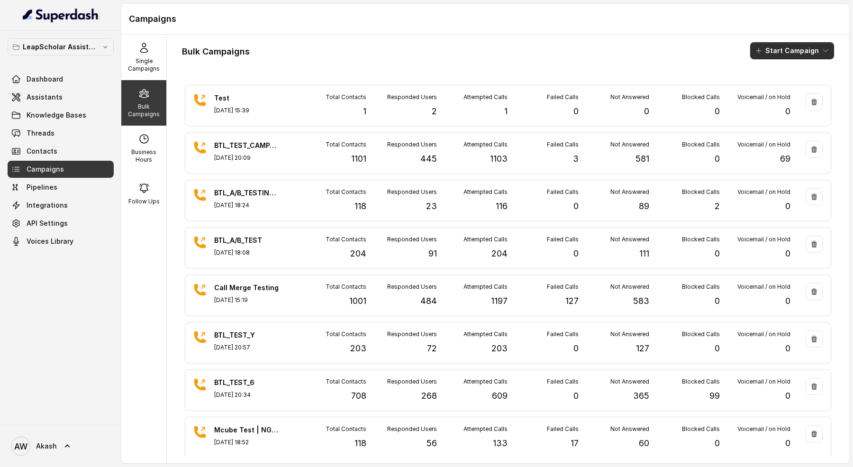
click at [763, 48] on icon "button" at bounding box center [759, 51] width 8 height 8
click at [769, 88] on div "Call" at bounding box center [780, 86] width 46 height 9
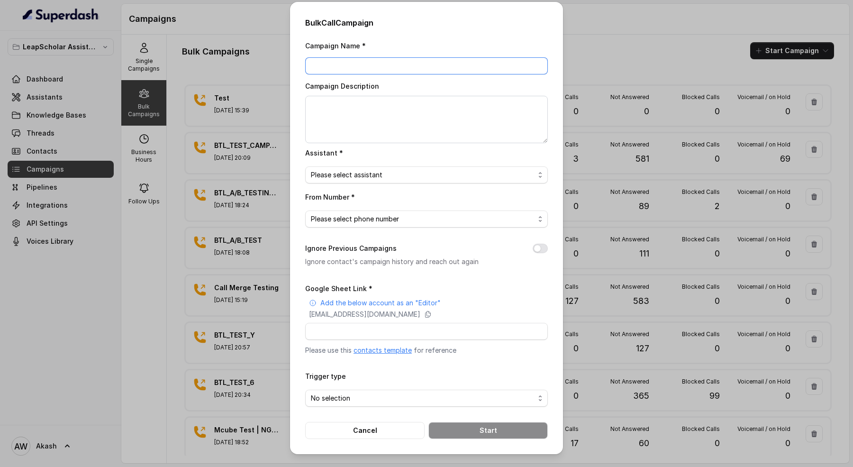
click at [390, 70] on input "Campaign Name *" at bounding box center [426, 65] width 243 height 17
type input "Bulk AI-RM | Mcube"
click at [370, 176] on span "Please select assistant" at bounding box center [423, 174] width 224 height 11
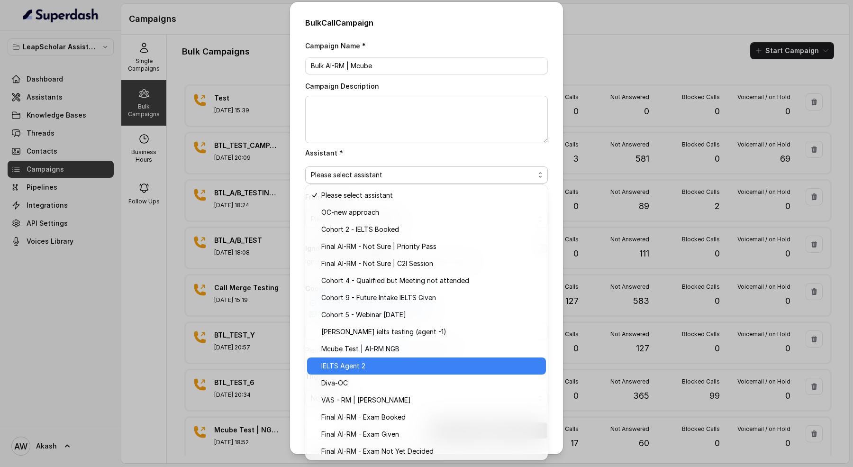
click at [368, 357] on div "IELTS Agent 2" at bounding box center [426, 365] width 239 height 17
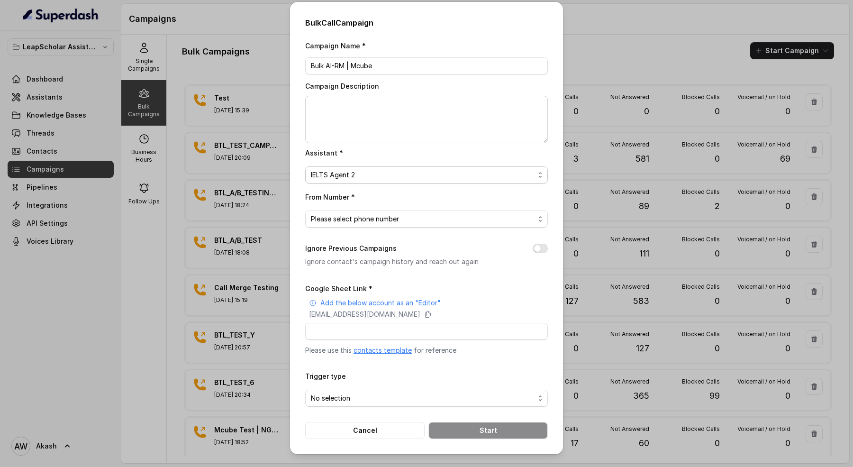
click at [340, 178] on span "IELTS Agent 2" at bounding box center [423, 174] width 224 height 11
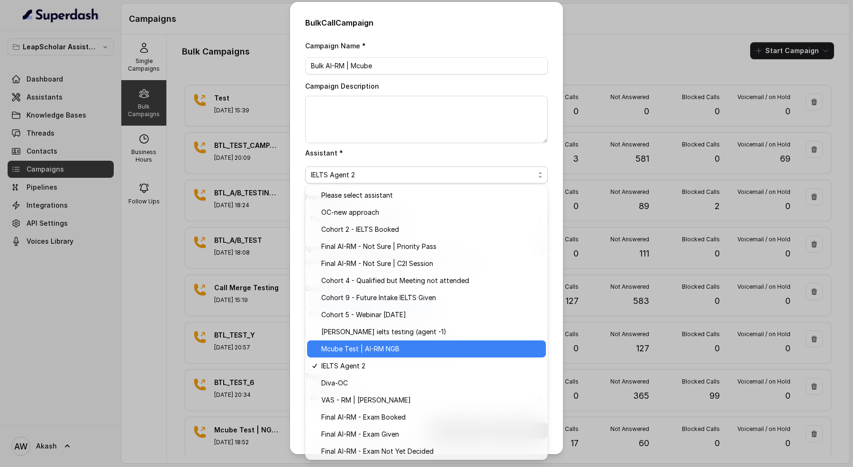
click at [383, 352] on span "Mcube Test | AI-RM NGB" at bounding box center [430, 348] width 219 height 11
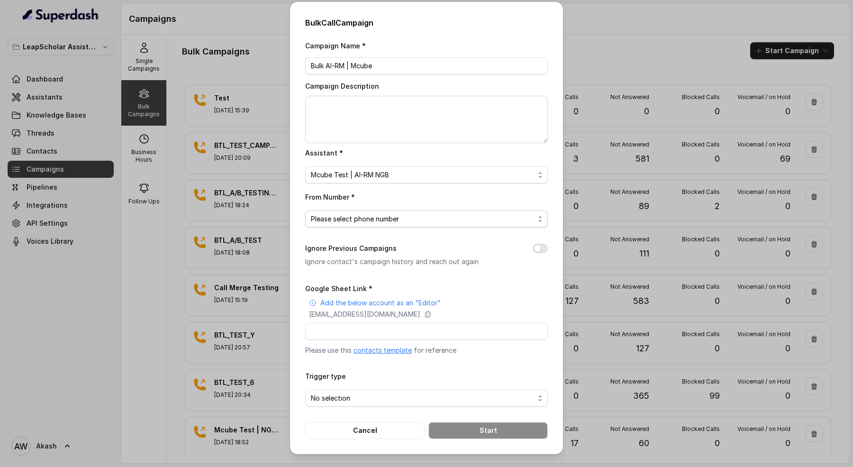
click at [382, 215] on span "Please select phone number" at bounding box center [423, 218] width 224 height 11
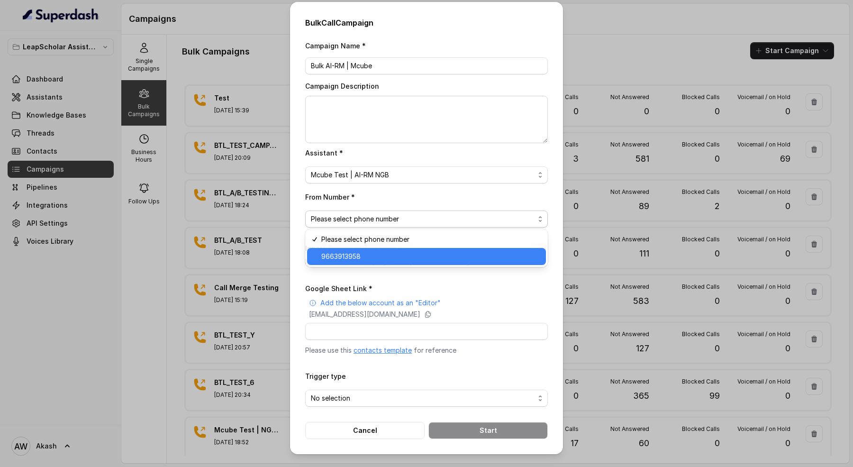
click at [383, 254] on span "9663913958" at bounding box center [430, 256] width 219 height 11
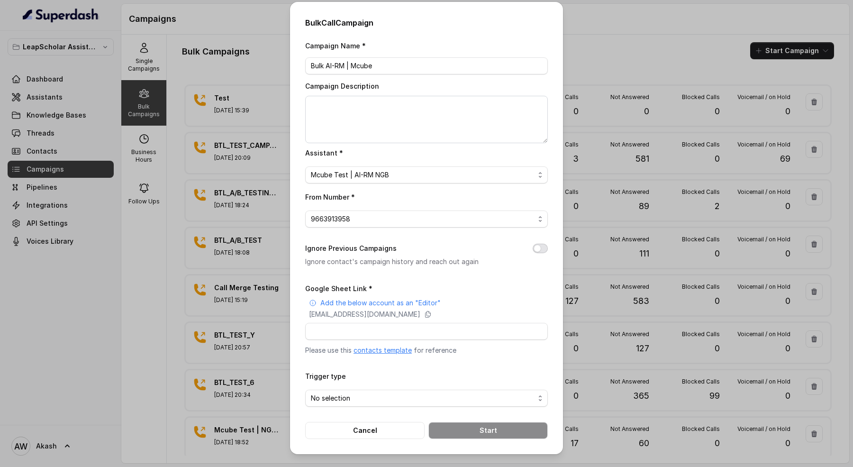
click at [537, 247] on button "Ignore Previous Campaigns" at bounding box center [540, 248] width 15 height 9
click at [428, 329] on input "Google Sheet Link *" at bounding box center [426, 331] width 243 height 17
paste input "https://docs.google.com/spreadsheets/d/1mvre2-EeZPr08-86aIbLAcA0o5JyvyMZwETn1lN…"
type input "https://docs.google.com/spreadsheets/d/1mvre2-EeZPr08-86aIbLAcA0o5JyvyMZwETn1lN…"
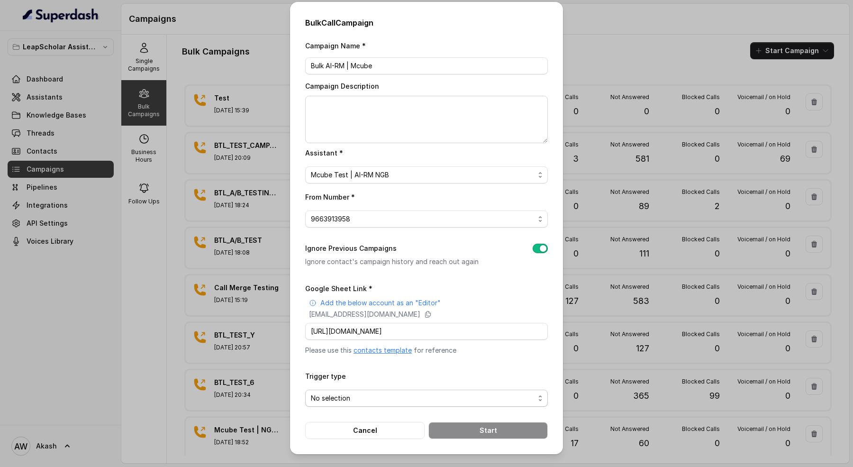
scroll to position [0, 0]
click at [368, 403] on span "No selection" at bounding box center [426, 398] width 243 height 17
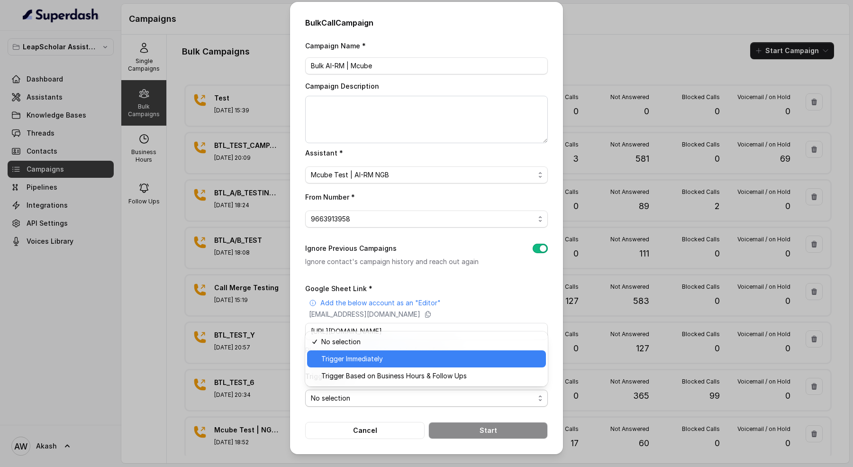
click at [363, 357] on span "Trigger Immediately" at bounding box center [430, 358] width 219 height 11
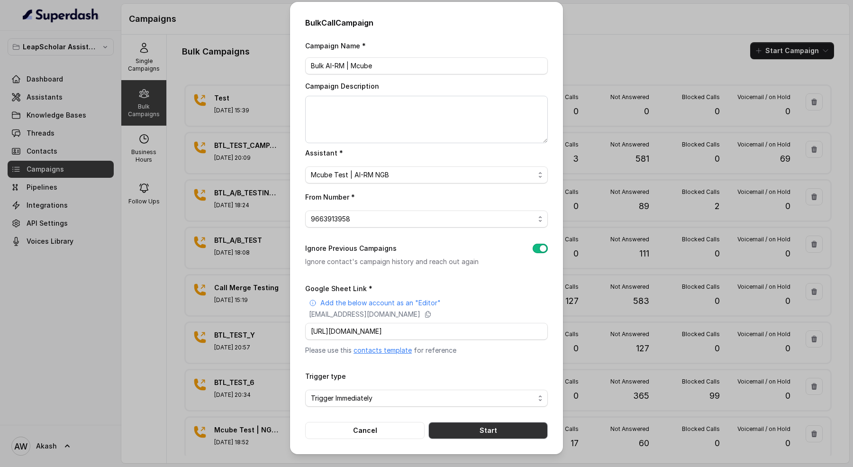
click at [508, 423] on button "Start" at bounding box center [488, 430] width 119 height 17
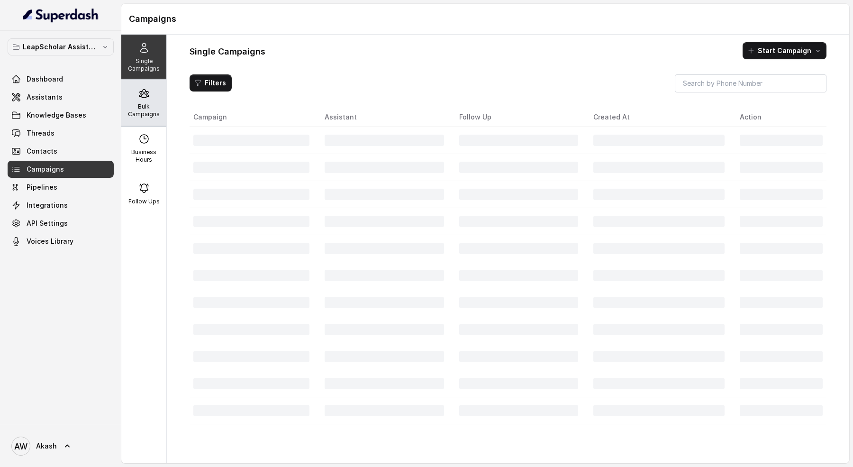
drag, startPoint x: 130, startPoint y: 92, endPoint x: 146, endPoint y: 84, distance: 17.6
click at [130, 92] on div "Bulk Campaigns" at bounding box center [143, 103] width 45 height 46
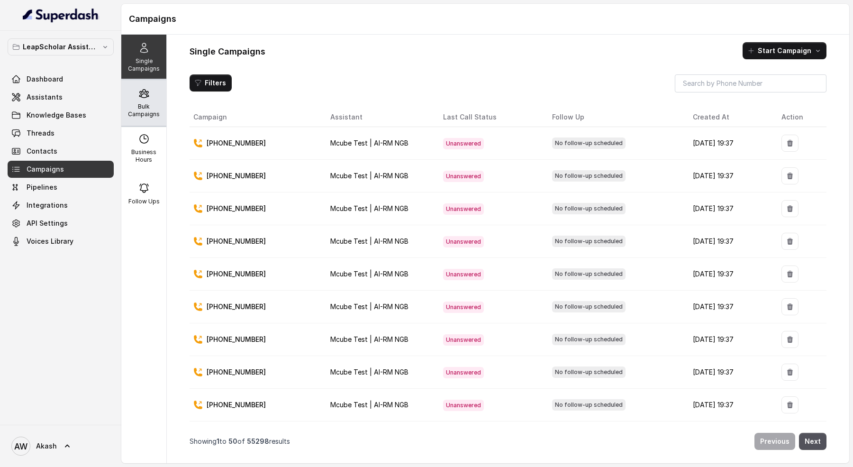
click at [165, 98] on div "Bulk Campaigns" at bounding box center [143, 103] width 45 height 46
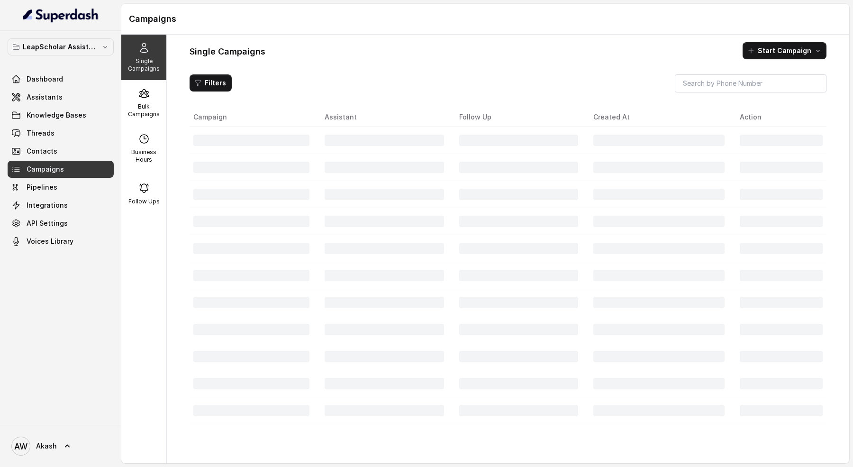
click at [135, 73] on div "Single Campaigns" at bounding box center [143, 58] width 45 height 46
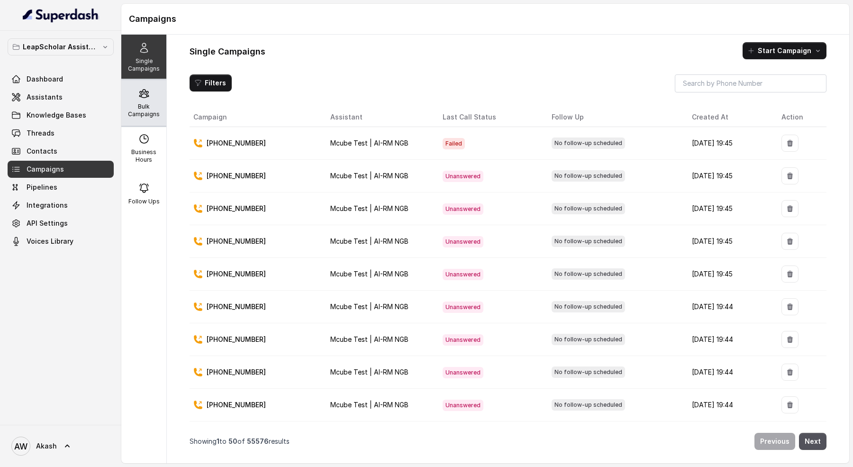
click at [137, 110] on p "Bulk Campaigns" at bounding box center [143, 110] width 37 height 15
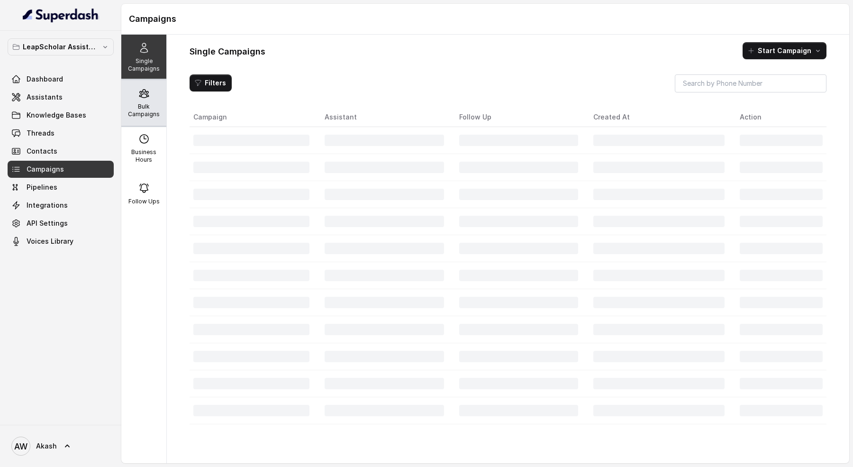
click at [137, 103] on p "Bulk Campaigns" at bounding box center [143, 110] width 37 height 15
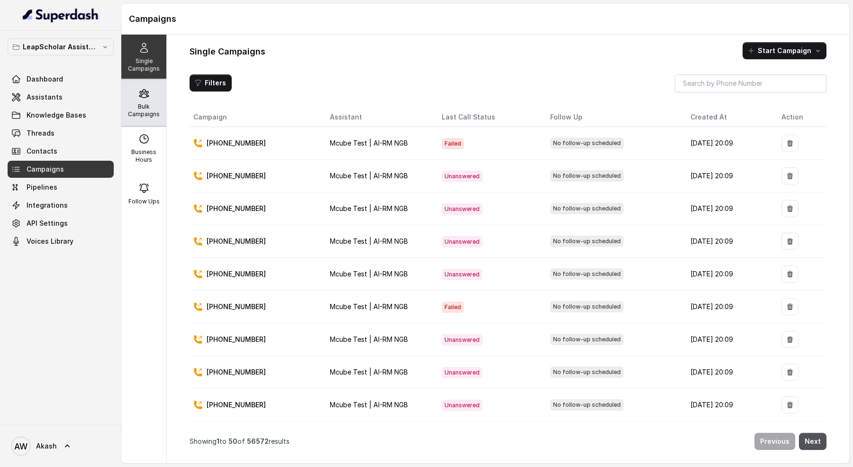
click at [163, 97] on div "Bulk Campaigns" at bounding box center [143, 103] width 45 height 46
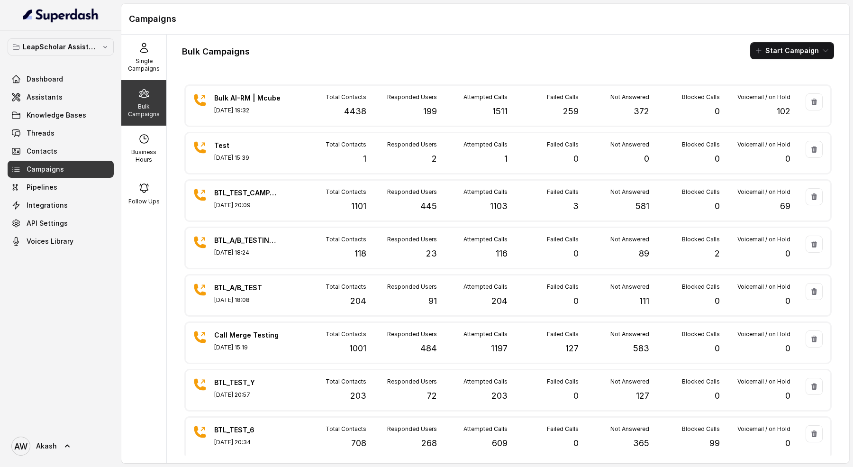
click at [362, 49] on div "Bulk Campaigns Start Campaign" at bounding box center [508, 50] width 652 height 17
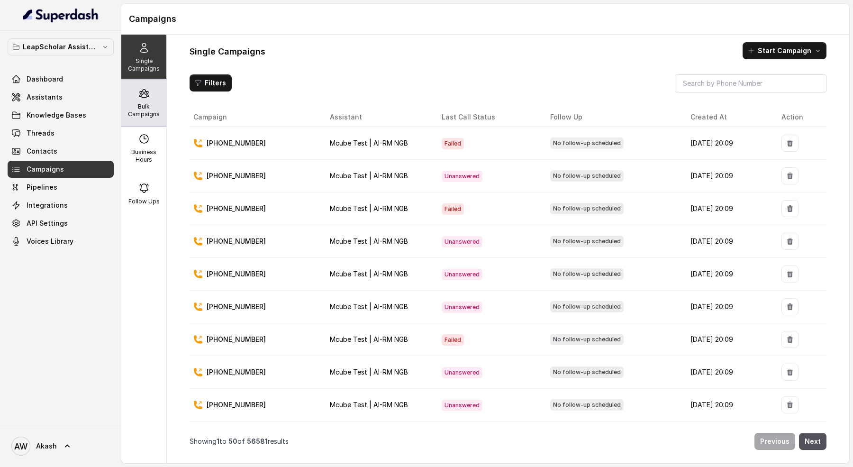
click at [153, 109] on p "Bulk Campaigns" at bounding box center [143, 110] width 37 height 15
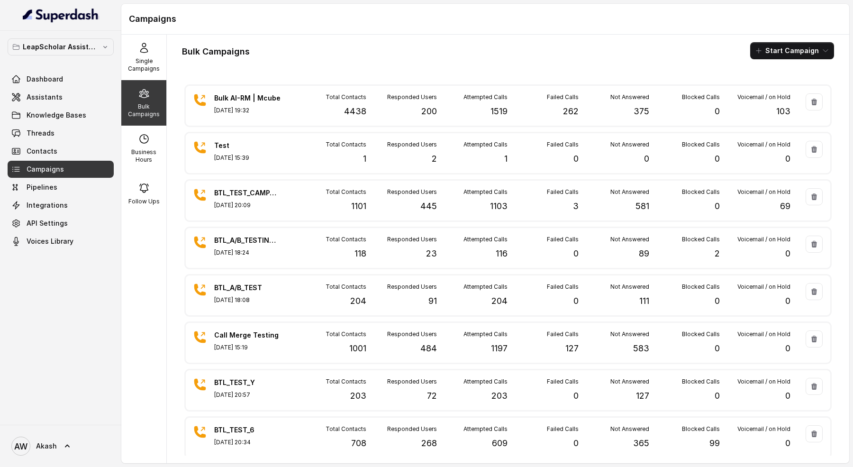
click at [247, 48] on h1 "Bulk Campaigns" at bounding box center [216, 51] width 68 height 15
click at [238, 48] on h1 "Bulk Campaigns" at bounding box center [216, 51] width 68 height 15
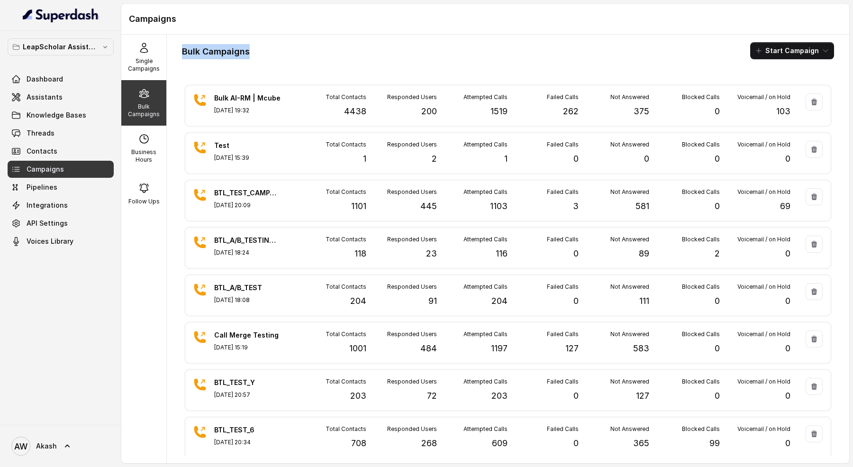
click at [238, 48] on h1 "Bulk Campaigns" at bounding box center [216, 51] width 68 height 15
click at [200, 53] on h1 "Bulk Campaigns" at bounding box center [216, 51] width 68 height 15
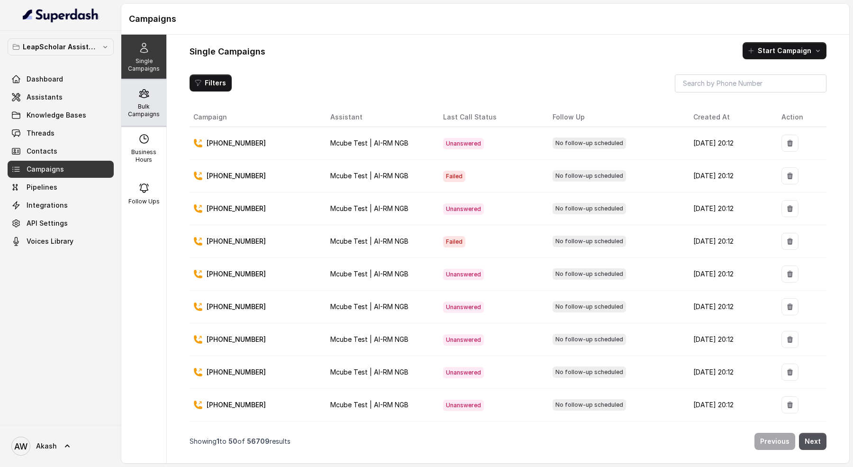
click at [135, 95] on div "Bulk Campaigns" at bounding box center [143, 103] width 45 height 46
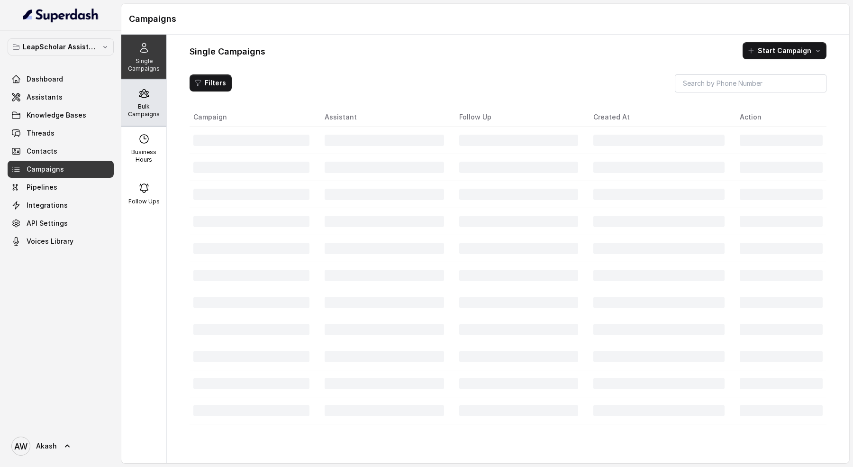
click at [153, 96] on div "Bulk Campaigns" at bounding box center [143, 103] width 45 height 46
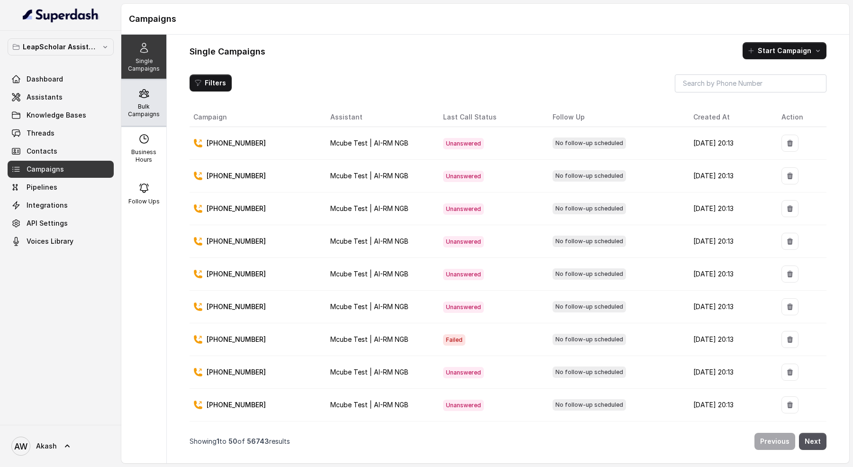
click at [144, 91] on icon at bounding box center [143, 94] width 9 height 8
click at [165, 83] on div "Bulk Campaigns" at bounding box center [143, 103] width 45 height 46
click at [140, 82] on div "Bulk Campaigns" at bounding box center [143, 103] width 45 height 46
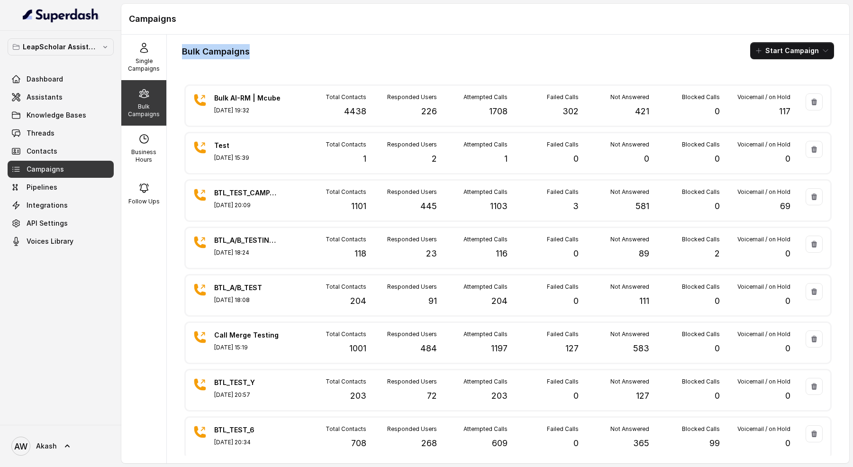
drag, startPoint x: 180, startPoint y: 49, endPoint x: 266, endPoint y: 49, distance: 86.3
click at [266, 49] on div "Bulk Campaigns Start Campaign Bulk AI-RM | Mcube Aug 25, 2025, 19:32 Total Cont…" at bounding box center [508, 249] width 683 height 429
click at [266, 49] on div "Bulk Campaigns Start Campaign" at bounding box center [508, 50] width 652 height 17
click at [240, 49] on h1 "Bulk Campaigns" at bounding box center [216, 51] width 68 height 15
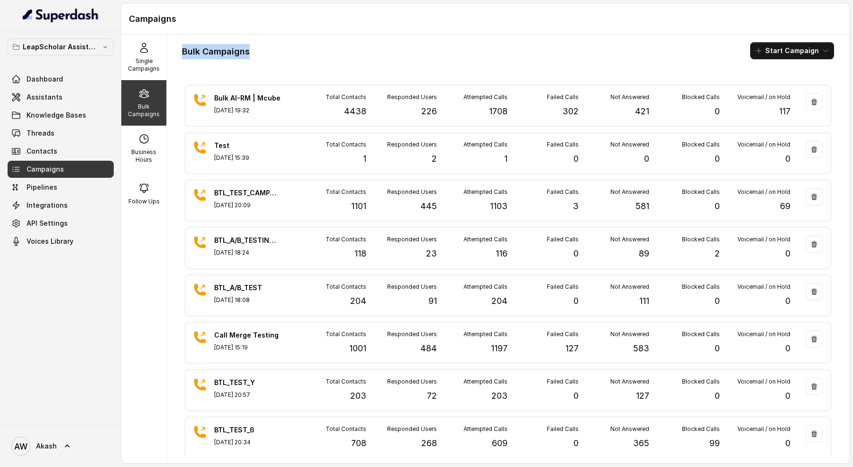
click at [240, 49] on h1 "Bulk Campaigns" at bounding box center [216, 51] width 68 height 15
click at [257, 49] on div "Bulk Campaigns Start Campaign" at bounding box center [508, 50] width 652 height 17
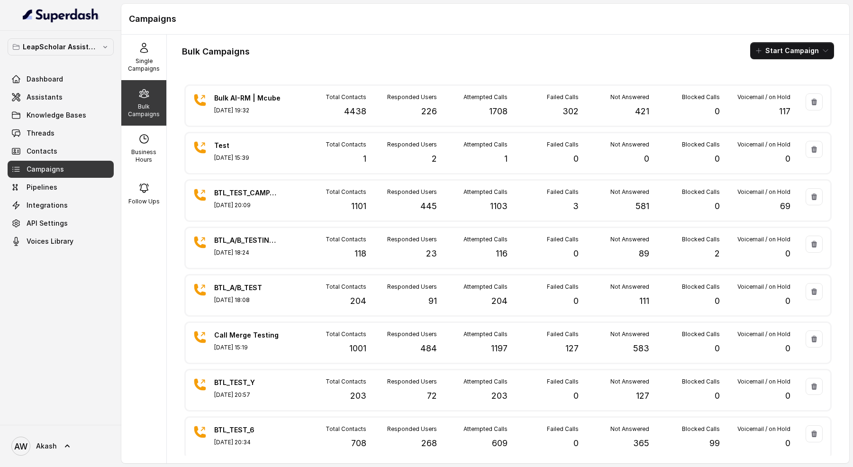
click at [236, 49] on h1 "Bulk Campaigns" at bounding box center [216, 51] width 68 height 15
click at [235, 52] on h1 "Bulk Campaigns" at bounding box center [216, 51] width 68 height 15
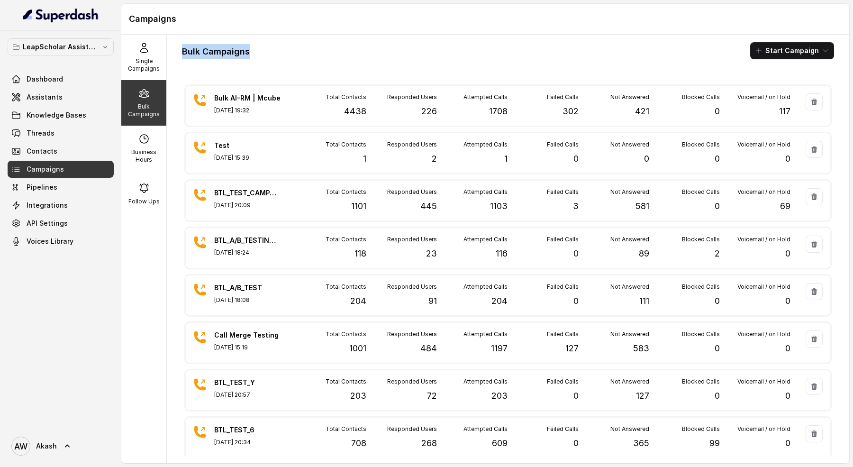
click at [235, 52] on h1 "Bulk Campaigns" at bounding box center [216, 51] width 68 height 15
click at [246, 52] on h1 "Bulk Campaigns" at bounding box center [216, 51] width 68 height 15
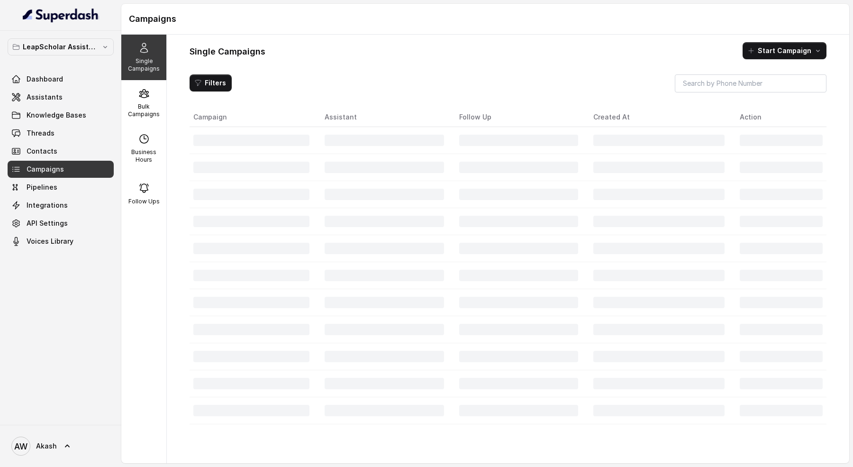
click at [167, 87] on div "Single Campaigns Start Campaign Filters Campaign Assistant Follow Up Created At…" at bounding box center [508, 249] width 683 height 429
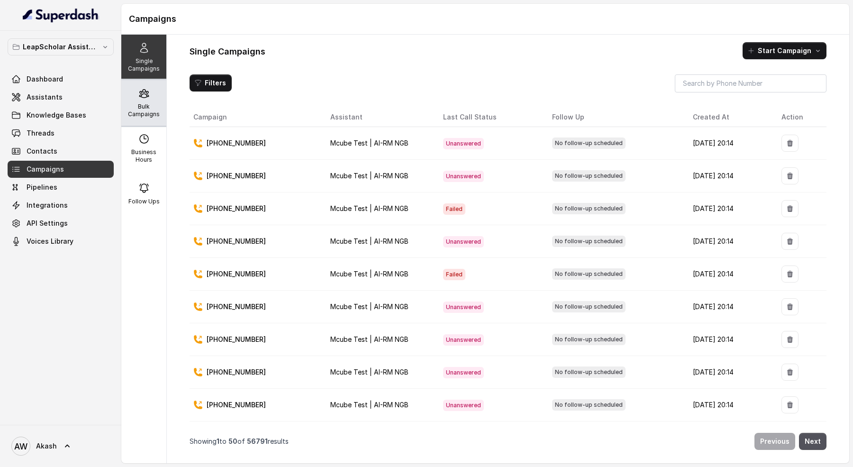
click at [153, 87] on div "Bulk Campaigns" at bounding box center [143, 103] width 45 height 46
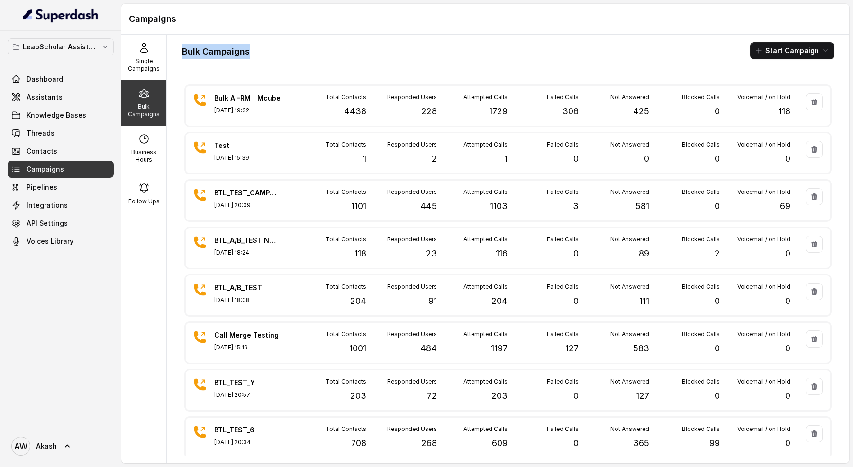
drag, startPoint x: 182, startPoint y: 49, endPoint x: 248, endPoint y: 48, distance: 65.9
click at [248, 48] on h1 "Bulk Campaigns" at bounding box center [216, 51] width 68 height 15
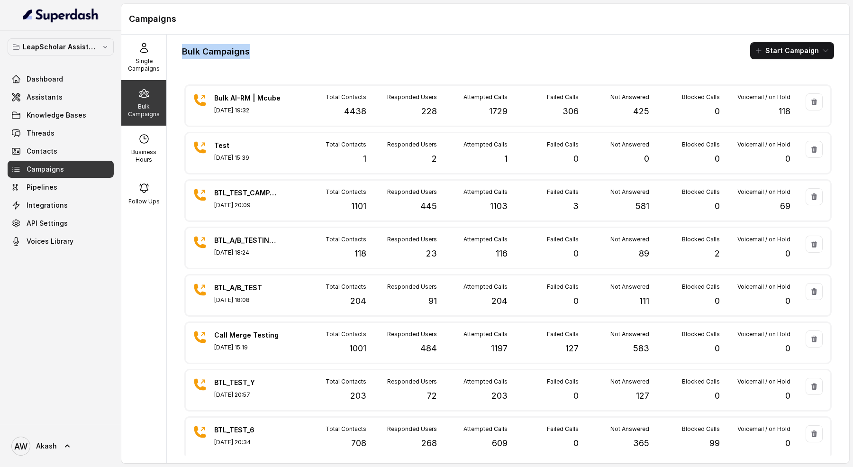
click at [248, 48] on h1 "Bulk Campaigns" at bounding box center [216, 51] width 68 height 15
click at [240, 48] on h1 "Bulk Campaigns" at bounding box center [216, 51] width 68 height 15
click at [267, 51] on div "Bulk Campaigns Start Campaign" at bounding box center [508, 50] width 652 height 17
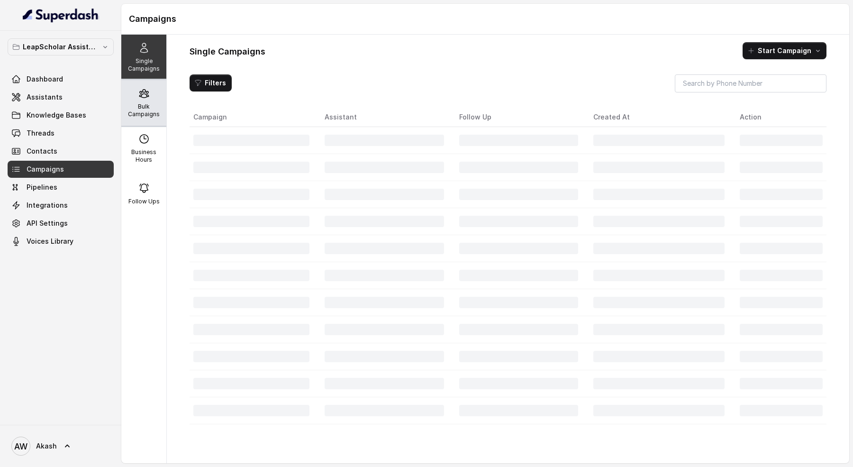
click at [147, 95] on icon at bounding box center [143, 93] width 11 height 11
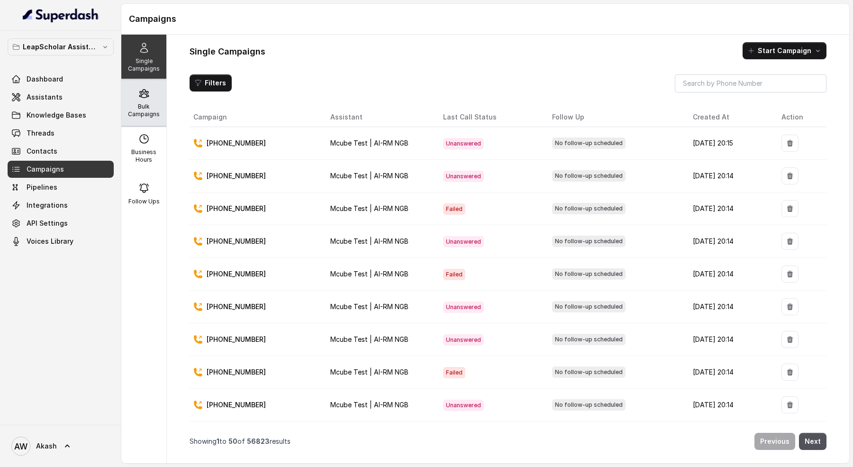
click at [164, 88] on div "Bulk Campaigns" at bounding box center [143, 103] width 45 height 46
click at [155, 84] on div "Bulk Campaigns" at bounding box center [143, 103] width 45 height 46
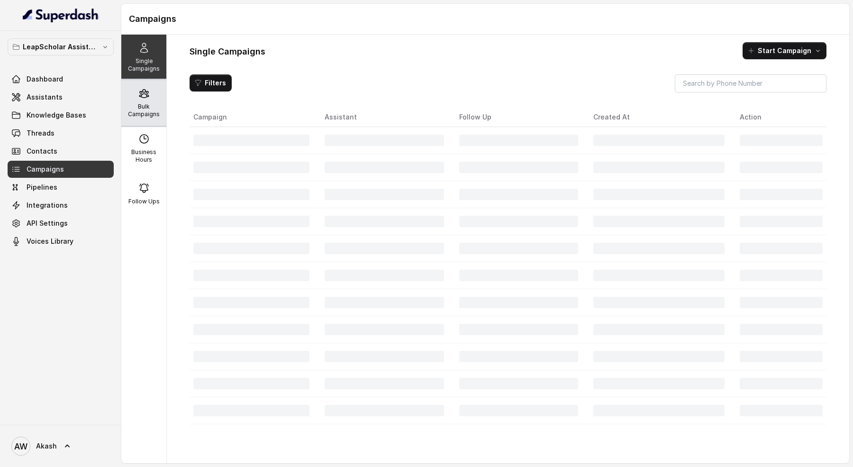
click at [163, 96] on div "Bulk Campaigns" at bounding box center [143, 103] width 45 height 46
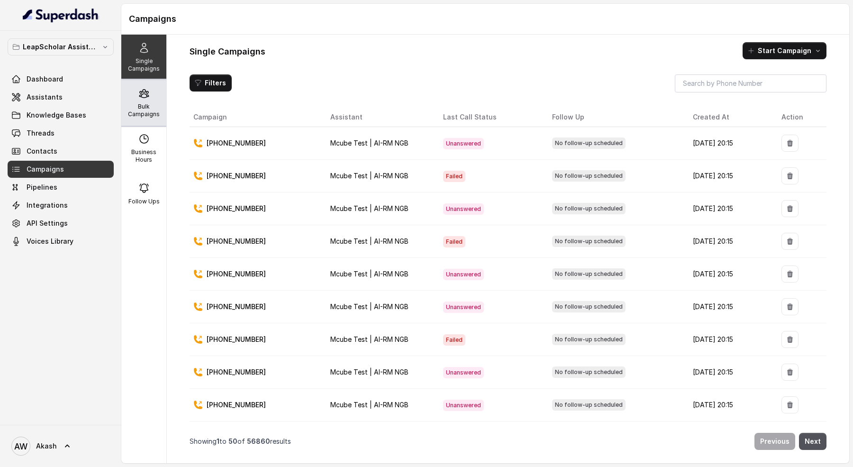
click at [155, 95] on div "Bulk Campaigns" at bounding box center [143, 103] width 45 height 46
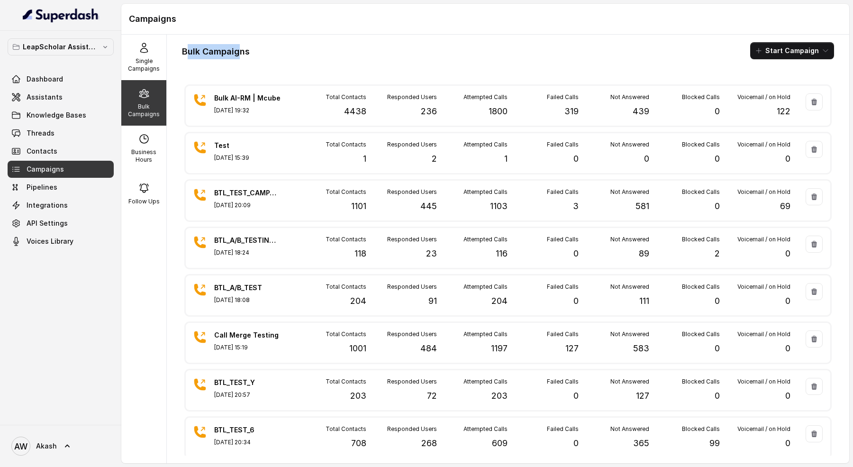
drag, startPoint x: 185, startPoint y: 52, endPoint x: 239, endPoint y: 52, distance: 54.0
click at [239, 52] on h1 "Bulk Campaigns" at bounding box center [216, 51] width 68 height 15
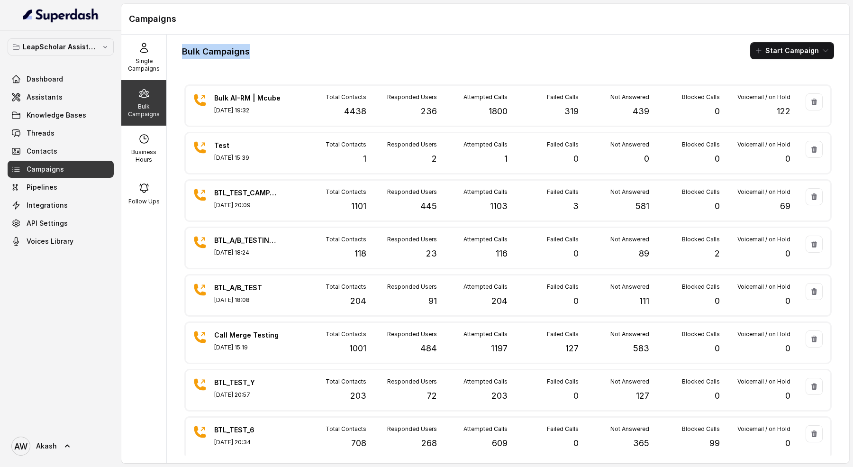
click at [241, 52] on h1 "Bulk Campaigns" at bounding box center [216, 51] width 68 height 15
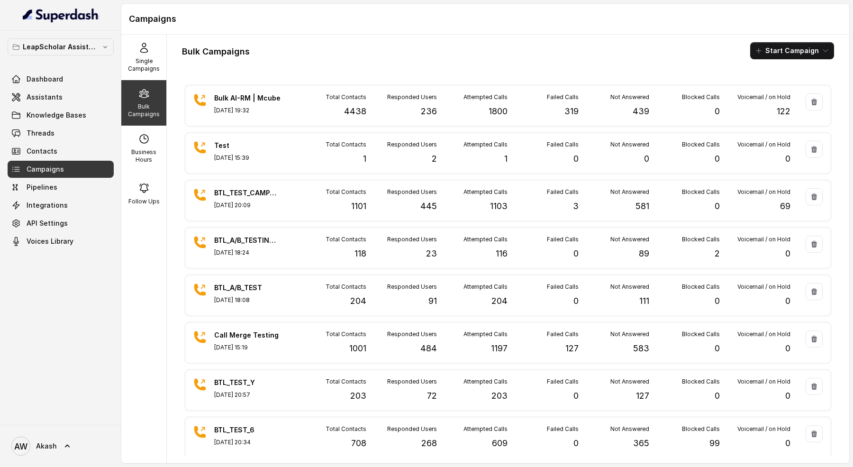
click at [241, 52] on h1 "Bulk Campaigns" at bounding box center [216, 51] width 68 height 15
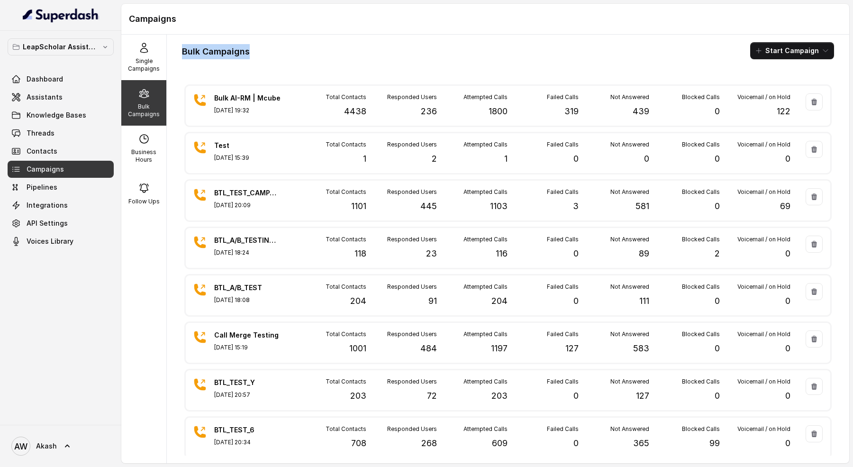
click at [241, 52] on h1 "Bulk Campaigns" at bounding box center [216, 51] width 68 height 15
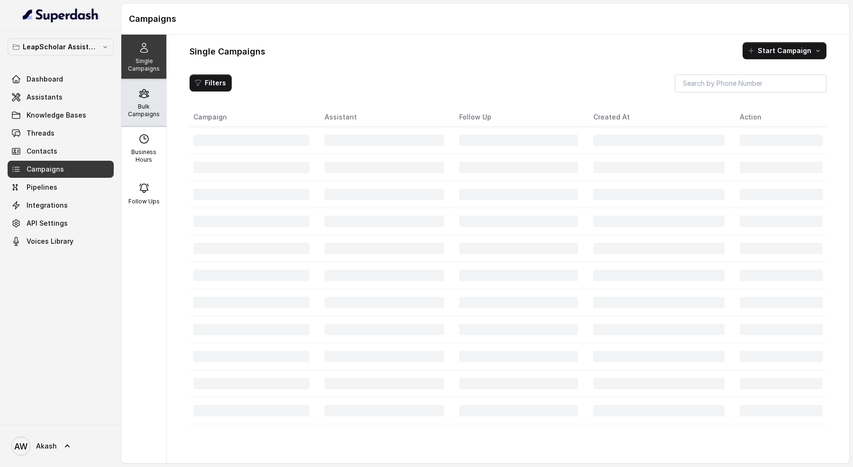
click at [148, 101] on div "Bulk Campaigns" at bounding box center [143, 103] width 45 height 46
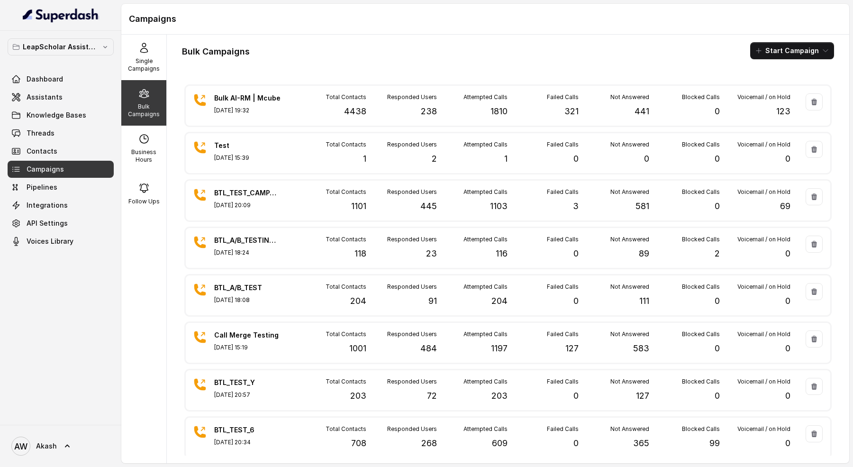
click at [181, 48] on div "Bulk Campaigns Start Campaign Bulk AI-RM | Mcube Aug 25, 2025, 19:32 Total Cont…" at bounding box center [508, 249] width 683 height 429
click at [207, 50] on h1 "Bulk Campaigns" at bounding box center [216, 51] width 68 height 15
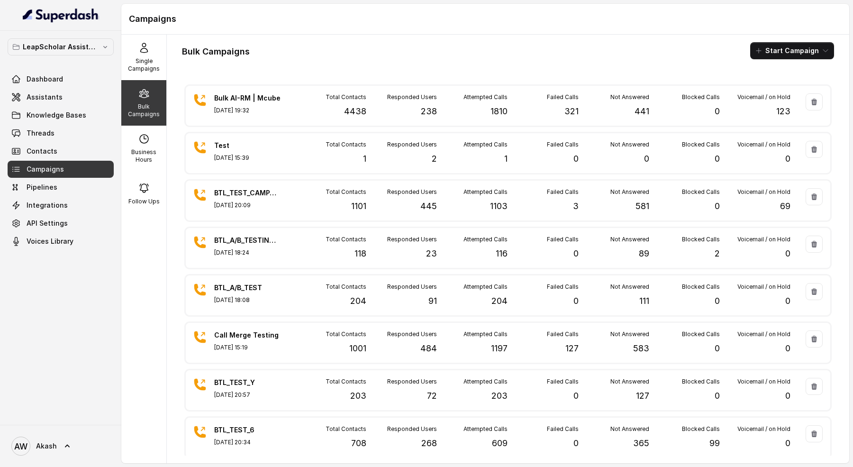
click at [182, 50] on h1 "Bulk Campaigns" at bounding box center [216, 51] width 68 height 15
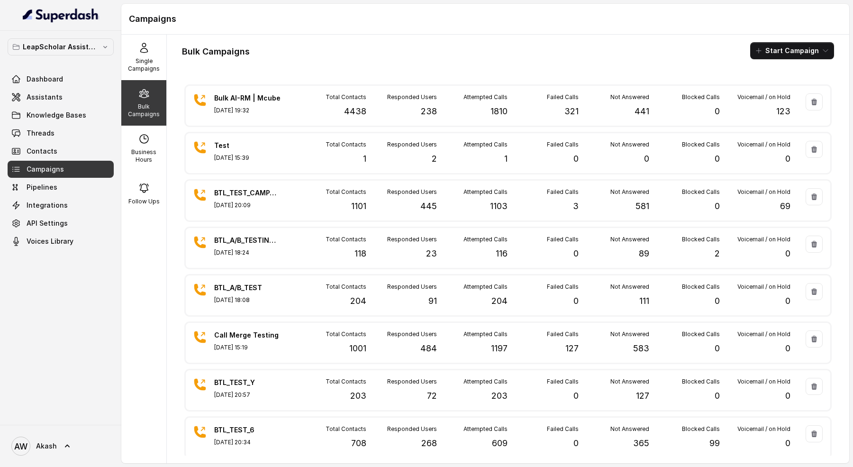
click at [194, 50] on h1 "Bulk Campaigns" at bounding box center [216, 51] width 68 height 15
click at [185, 50] on h1 "Bulk Campaigns" at bounding box center [216, 51] width 68 height 15
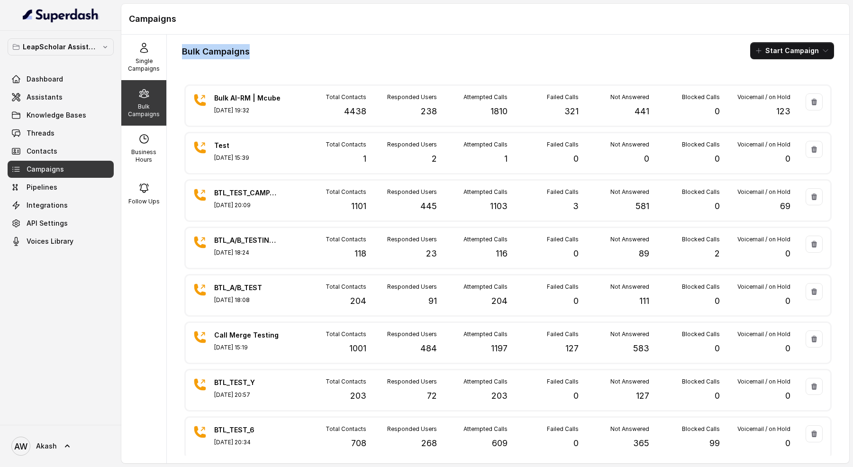
click at [185, 50] on h1 "Bulk Campaigns" at bounding box center [216, 51] width 68 height 15
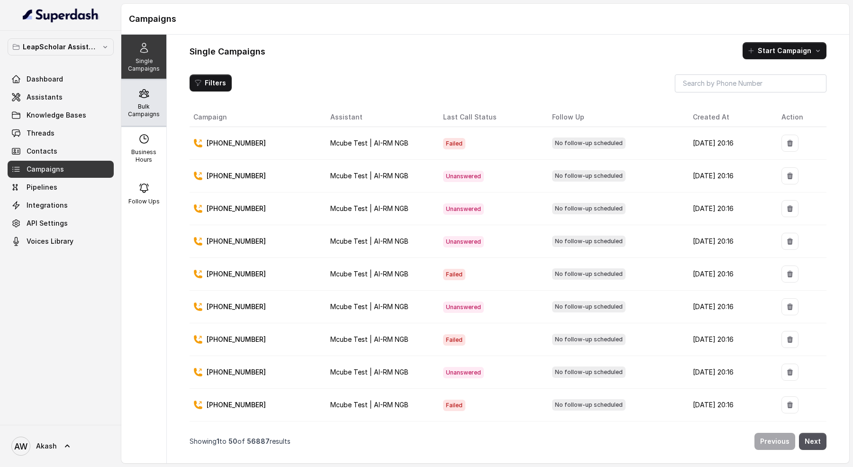
click at [140, 118] on p "Bulk Campaigns" at bounding box center [143, 110] width 37 height 15
click at [153, 103] on p "Bulk Campaigns" at bounding box center [143, 110] width 37 height 15
click at [149, 103] on p "Bulk Campaigns" at bounding box center [143, 110] width 37 height 15
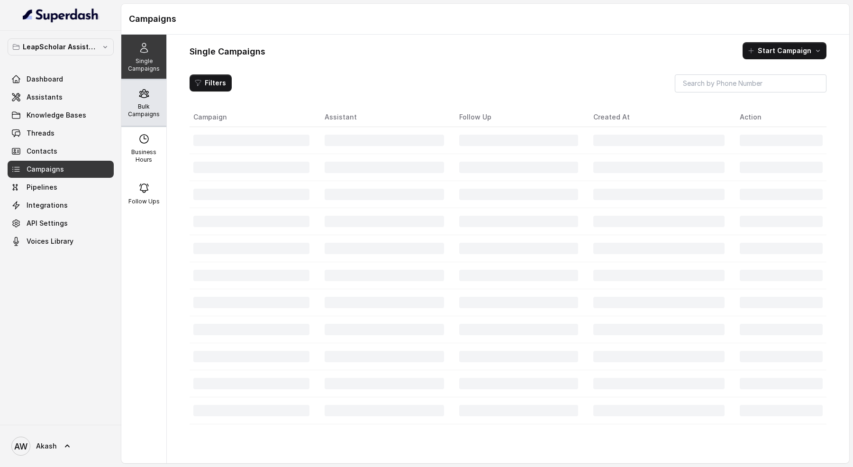
click at [154, 116] on p "Bulk Campaigns" at bounding box center [143, 110] width 37 height 15
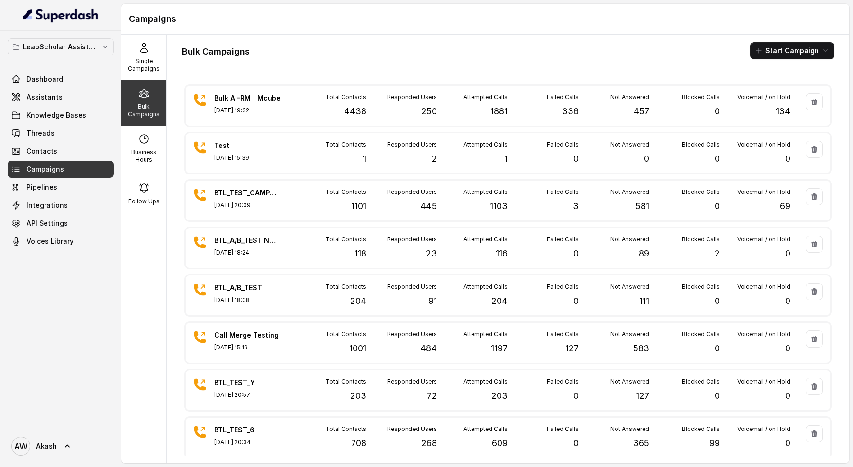
click at [201, 54] on h1 "Bulk Campaigns" at bounding box center [216, 51] width 68 height 15
click at [204, 54] on h1 "Bulk Campaigns" at bounding box center [216, 51] width 68 height 15
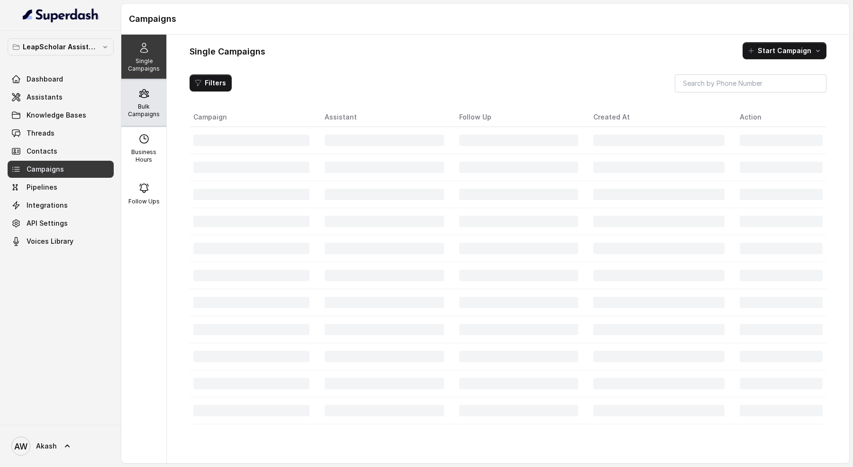
click at [133, 88] on div "Bulk Campaigns" at bounding box center [143, 103] width 45 height 46
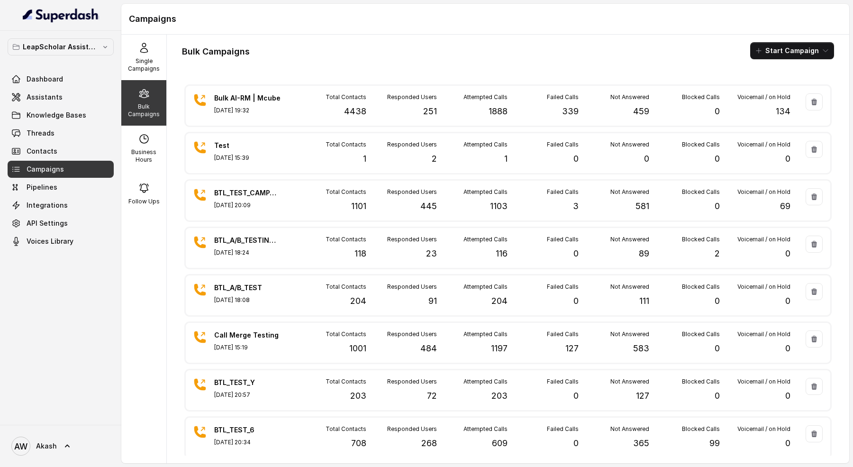
click at [304, 50] on div "Bulk Campaigns Start Campaign" at bounding box center [508, 50] width 652 height 17
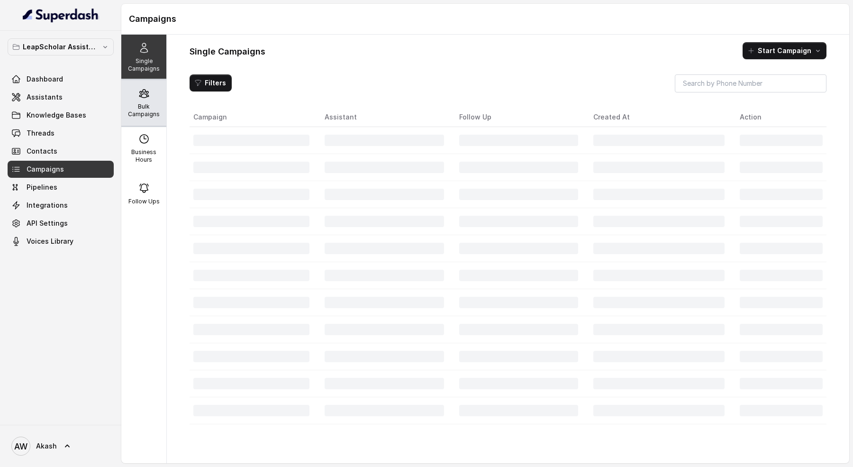
click at [166, 118] on div "Bulk Campaigns" at bounding box center [143, 103] width 45 height 46
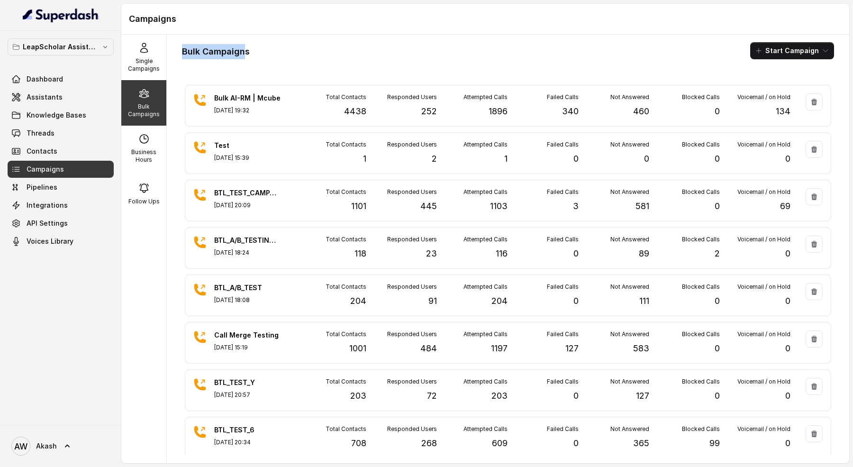
drag, startPoint x: 179, startPoint y: 50, endPoint x: 245, endPoint y: 50, distance: 65.4
click at [245, 50] on div "Bulk Campaigns Start Campaign Bulk AI-RM | Mcube Aug 25, 2025, 19:32 Total Cont…" at bounding box center [508, 249] width 683 height 429
click at [245, 53] on h1 "Bulk Campaigns" at bounding box center [216, 51] width 68 height 15
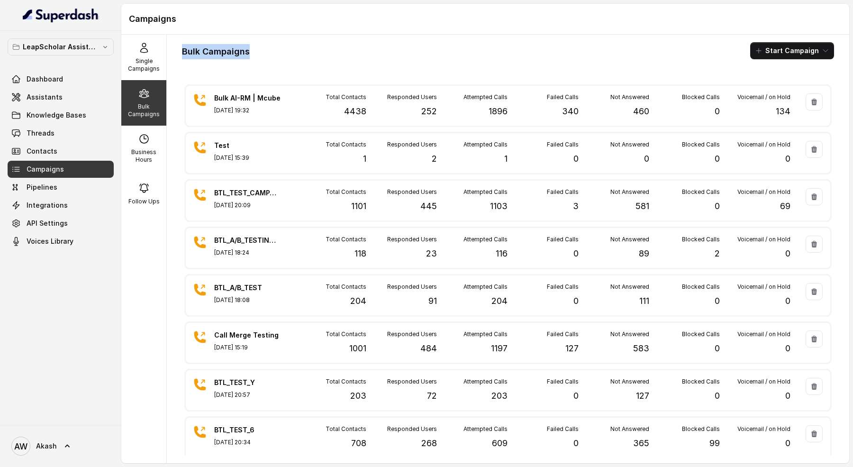
click at [247, 53] on h1 "Bulk Campaigns" at bounding box center [216, 51] width 68 height 15
click at [245, 51] on h1 "Bulk Campaigns" at bounding box center [216, 51] width 68 height 15
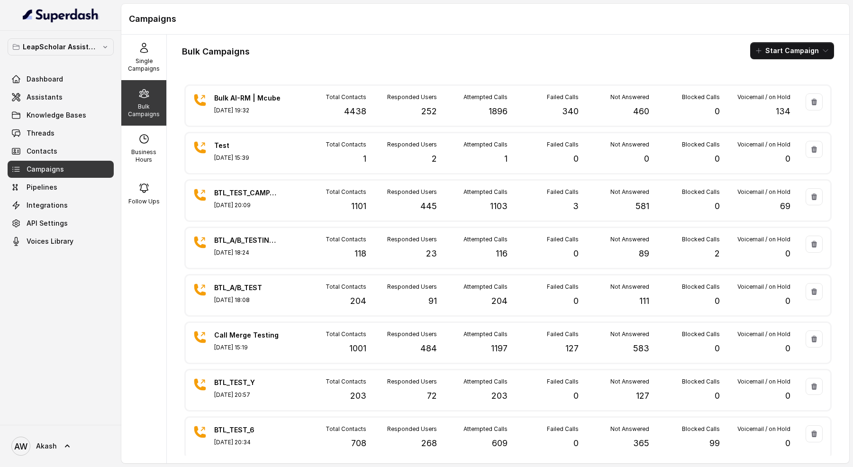
click at [245, 51] on h1 "Bulk Campaigns" at bounding box center [216, 51] width 68 height 15
click at [246, 50] on h1 "Bulk Campaigns" at bounding box center [216, 51] width 68 height 15
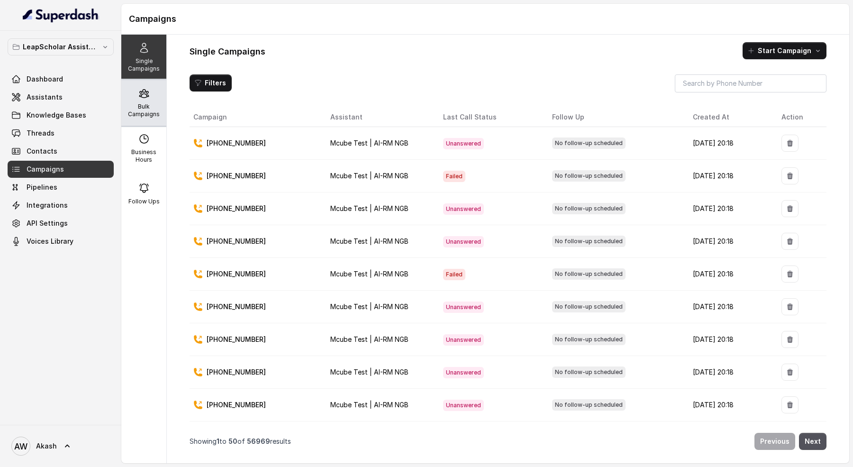
click at [142, 105] on p "Bulk Campaigns" at bounding box center [143, 110] width 37 height 15
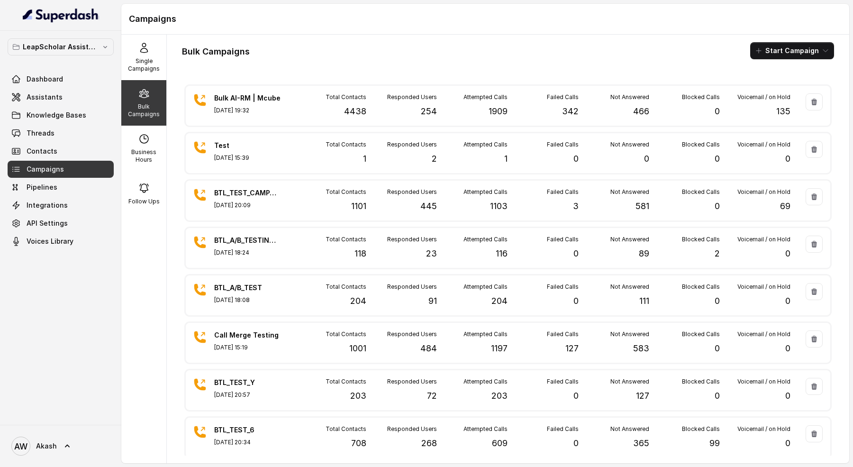
click at [222, 53] on h1 "Bulk Campaigns" at bounding box center [216, 51] width 68 height 15
click at [236, 51] on h1 "Bulk Campaigns" at bounding box center [216, 51] width 68 height 15
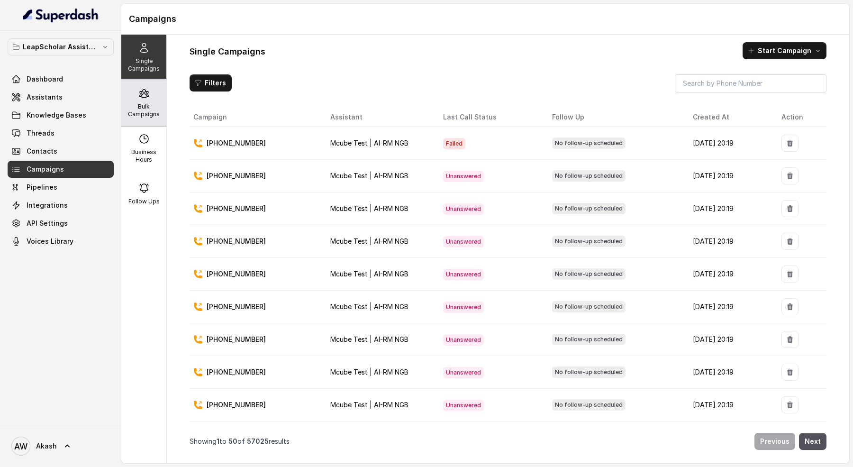
click at [151, 96] on div "Bulk Campaigns" at bounding box center [143, 103] width 45 height 46
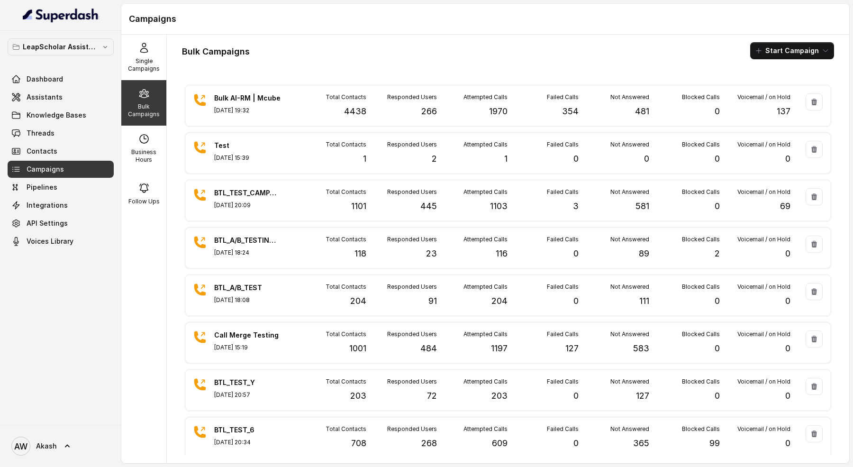
click at [357, 55] on div "Bulk Campaigns Start Campaign" at bounding box center [508, 50] width 652 height 17
click at [319, 49] on div "Bulk Campaigns Start Campaign" at bounding box center [508, 50] width 652 height 17
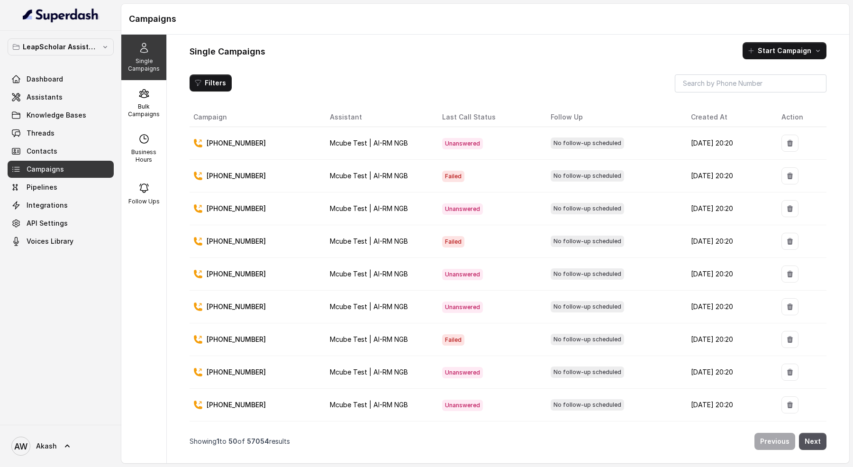
click at [119, 112] on div "LeapScholar Assistant Dashboard Assistants Knowledge Bases Threads Contacts Cam…" at bounding box center [60, 228] width 121 height 394
click at [153, 110] on p "Bulk Campaigns" at bounding box center [143, 110] width 37 height 15
click at [149, 105] on p "Bulk Campaigns" at bounding box center [143, 110] width 37 height 15
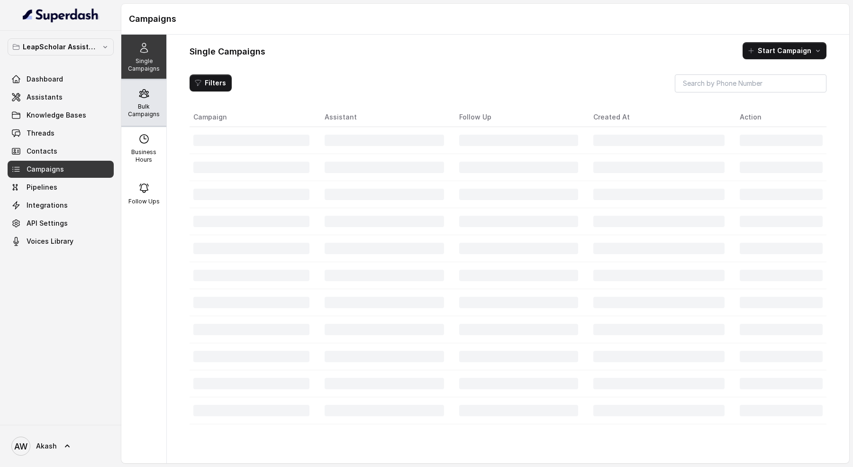
click at [147, 102] on div "Bulk Campaigns" at bounding box center [143, 103] width 45 height 46
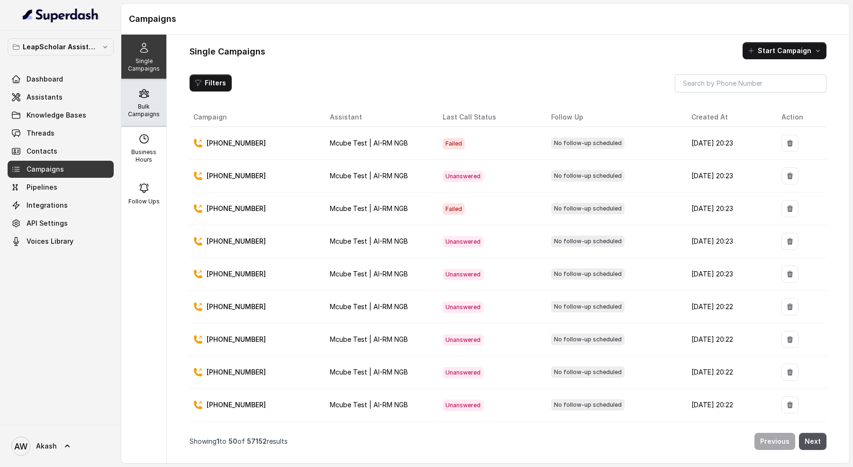
click at [135, 98] on div "Bulk Campaigns" at bounding box center [143, 103] width 45 height 46
click at [140, 101] on div "Bulk Campaigns" at bounding box center [143, 103] width 45 height 46
click at [156, 92] on div "Bulk Campaigns" at bounding box center [143, 103] width 45 height 46
click at [151, 99] on div "Bulk Campaigns" at bounding box center [143, 103] width 45 height 46
click at [142, 94] on icon at bounding box center [143, 94] width 9 height 8
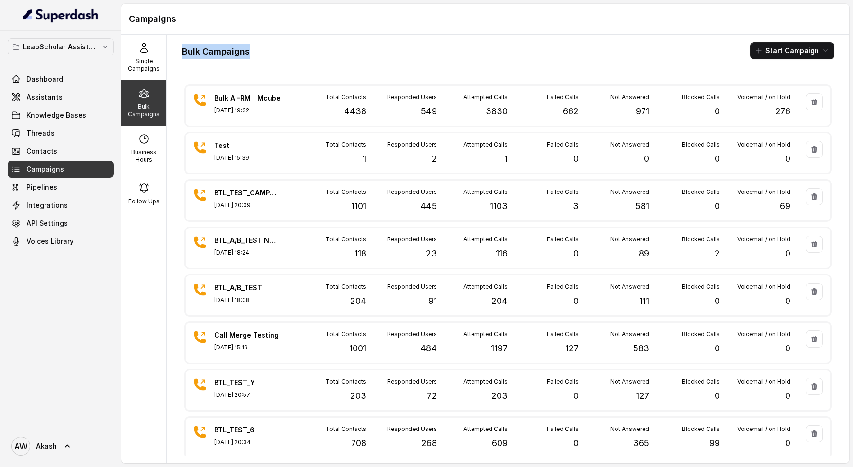
drag, startPoint x: 181, startPoint y: 49, endPoint x: 259, endPoint y: 49, distance: 78.7
click at [259, 49] on div "Bulk Campaigns Start Campaign Bulk AI-RM | Mcube Aug 25, 2025, 19:32 Total Cont…" at bounding box center [508, 249] width 683 height 429
click at [259, 49] on div "Bulk Campaigns Start Campaign" at bounding box center [508, 50] width 652 height 17
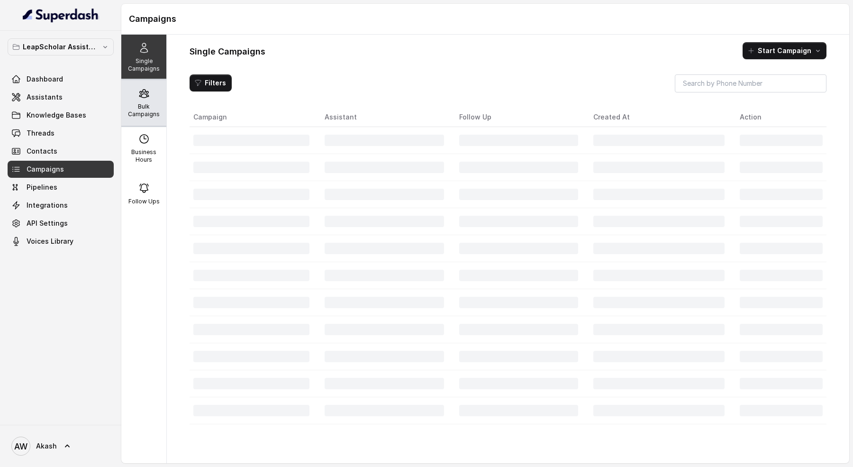
click at [139, 106] on p "Bulk Campaigns" at bounding box center [143, 110] width 37 height 15
